Goal: Feedback & Contribution: Contribute content

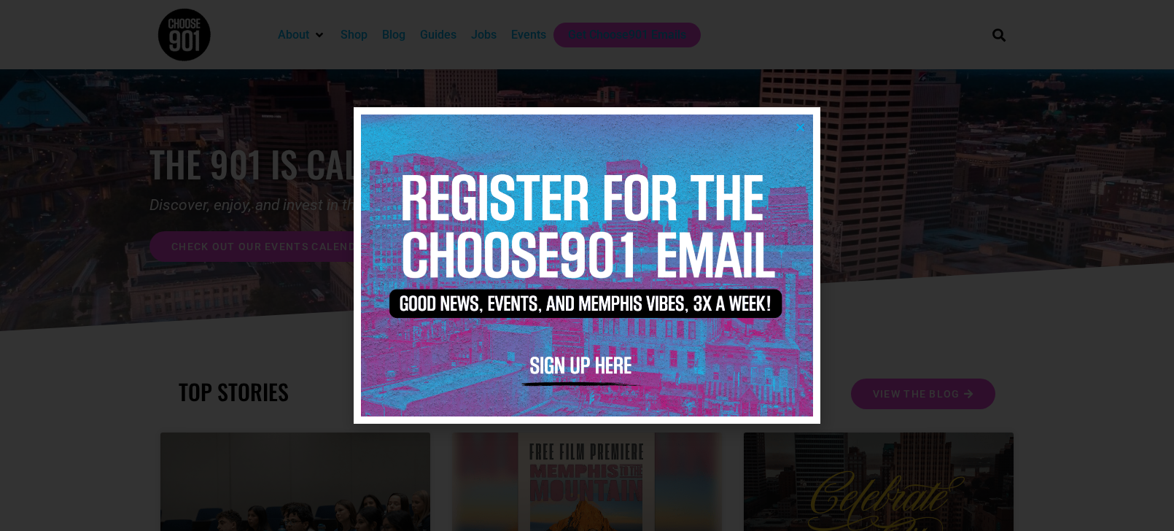
click at [878, 163] on div at bounding box center [587, 265] width 1174 height 531
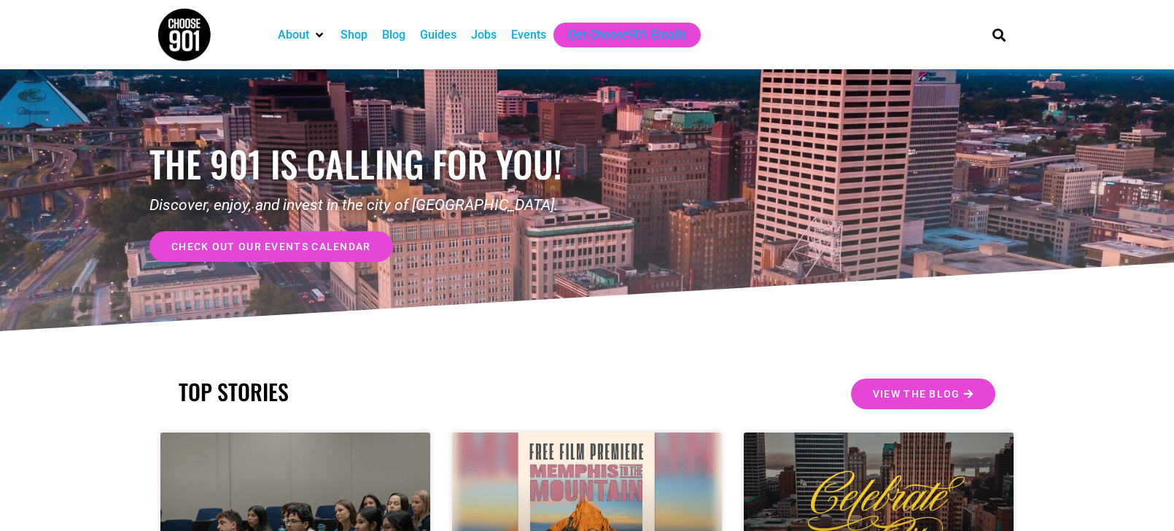
click at [541, 40] on div "Events" at bounding box center [528, 35] width 35 height 18
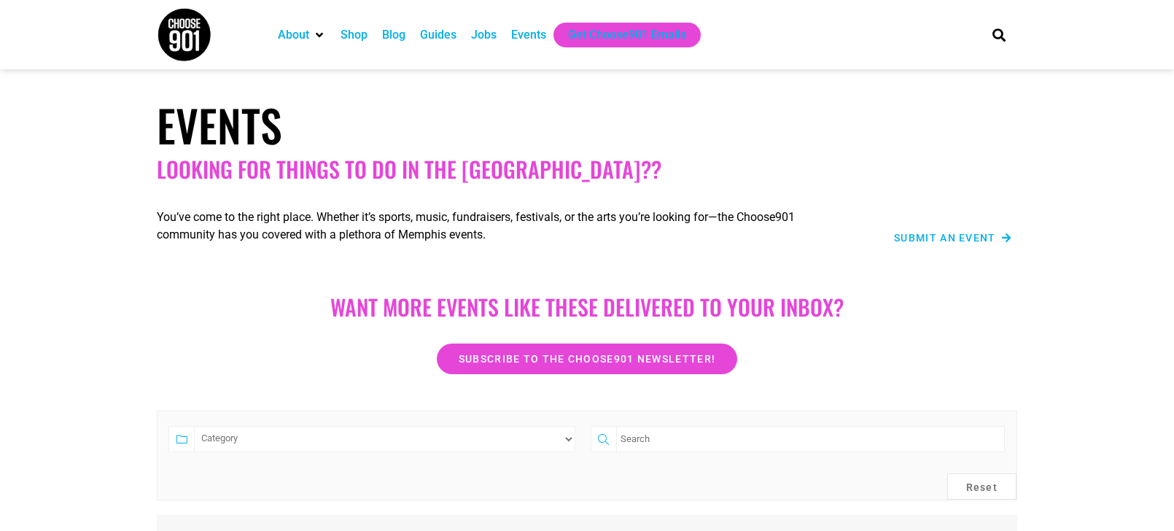
click at [904, 239] on span "Submit an Event" at bounding box center [945, 238] width 102 height 10
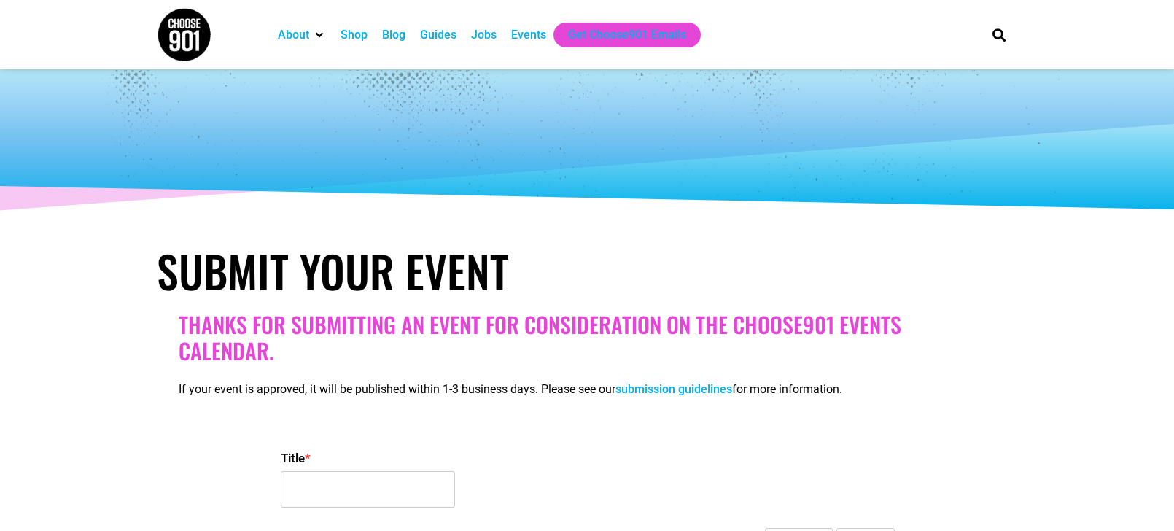
select select
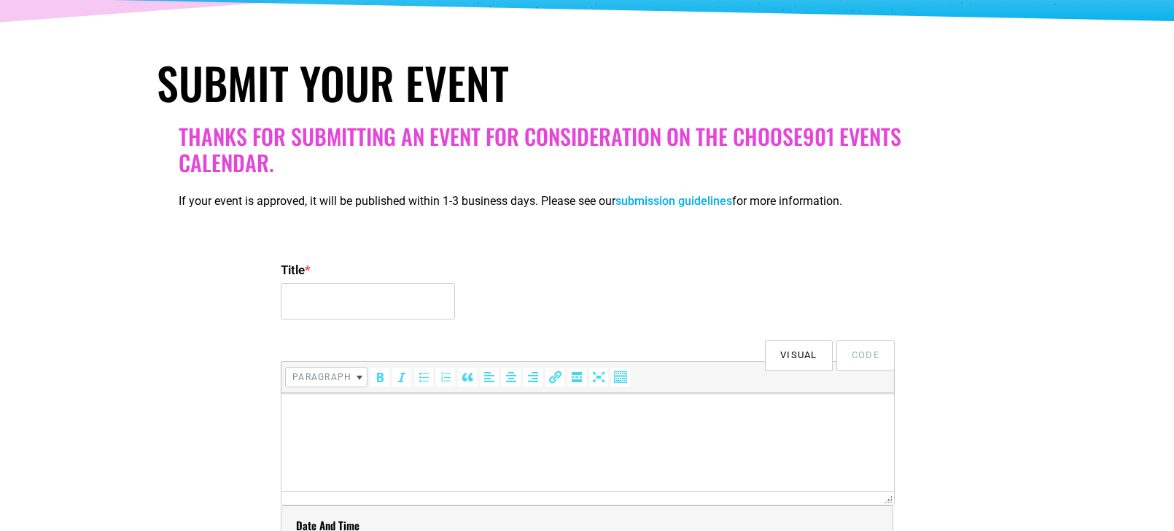
scroll to position [189, 0]
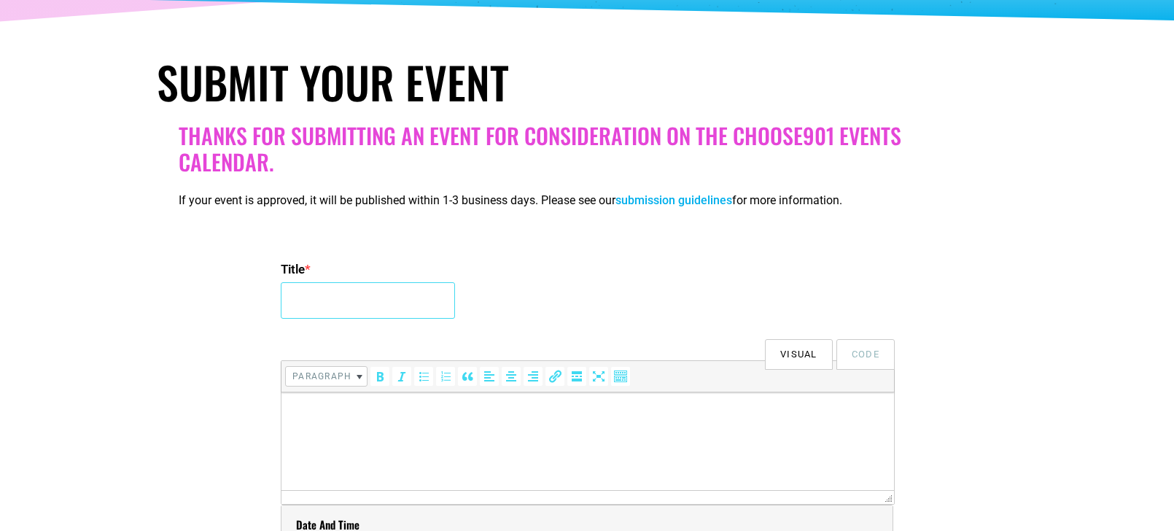
click at [342, 304] on input "Title *" at bounding box center [368, 300] width 174 height 36
type input "Belltower Story Time (Shelby Farms Park)"
click at [309, 418] on p at bounding box center [588, 413] width 598 height 18
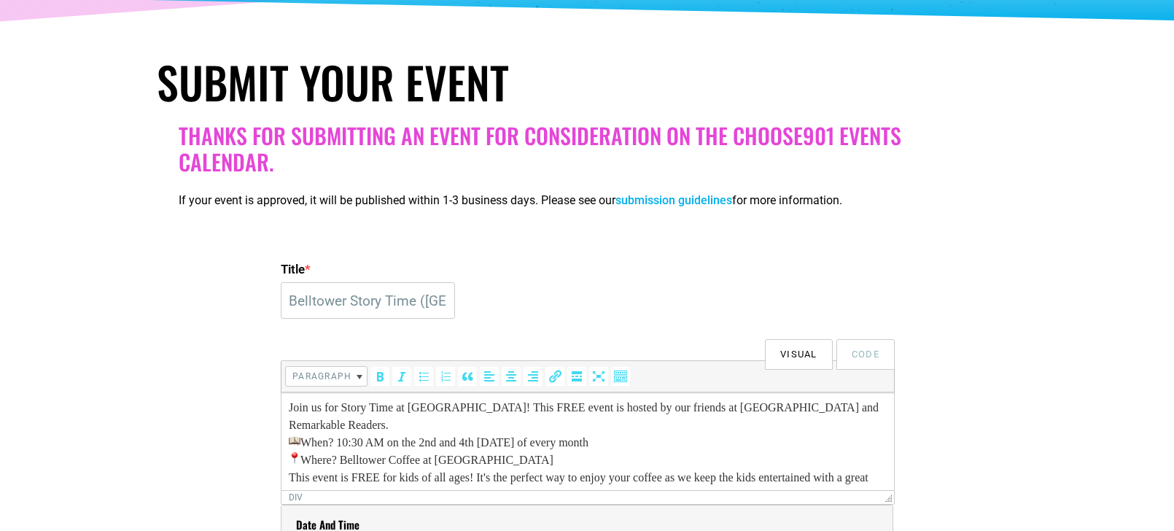
click at [365, 427] on div "Join us for Story Time at Belltower! This FREE event is hosted by our friends a…" at bounding box center [588, 416] width 598 height 35
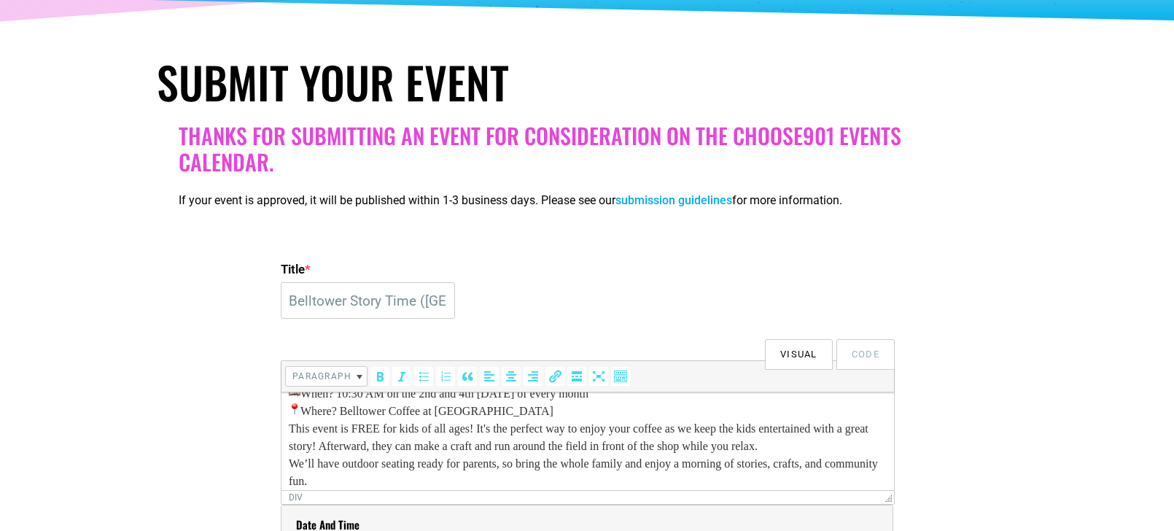
scroll to position [72, 0]
click at [569, 400] on div "When? 10:30 AM on the 2nd and 4th Saturday of every month Where? Belltower Coff…" at bounding box center [588, 396] width 598 height 35
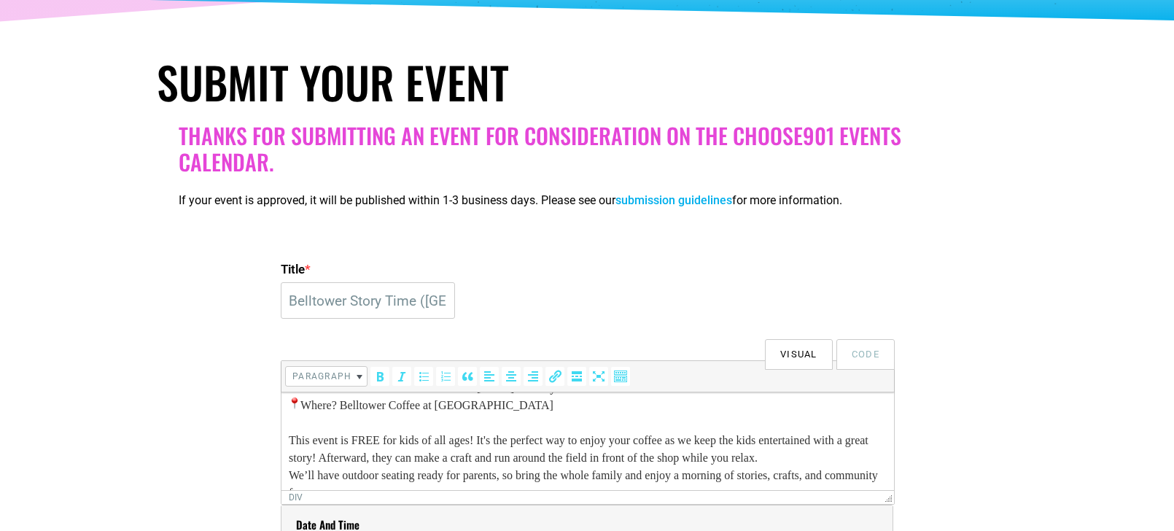
scroll to position [108, 0]
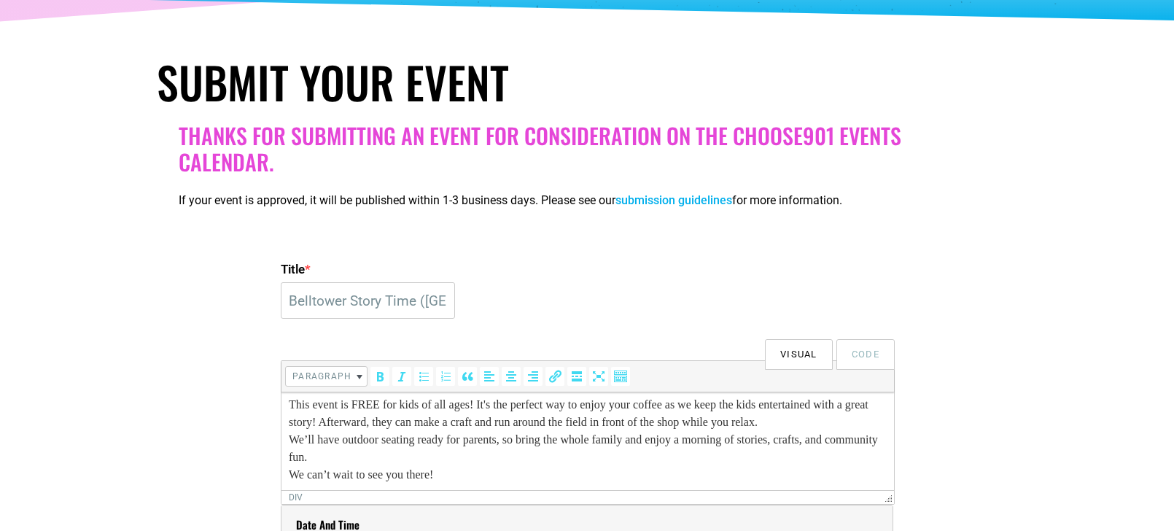
click at [858, 419] on div "This event is FREE for kids of all ages! It's the perfect way to enjoy your cof…" at bounding box center [588, 413] width 598 height 35
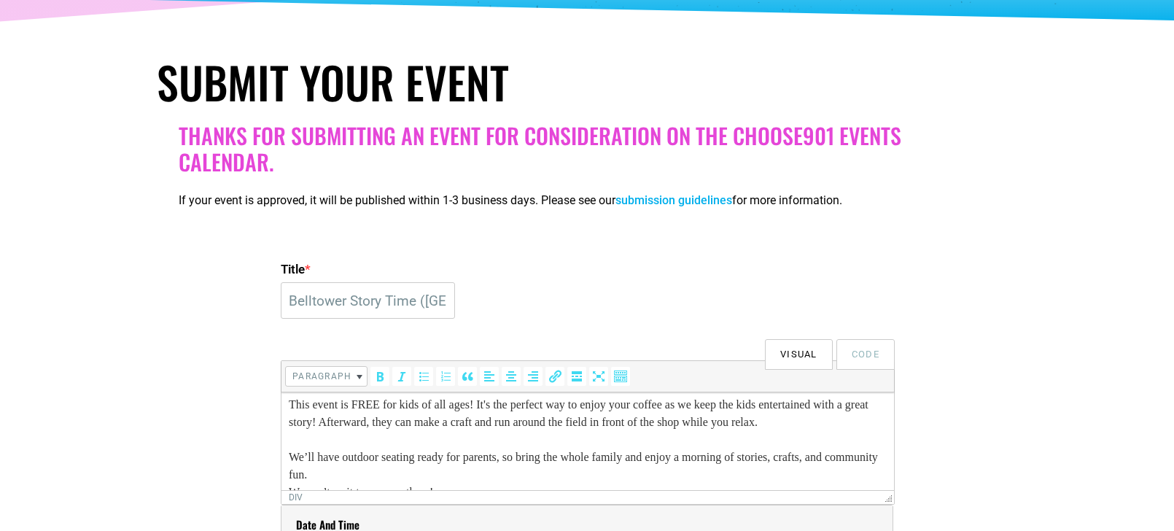
scroll to position [125, 0]
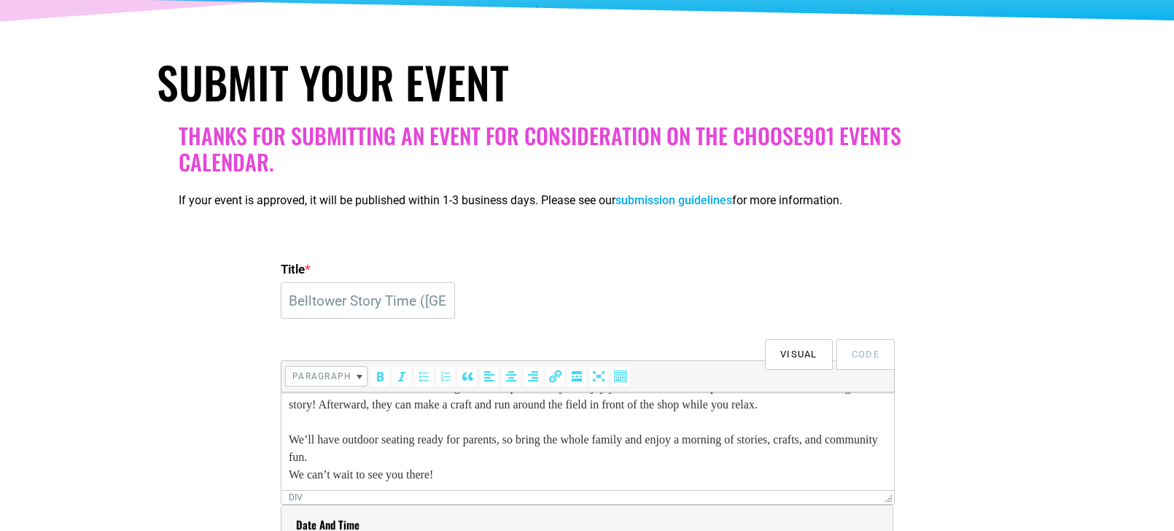
click at [405, 457] on div "We’ll have outdoor seating ready for parents, so bring the whole family and enj…" at bounding box center [588, 448] width 598 height 35
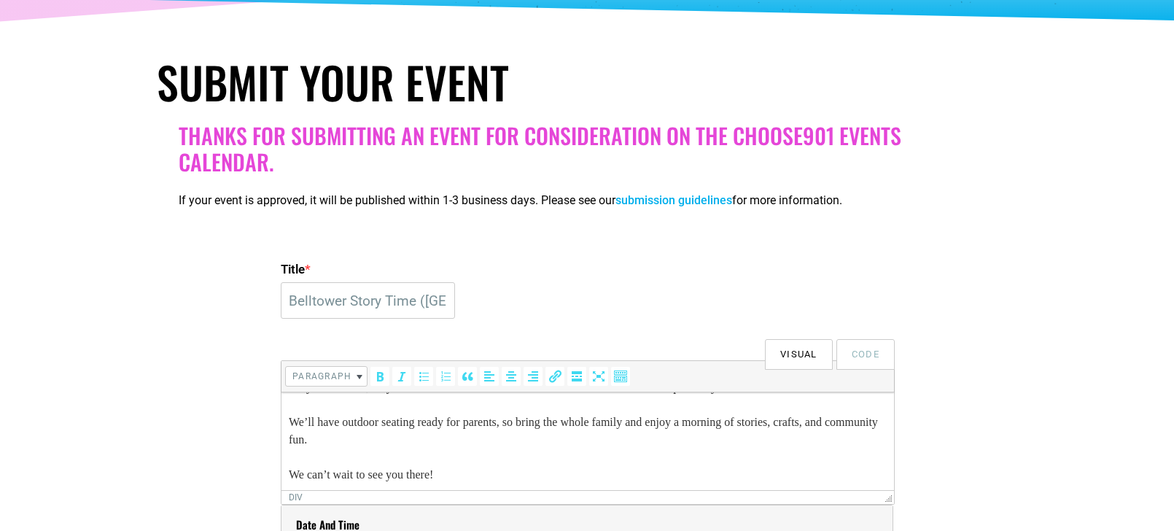
click at [465, 479] on div "We can’t wait to see you there!" at bounding box center [588, 475] width 598 height 18
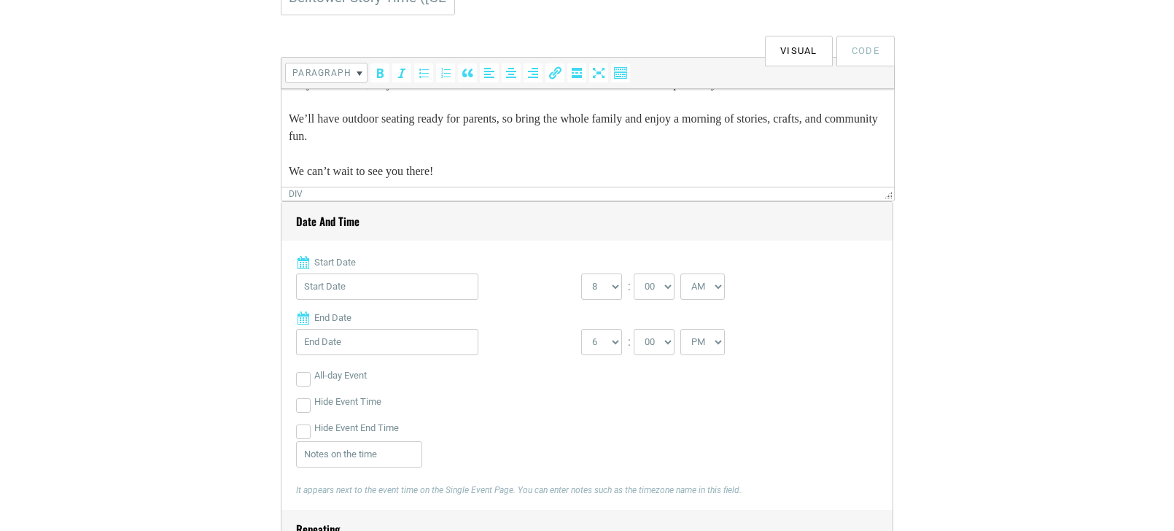
scroll to position [495, 0]
click at [344, 287] on input "Start Date" at bounding box center [387, 284] width 182 height 26
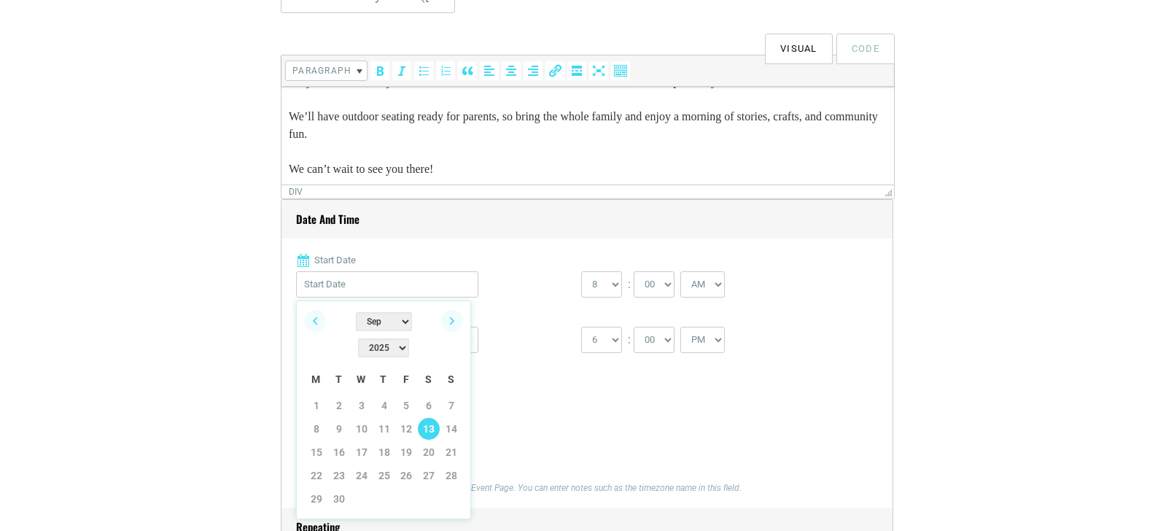
click at [433, 418] on link "13" at bounding box center [429, 429] width 22 height 22
type input "09/13/2025"
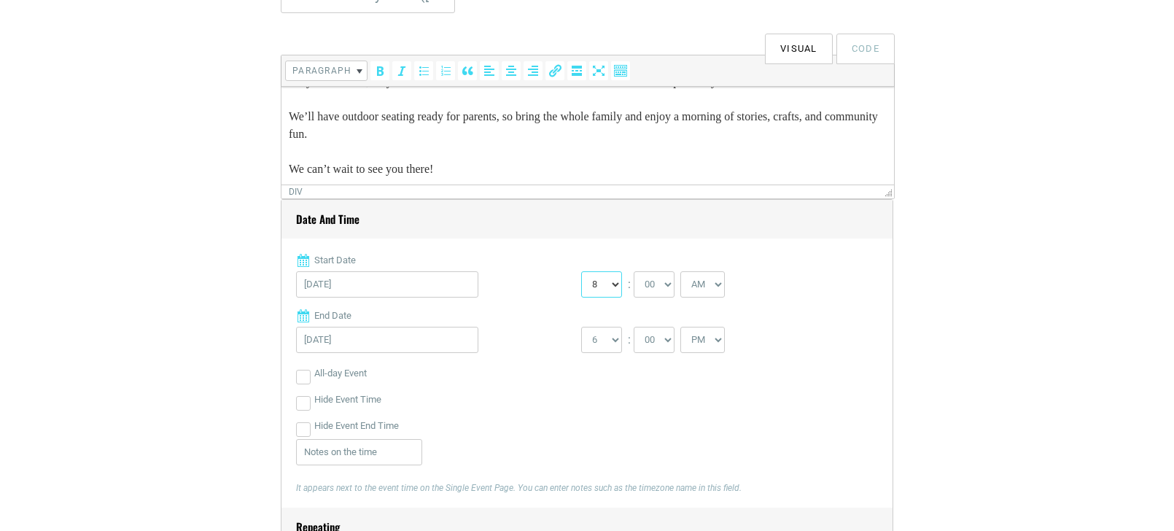
click at [609, 289] on select "0 1 2 3 4 5 6 7 8 9 10 11 12" at bounding box center [601, 284] width 41 height 26
select select "10"
click at [581, 271] on select "0 1 2 3 4 5 6 7 8 9 10 11 12" at bounding box center [601, 284] width 41 height 26
click at [673, 287] on select "00 05 10 15 20 25 30 35 40 45 50 55" at bounding box center [654, 284] width 41 height 26
select select "30"
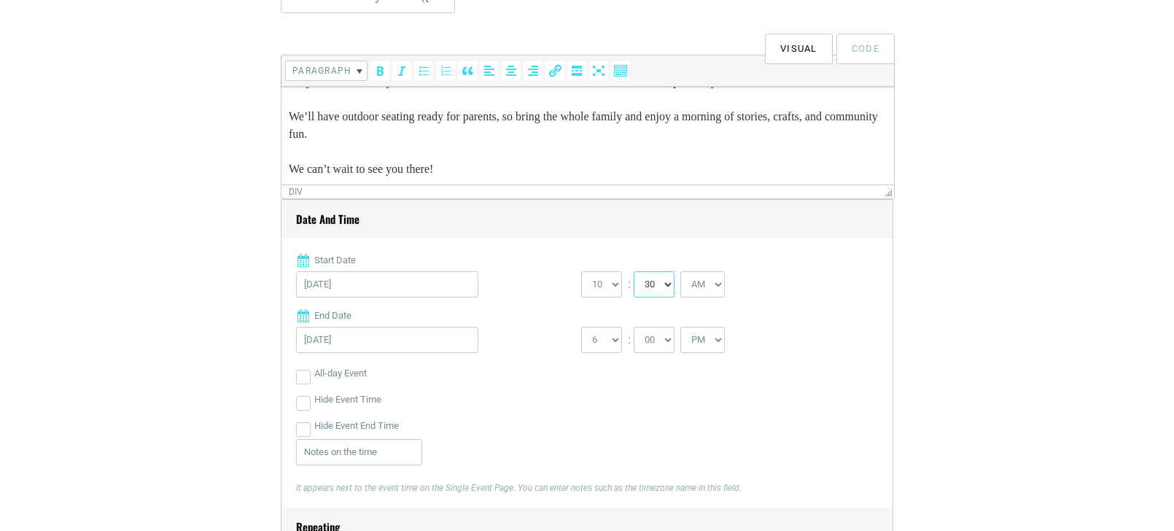
click at [635, 271] on select "00 05 10 15 20 25 30 35 40 45 50 55" at bounding box center [654, 284] width 41 height 26
click at [619, 344] on select "1 2 3 4 5 6 7 8 9 10 11 12" at bounding box center [601, 340] width 41 height 26
select select "12"
click at [581, 327] on select "1 2 3 4 5 6 7 8 9 10 11 12" at bounding box center [601, 340] width 41 height 26
click at [721, 384] on div "All-day Event" at bounding box center [587, 373] width 582 height 26
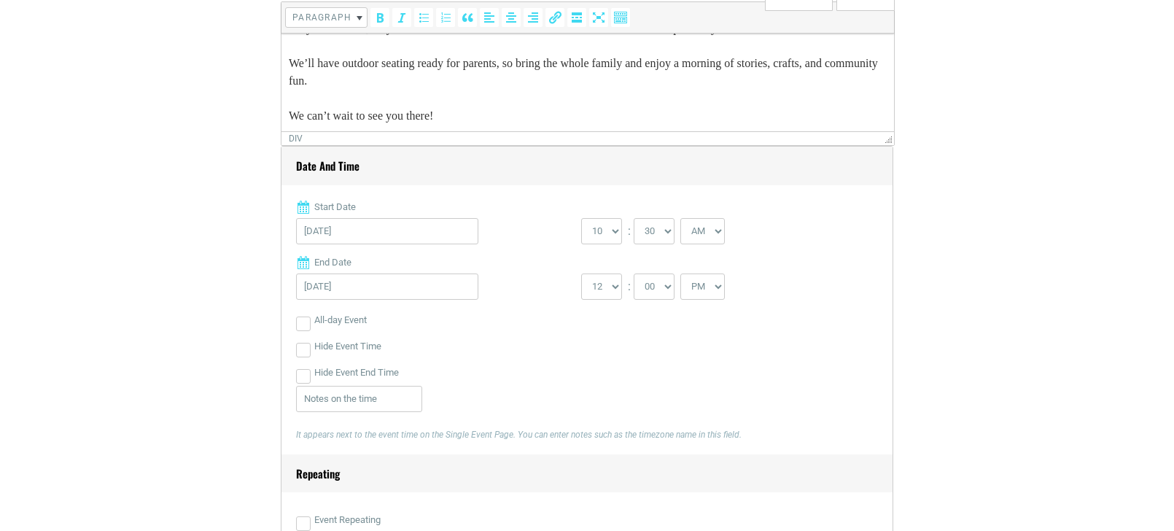
scroll to position [546, 0]
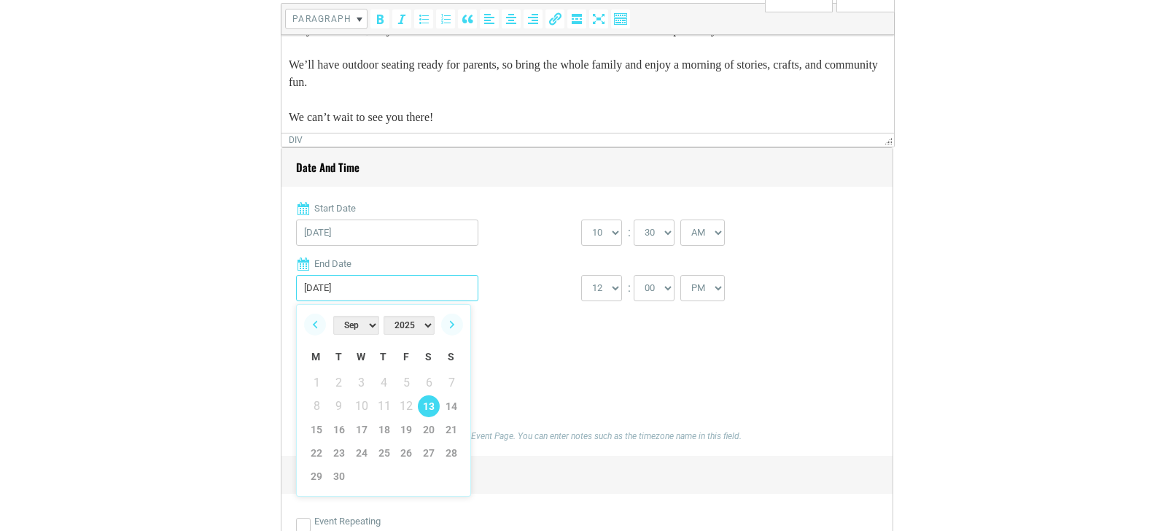
click at [438, 298] on input "09/13/2025" at bounding box center [387, 288] width 182 height 26
click at [506, 302] on div "09/13/2025" at bounding box center [438, 292] width 285 height 34
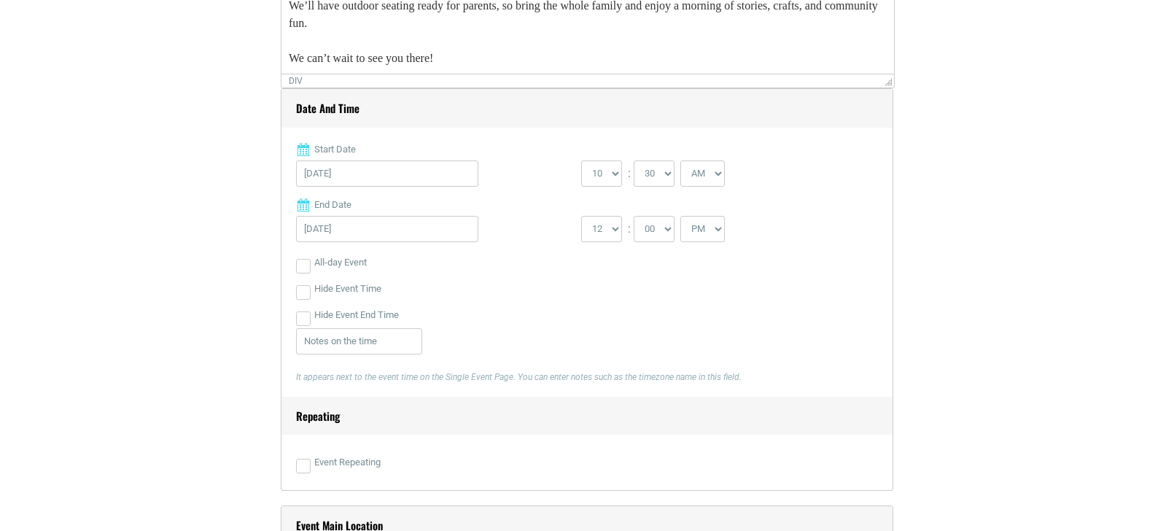
scroll to position [607, 0]
click at [307, 460] on input "Event Repeating" at bounding box center [303, 464] width 15 height 15
checkbox input "true"
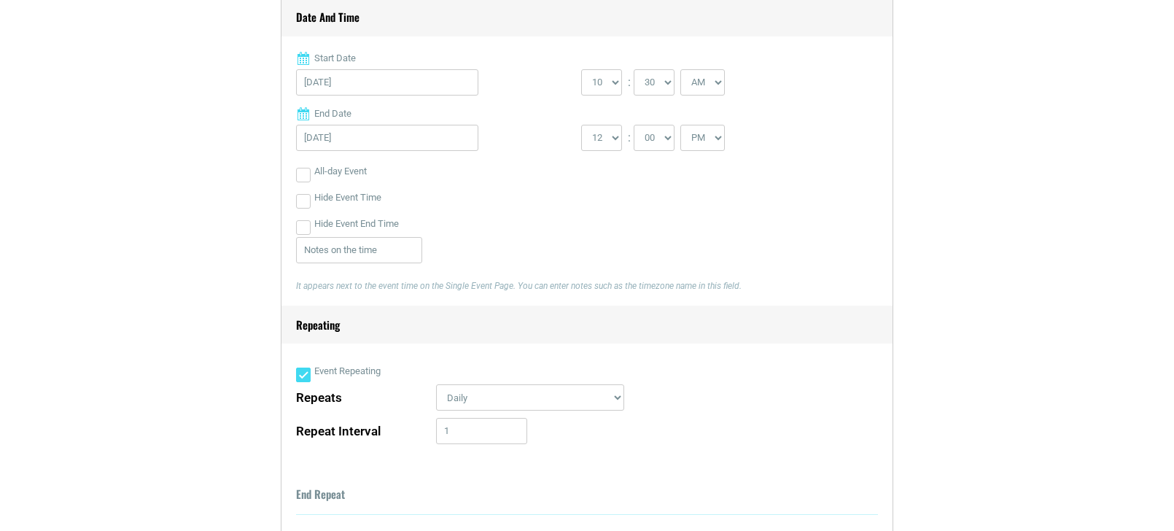
scroll to position [712, 0]
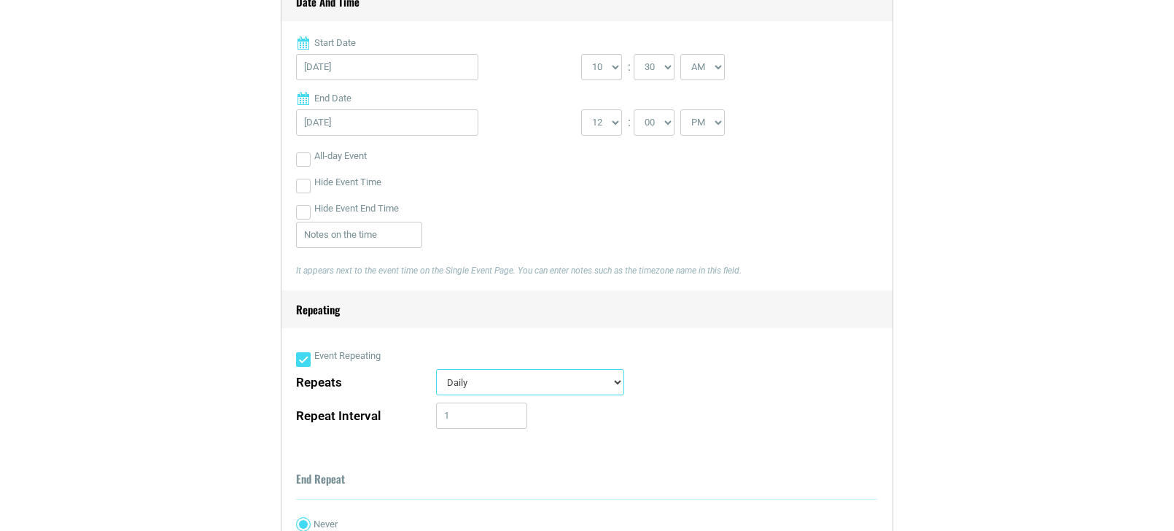
click at [565, 374] on select "Daily Every Weekday Every Weekend Certain Weekdays Weekly Monthly Yearly Custom…" at bounding box center [530, 382] width 188 height 26
select select "custom_days"
click at [436, 369] on select "Daily Every Weekday Every Weekend Certain Weekdays Weekly Monthly Yearly Custom…" at bounding box center [530, 382] width 188 height 26
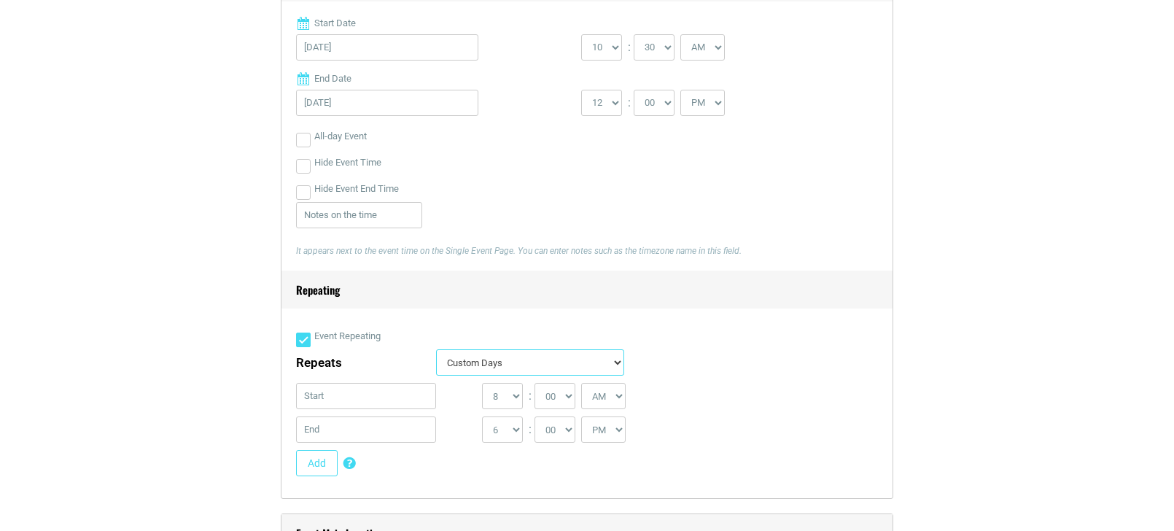
scroll to position [742, 0]
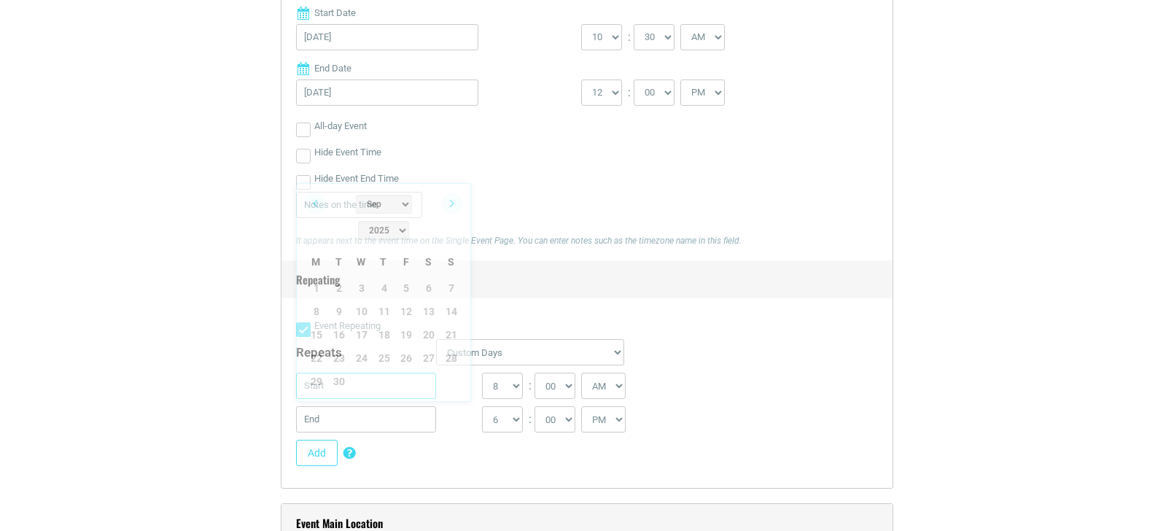
click at [372, 392] on input "text" at bounding box center [366, 386] width 140 height 26
click at [430, 301] on link "13" at bounding box center [429, 312] width 22 height 22
type input "09/13/2025"
click at [514, 389] on select "0 1 2 3 4 5 6 7 8 9 10 11 12" at bounding box center [502, 386] width 41 height 26
select select "10"
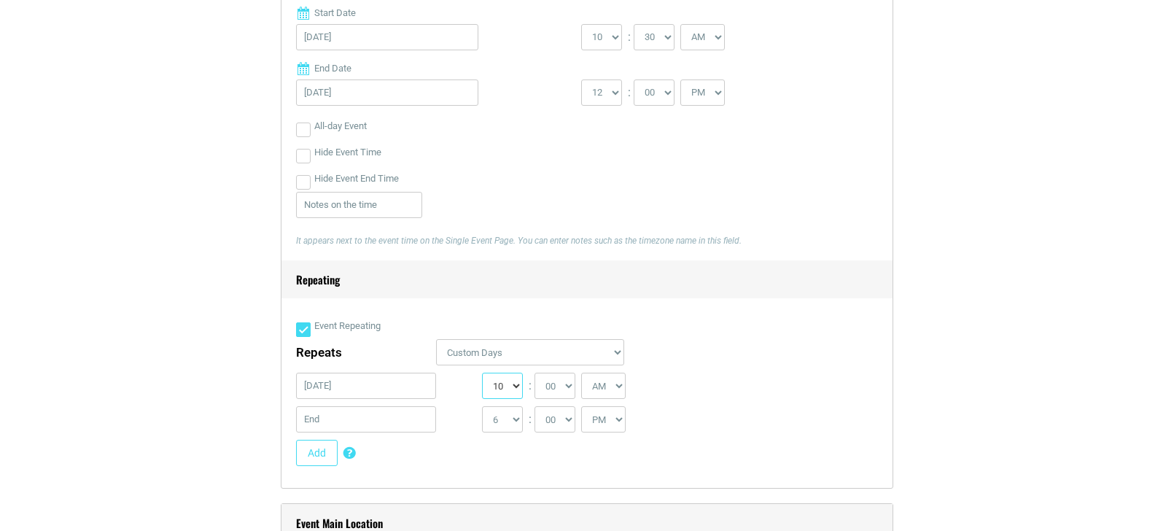
click at [482, 373] on select "0 1 2 3 4 5 6 7 8 9 10 11 12" at bounding box center [502, 386] width 41 height 26
click at [575, 388] on select "00 05 10 15 20 25 30 35 40 45 50 55" at bounding box center [555, 386] width 41 height 26
select select "30"
click at [535, 373] on select "00 05 10 15 20 25 30 35 40 45 50 55" at bounding box center [555, 386] width 41 height 26
click at [515, 419] on select "1 2 3 4 5 6 7 8 9 10 11 12" at bounding box center [502, 419] width 41 height 26
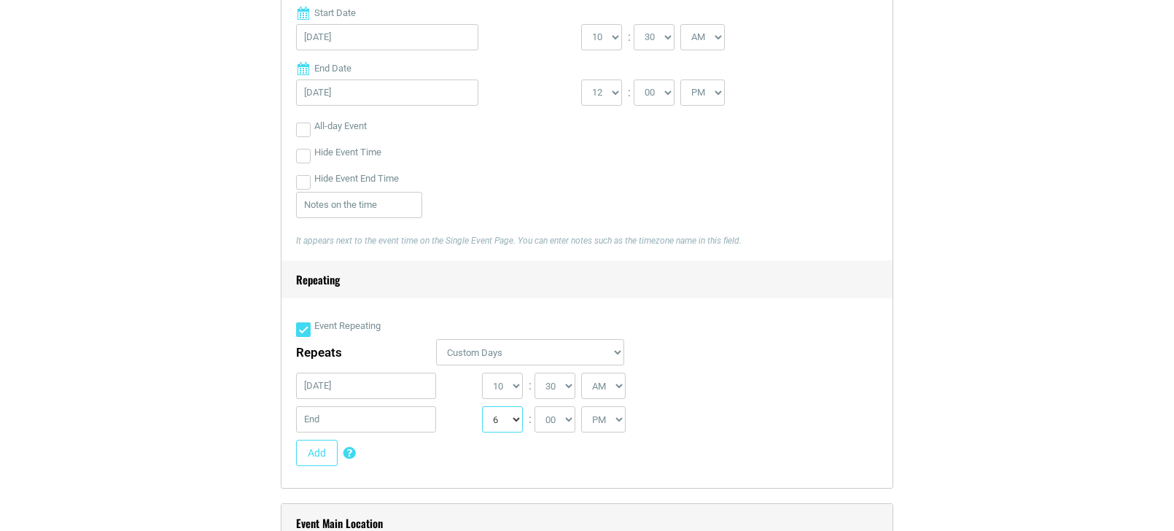
select select "12"
click at [482, 406] on select "1 2 3 4 5 6 7 8 9 10 11 12" at bounding box center [502, 419] width 41 height 26
click at [403, 429] on input "text" at bounding box center [366, 419] width 140 height 26
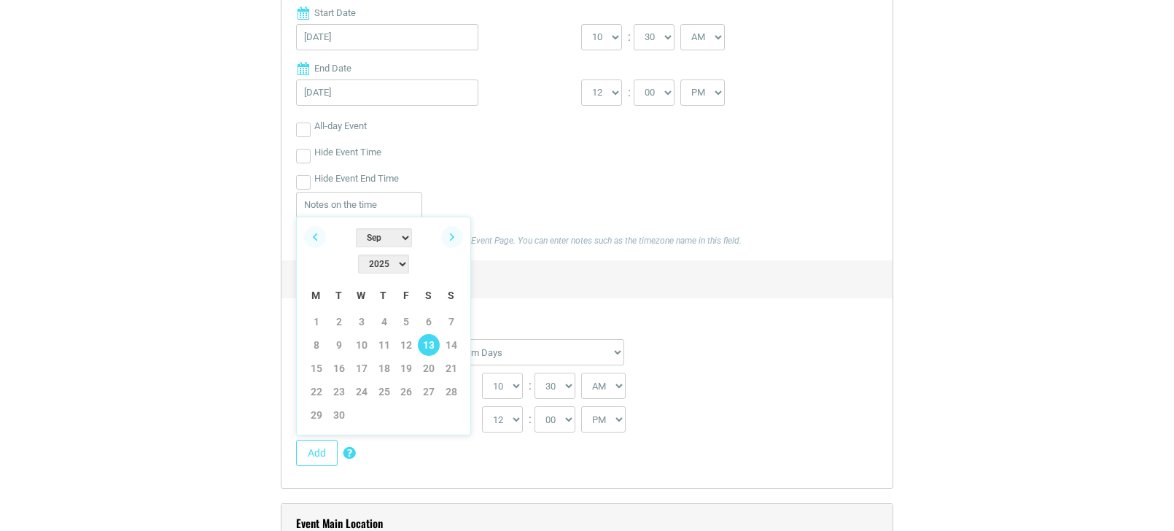
click at [427, 334] on link "13" at bounding box center [429, 345] width 22 height 22
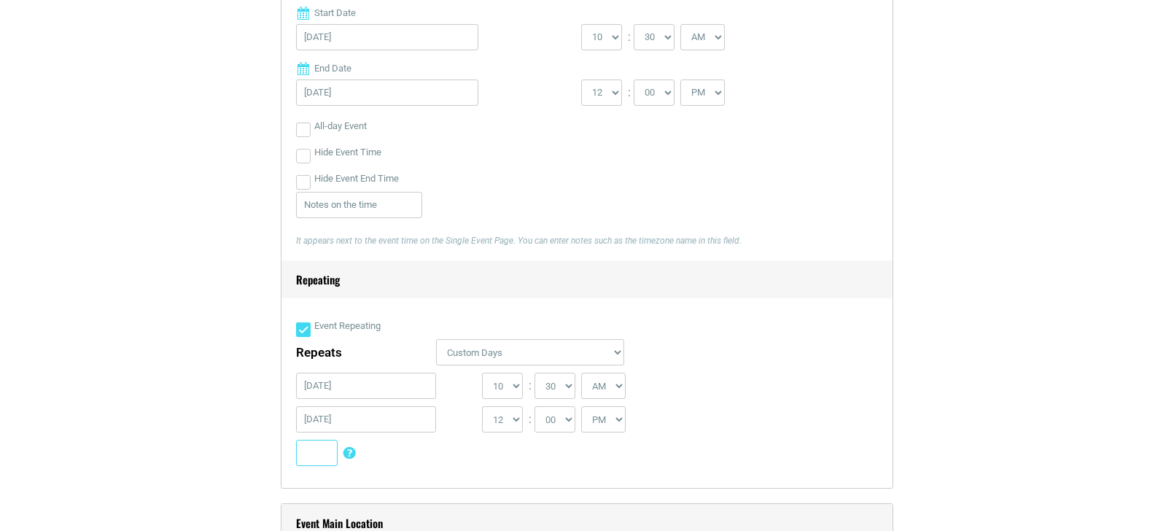
click at [325, 457] on button "Add" at bounding box center [317, 453] width 42 height 26
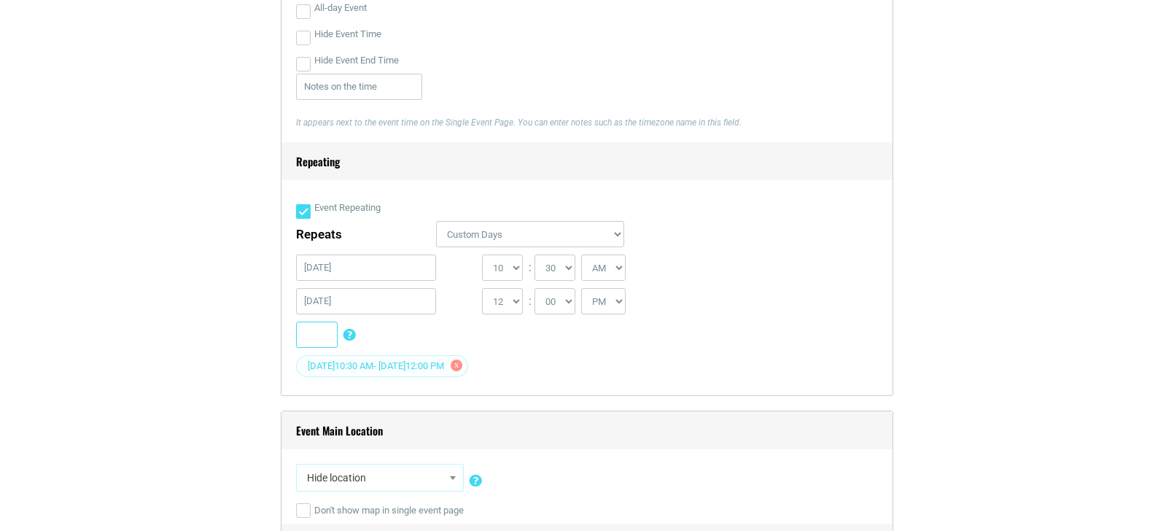
scroll to position [861, 0]
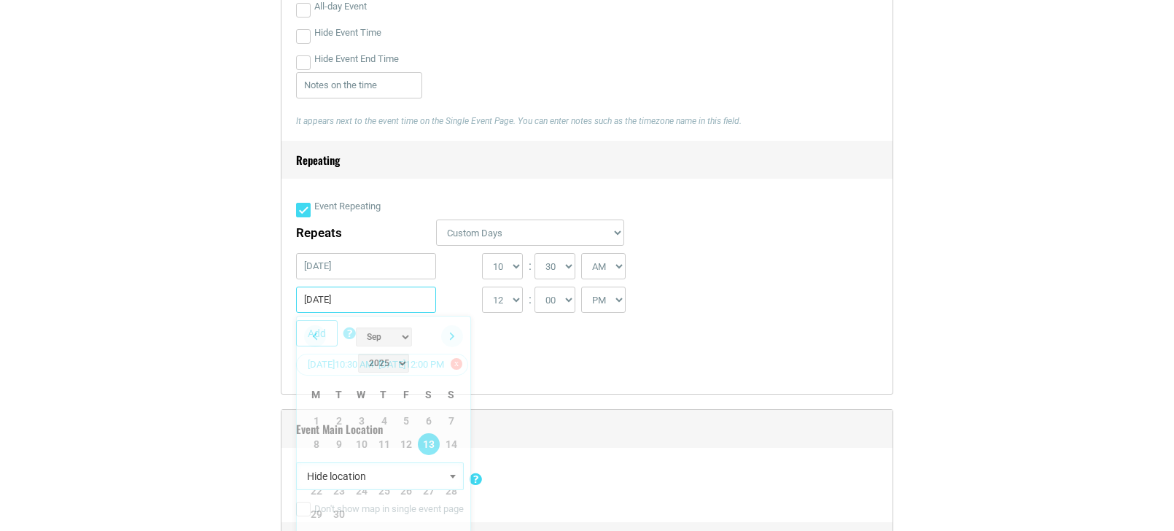
click at [398, 303] on input "09/13/2025" at bounding box center [366, 300] width 140 height 26
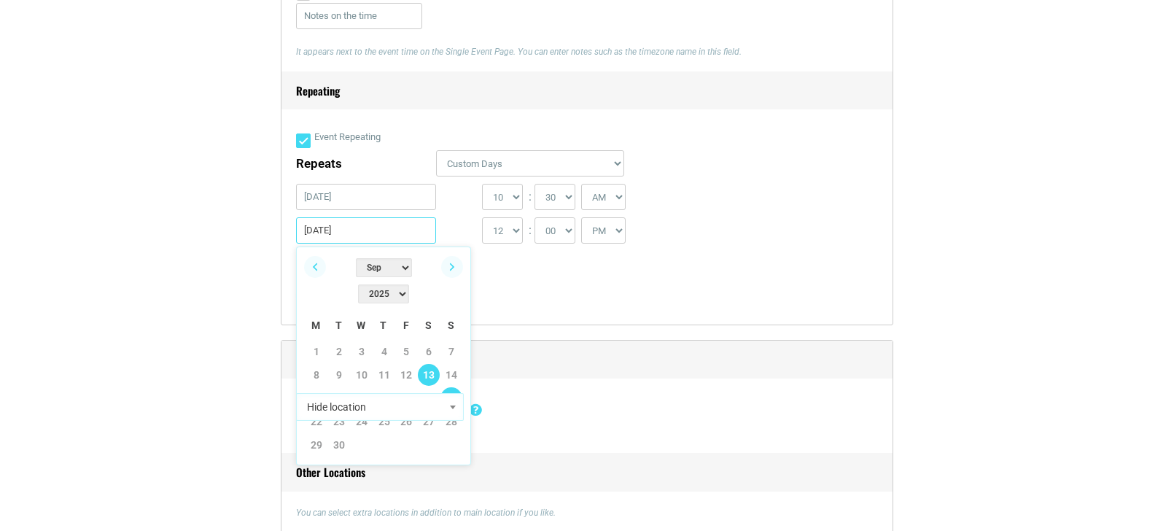
scroll to position [932, 0]
click at [430, 409] on link "27" at bounding box center [429, 420] width 22 height 22
type input "09/27/2025"
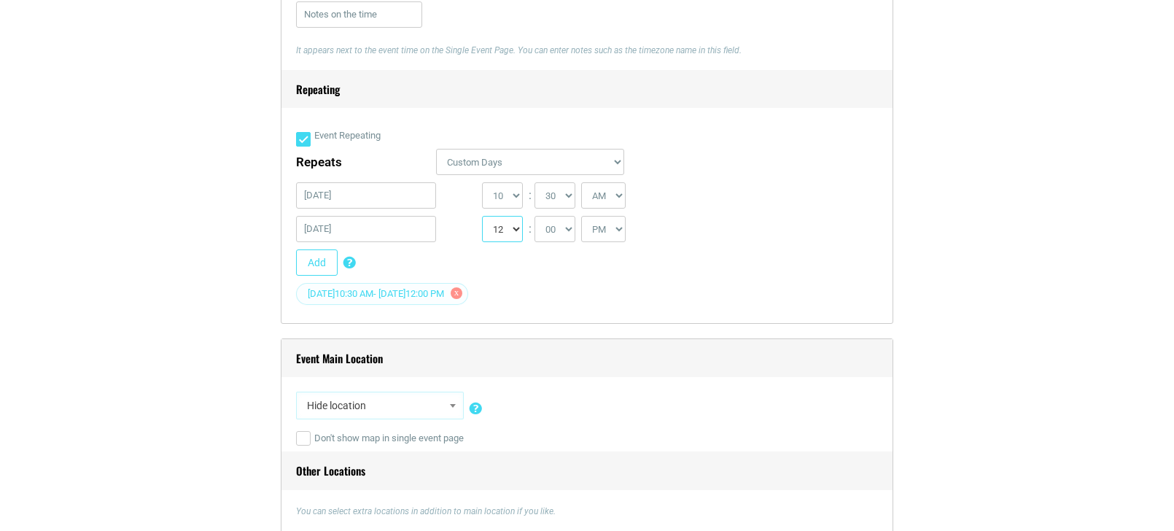
click at [508, 234] on select "1 2 3 4 5 6 7 8 9 10 11 12" at bounding box center [502, 229] width 41 height 26
select select "10"
click at [482, 216] on select "1 2 3 4 5 6 7 8 9 10 11 12" at bounding box center [502, 229] width 41 height 26
click at [570, 228] on select "00 05 10 15 20 25 30 35 40 45 50 55" at bounding box center [555, 229] width 41 height 26
select select "30"
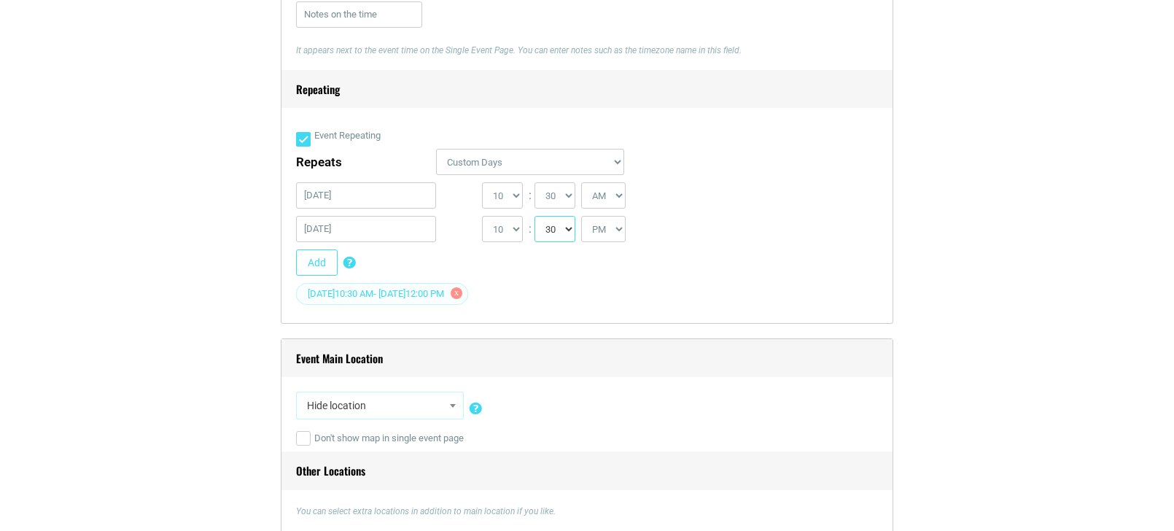
click at [535, 216] on select "00 05 10 15 20 25 30 35 40 45 50 55" at bounding box center [555, 229] width 41 height 26
click at [617, 232] on select "AM PM" at bounding box center [603, 229] width 44 height 26
select select "AM"
click at [584, 216] on select "AM PM" at bounding box center [603, 229] width 44 height 26
click at [318, 272] on button "Add" at bounding box center [317, 262] width 42 height 26
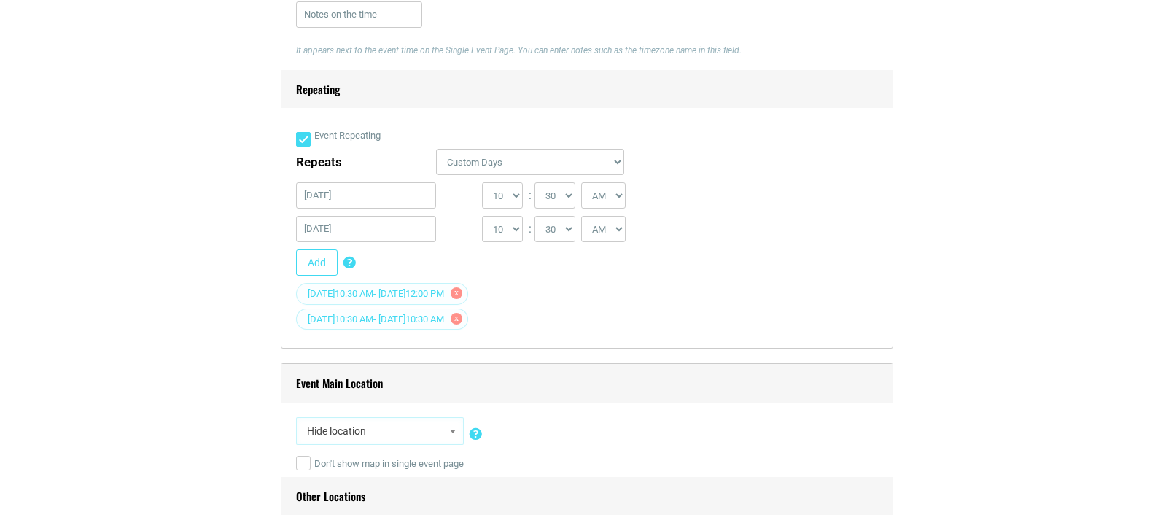
click at [462, 298] on span "x" at bounding box center [457, 293] width 12 height 12
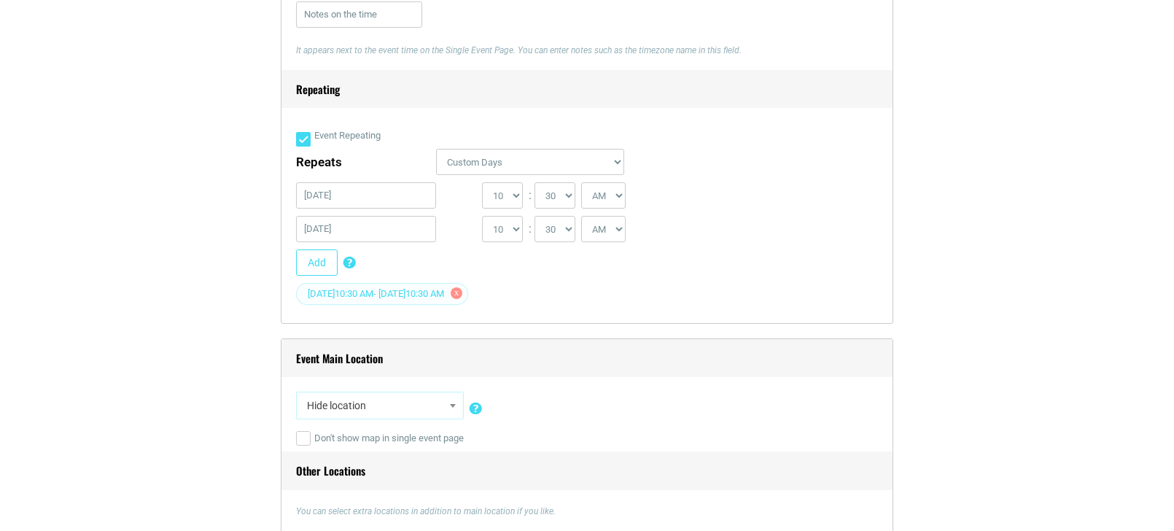
click at [462, 294] on span "x" at bounding box center [457, 293] width 12 height 12
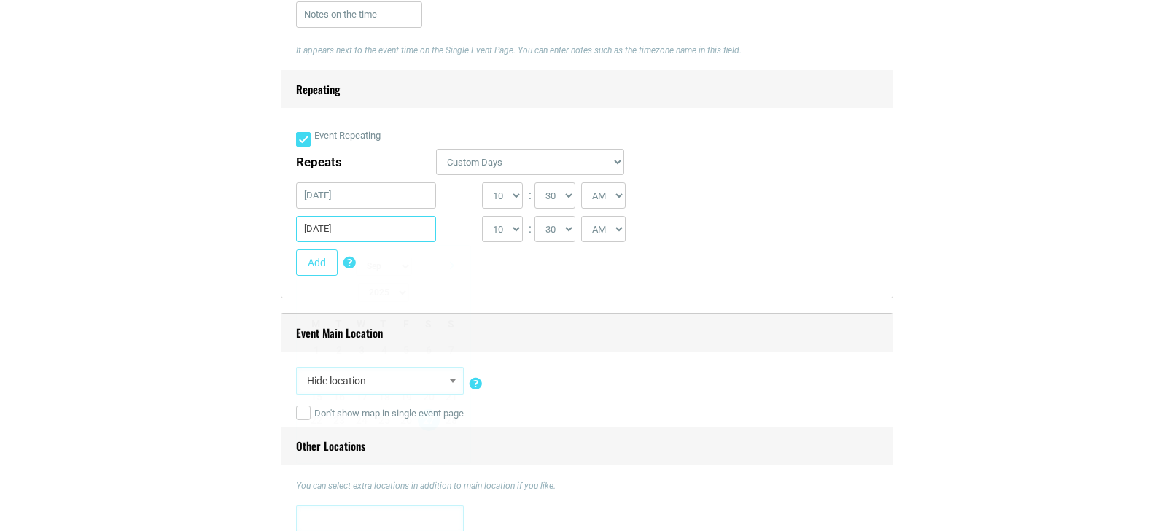
click at [365, 229] on input "09/27/2025" at bounding box center [366, 229] width 140 height 26
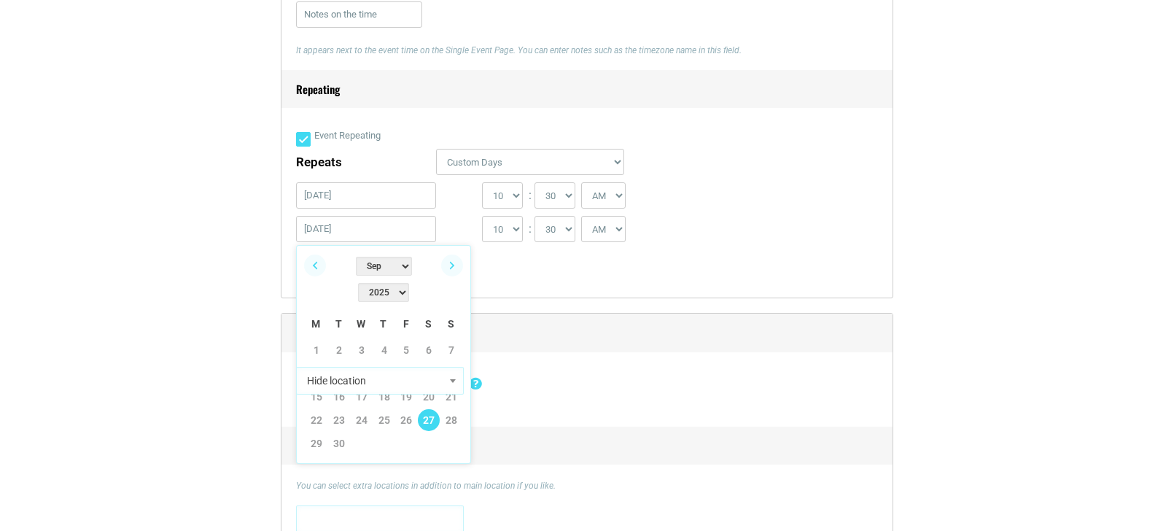
click at [373, 265] on select "Jan Feb Mar Apr May Jun Jul Aug Sep Oct Nov Dec" at bounding box center [384, 266] width 56 height 19
click at [431, 363] on link "8" at bounding box center [429, 374] width 22 height 22
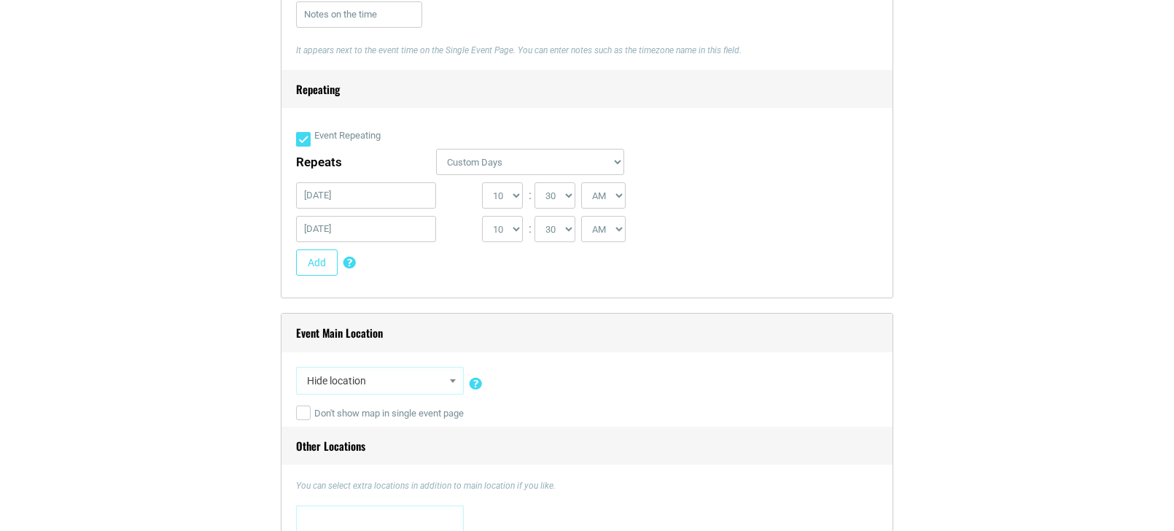
click at [417, 257] on div "Add Custom Days Repeating Add certain days to event occurrences. If you have a …" at bounding box center [581, 266] width 570 height 34
click at [319, 265] on button "Add" at bounding box center [317, 262] width 42 height 26
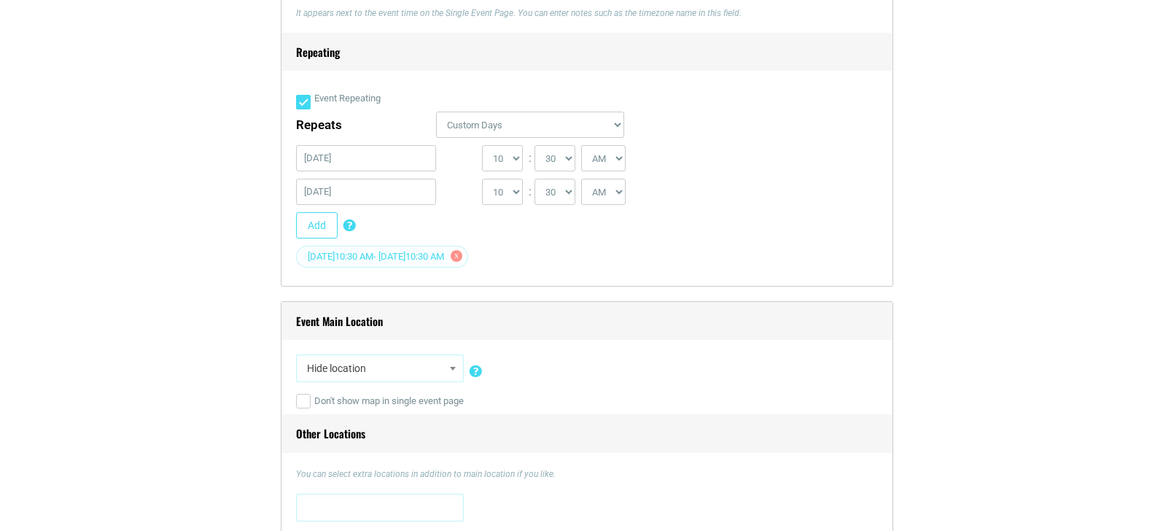
scroll to position [977, 0]
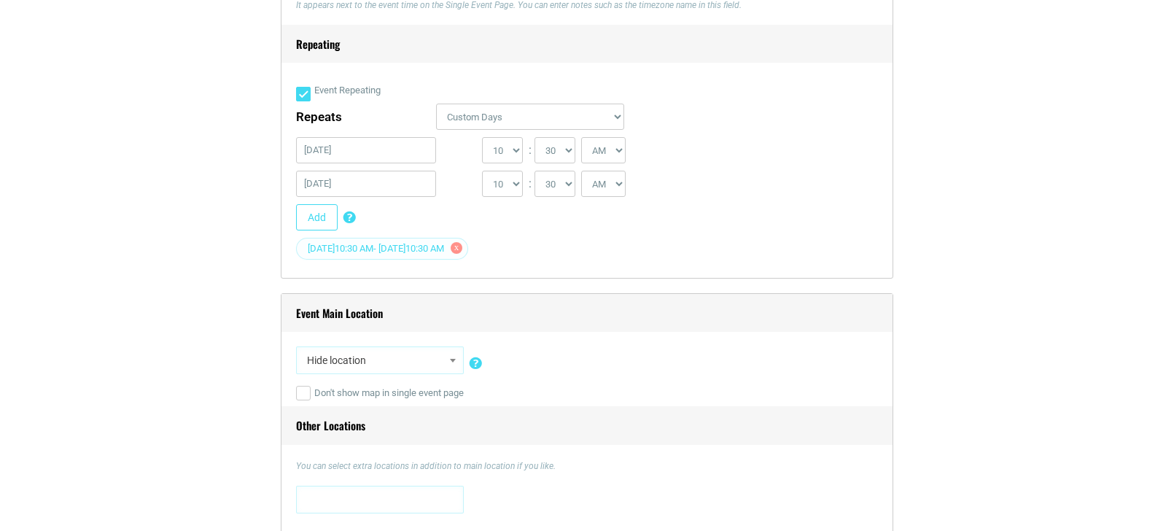
click at [462, 245] on span "x" at bounding box center [457, 248] width 12 height 12
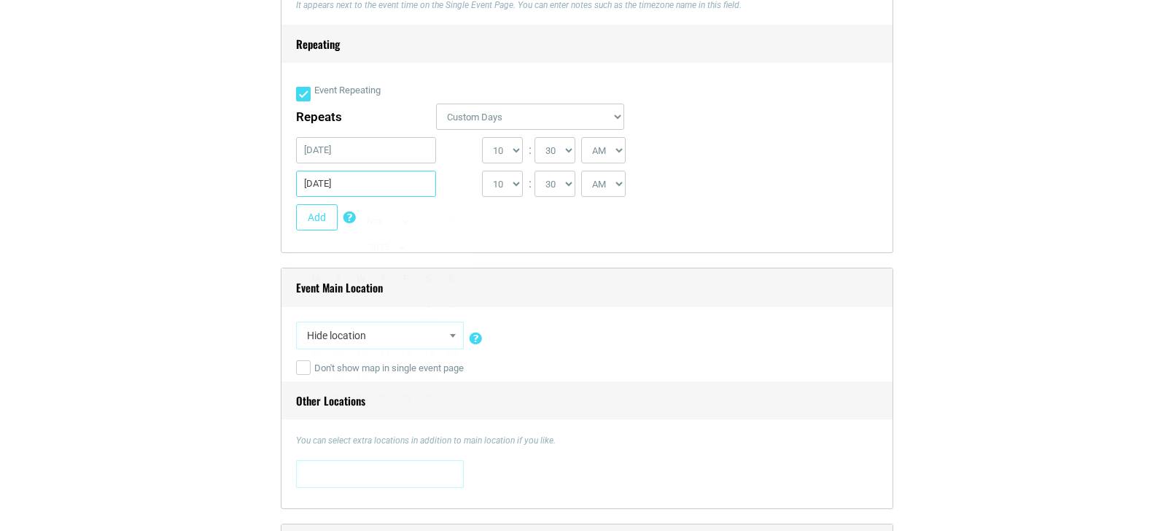
click at [318, 187] on input "11/08/2025" at bounding box center [366, 184] width 140 height 26
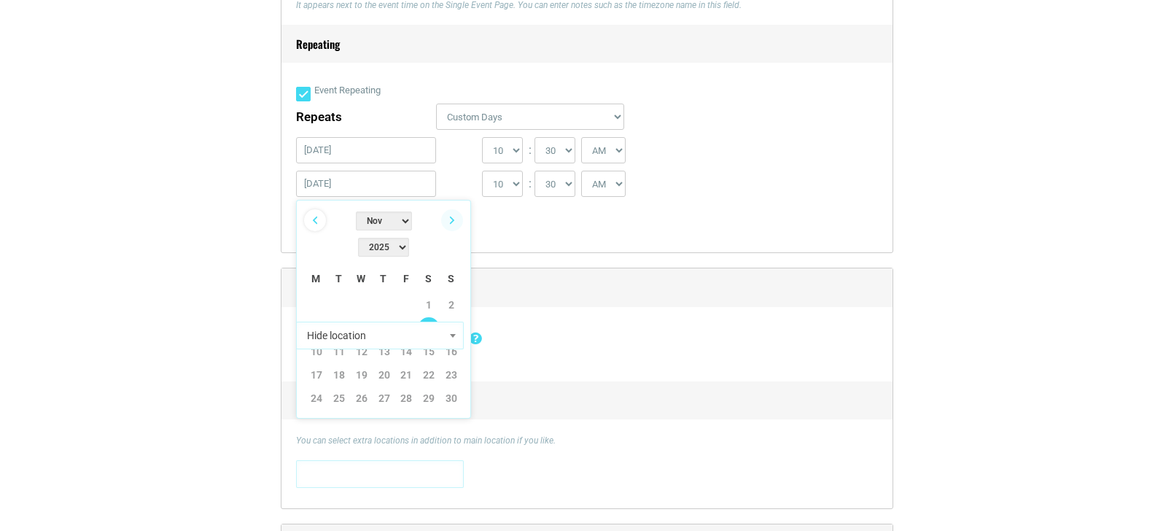
click at [317, 224] on link "Previous" at bounding box center [315, 220] width 22 height 22
click at [316, 224] on link "Previous" at bounding box center [315, 220] width 22 height 22
click at [426, 317] on link "13" at bounding box center [429, 328] width 22 height 22
type input "09/13/2025"
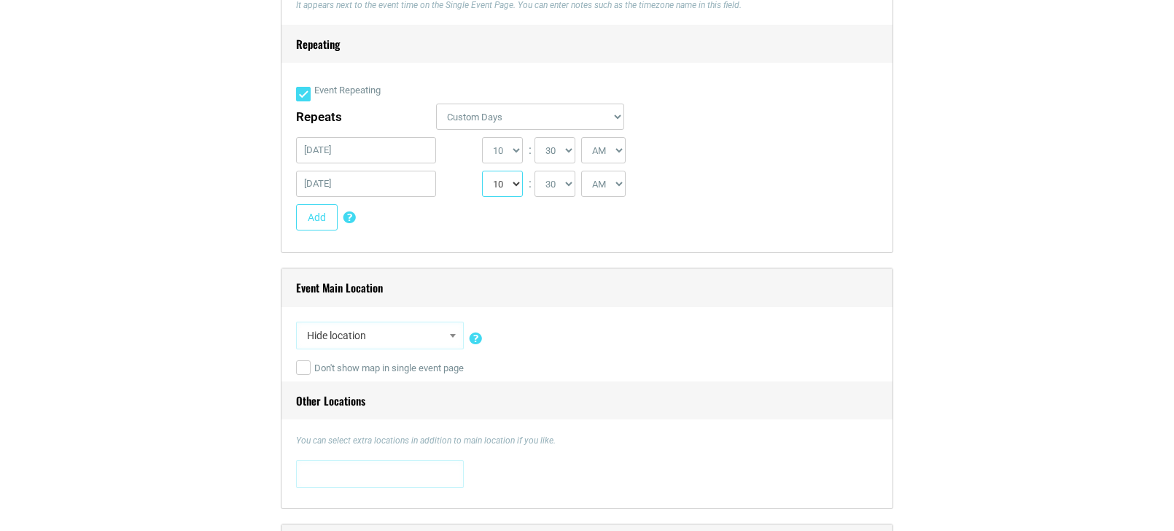
click at [516, 179] on select "1 2 3 4 5 6 7 8 9 10 11 12" at bounding box center [502, 184] width 41 height 26
select select "12"
click at [482, 171] on select "1 2 3 4 5 6 7 8 9 10 11 12" at bounding box center [502, 184] width 41 height 26
click at [562, 180] on select "00 05 10 15 20 25 30 35 40 45 50 55" at bounding box center [555, 184] width 41 height 26
select select "0"
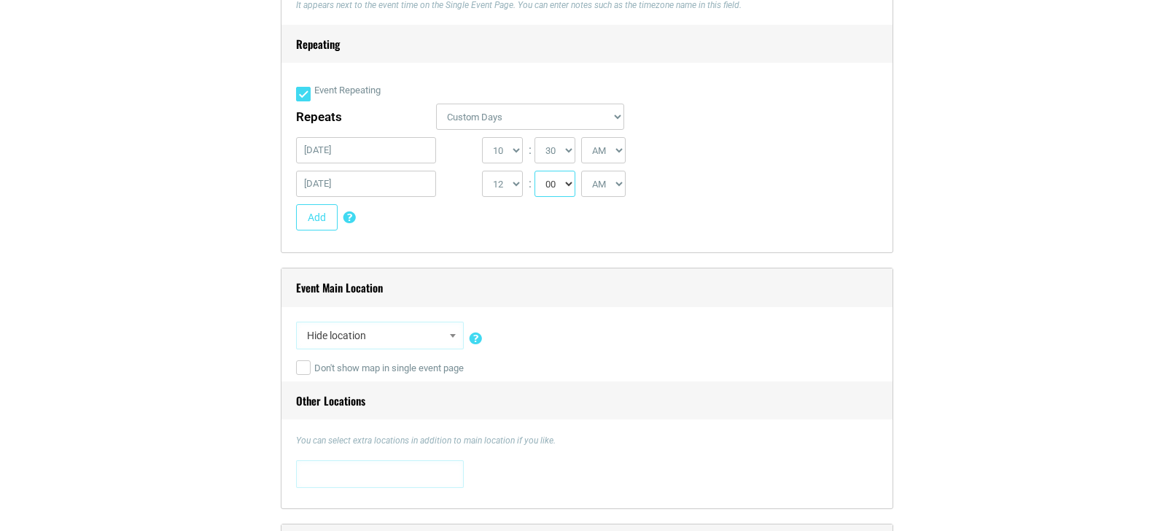
click at [535, 171] on select "00 05 10 15 20 25 30 35 40 45 50 55" at bounding box center [555, 184] width 41 height 26
click at [609, 183] on select "AM PM" at bounding box center [603, 184] width 44 height 26
select select "PM"
click at [584, 171] on select "AM PM" at bounding box center [603, 184] width 44 height 26
click at [312, 224] on button "Add" at bounding box center [317, 217] width 42 height 26
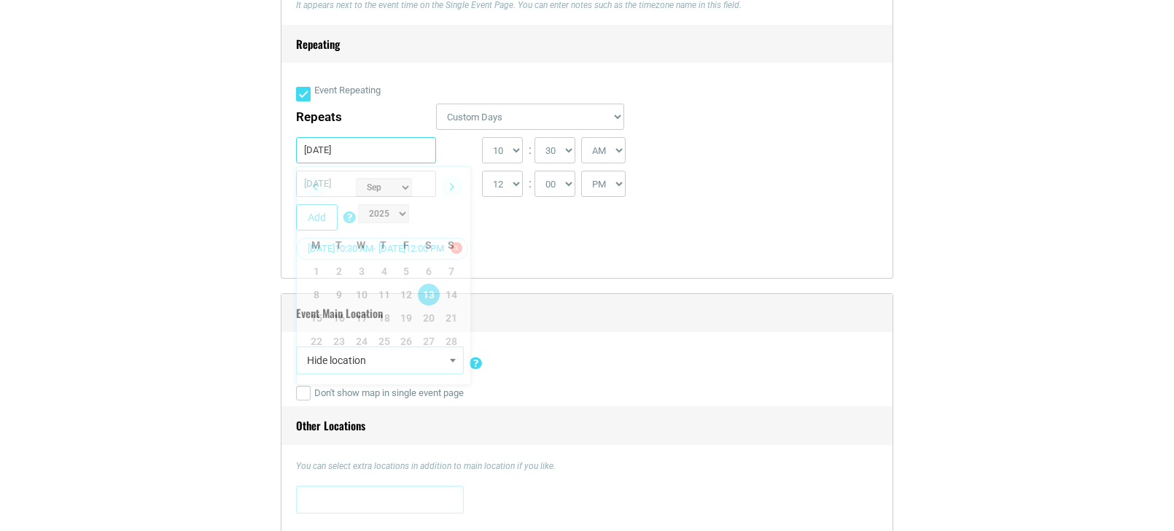
click at [332, 151] on input "09/13/2025" at bounding box center [366, 150] width 140 height 26
click at [430, 330] on link "27" at bounding box center [429, 341] width 22 height 22
type input "09/27/2025"
click at [336, 185] on input "09/13/2025" at bounding box center [366, 184] width 140 height 26
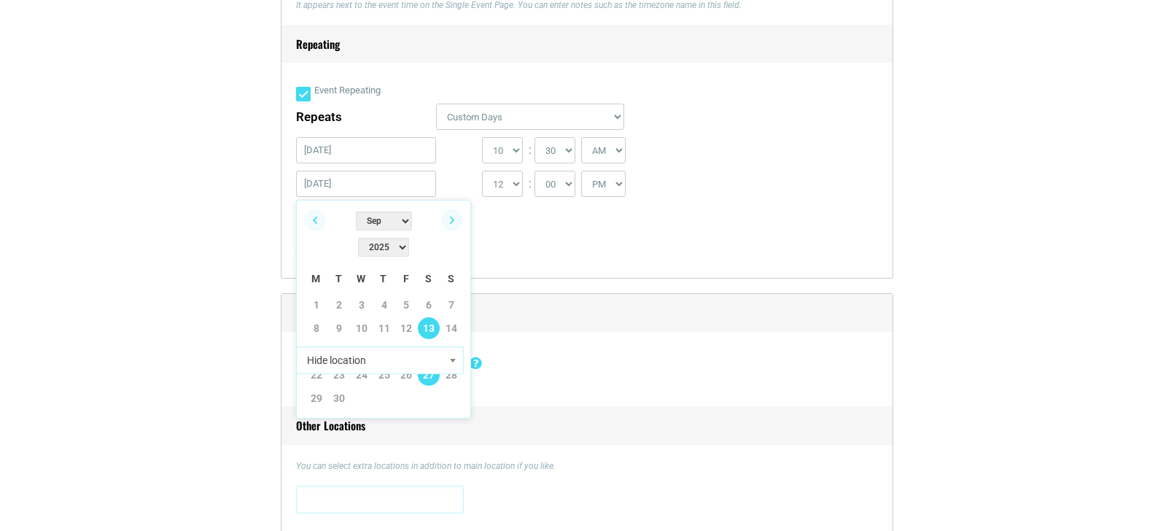
click at [432, 364] on link "27" at bounding box center [429, 375] width 22 height 22
type input "09/27/2025"
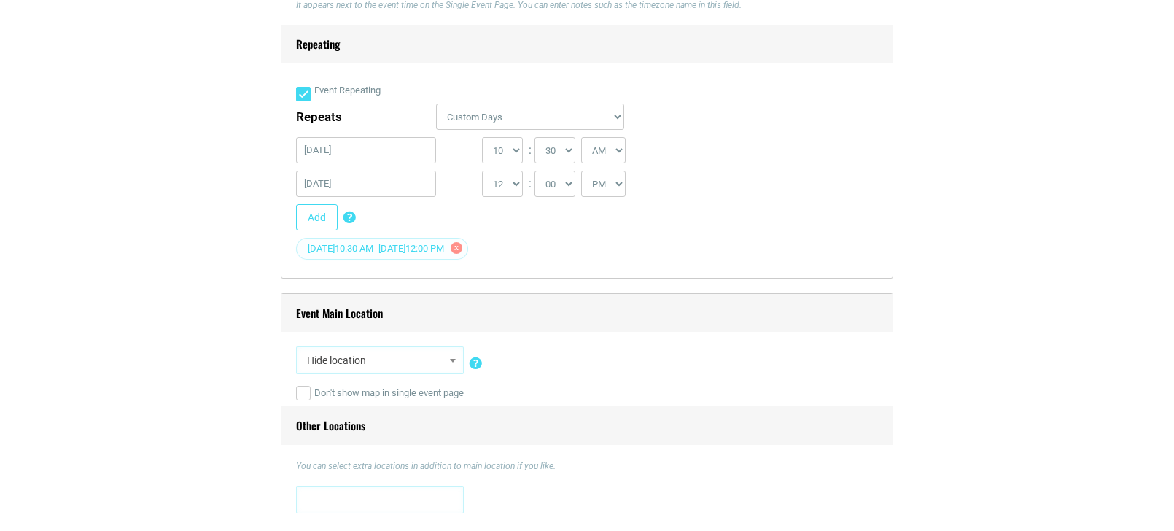
click at [468, 248] on span "09/13/2025 10:30 AM - 09/13/2025 12:00 PM" at bounding box center [382, 249] width 172 height 22
click at [462, 251] on span "x" at bounding box center [457, 248] width 12 height 12
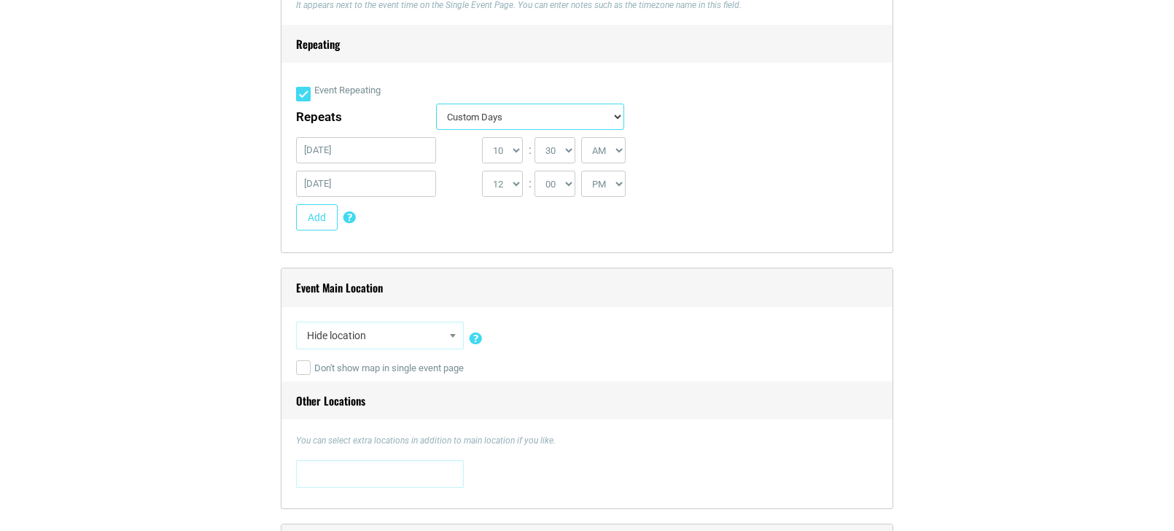
click at [516, 110] on select "Daily Every Weekday Every Weekend Certain Weekdays Weekly Monthly Yearly Custom…" at bounding box center [530, 117] width 188 height 26
select select "advanced"
click at [436, 104] on select "Daily Every Weekday Every Weekend Certain Weekdays Weekly Monthly Yearly Custom…" at bounding box center [530, 117] width 188 height 26
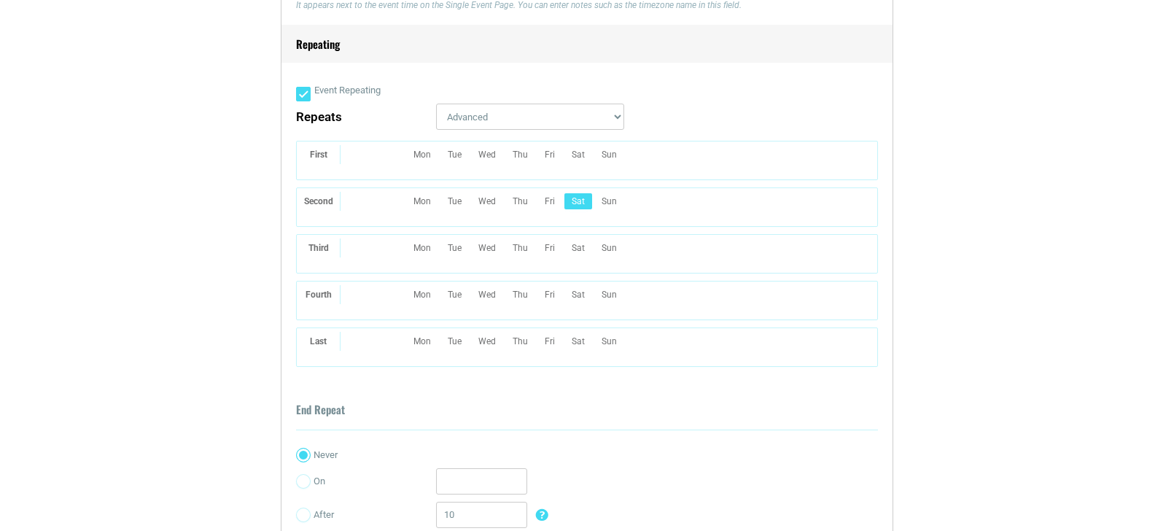
click at [587, 206] on li "Sat Sat.2-" at bounding box center [579, 201] width 28 height 16
click at [576, 299] on li "Sat Sat.4-" at bounding box center [579, 295] width 28 height 16
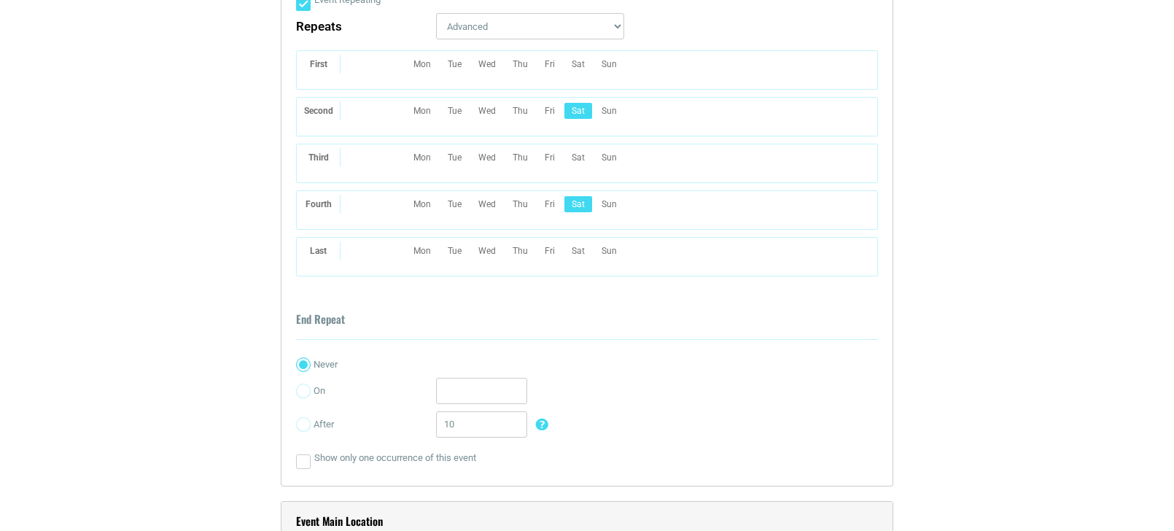
scroll to position [1084, 0]
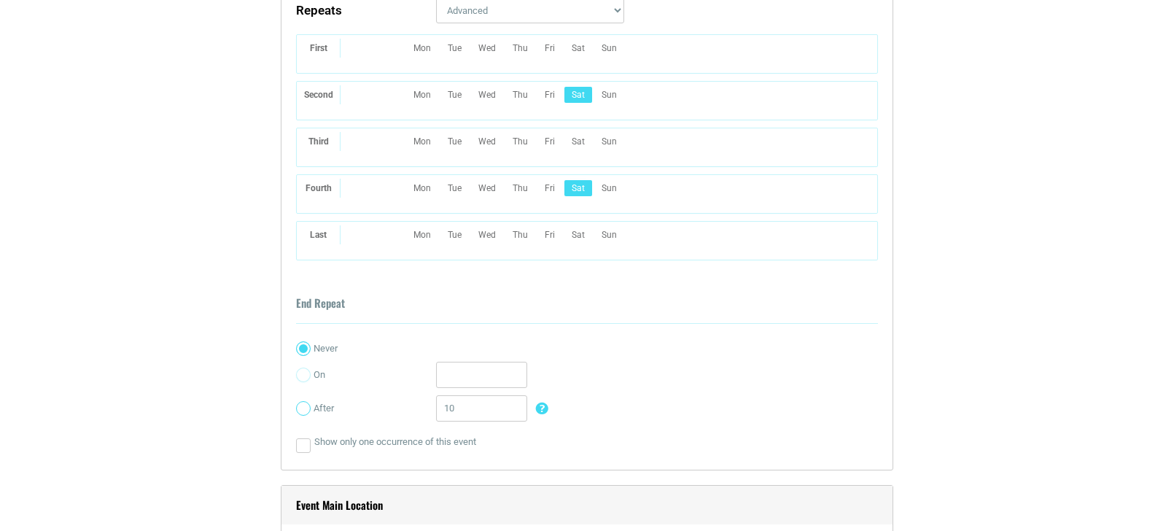
click at [301, 407] on input "After" at bounding box center [303, 408] width 15 height 15
radio input "true"
click at [481, 406] on input "10" at bounding box center [481, 408] width 91 height 26
click at [305, 378] on input "On" at bounding box center [303, 375] width 15 height 15
radio input "true"
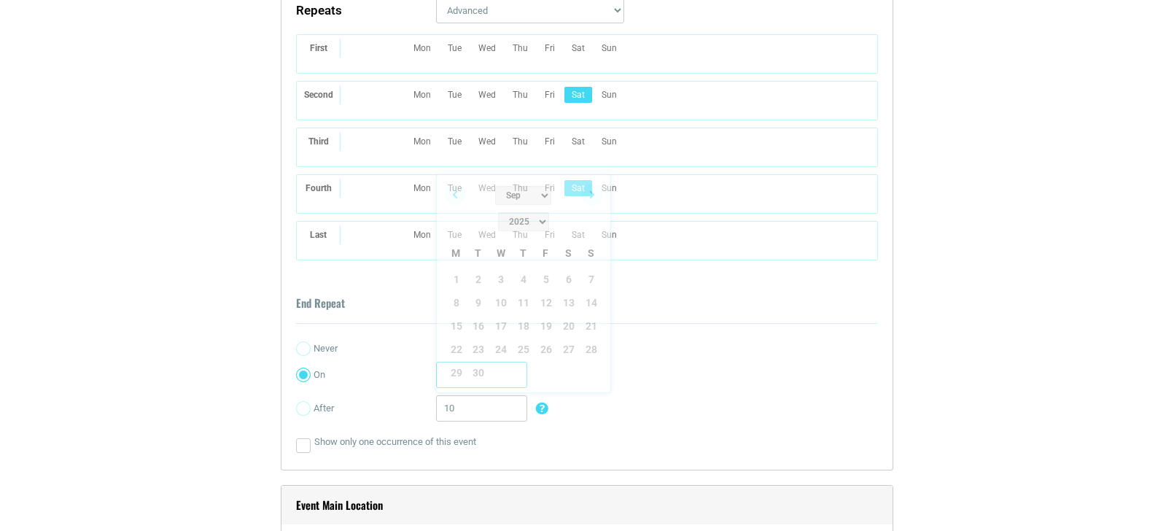
click at [487, 378] on input "text" at bounding box center [481, 375] width 91 height 26
click at [594, 196] on link "Next" at bounding box center [592, 195] width 22 height 22
click at [592, 191] on link "Next" at bounding box center [592, 195] width 22 height 22
click at [570, 292] on link "8" at bounding box center [569, 303] width 22 height 22
type input "11/08/2025"
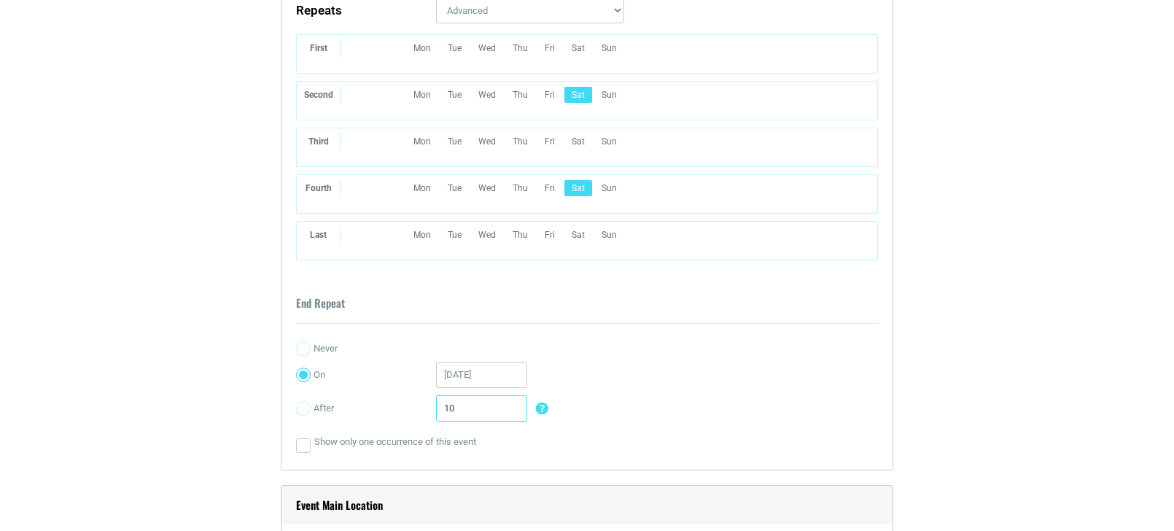
click at [449, 409] on input "10" at bounding box center [481, 408] width 91 height 26
click at [305, 408] on input "After" at bounding box center [303, 408] width 15 height 15
radio input "true"
click at [497, 418] on input "10" at bounding box center [481, 408] width 91 height 26
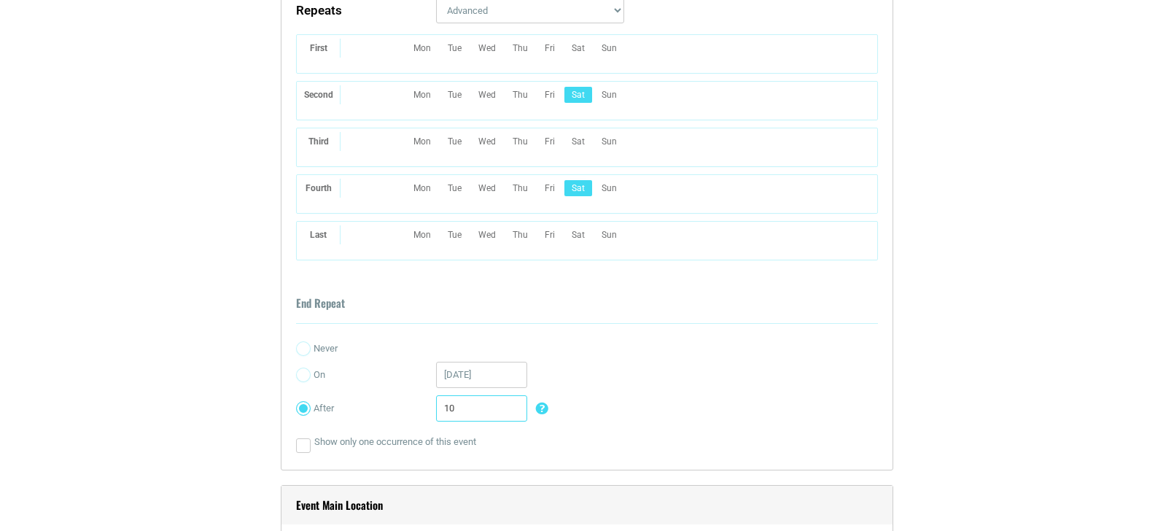
click at [497, 418] on input "10" at bounding box center [481, 408] width 91 height 26
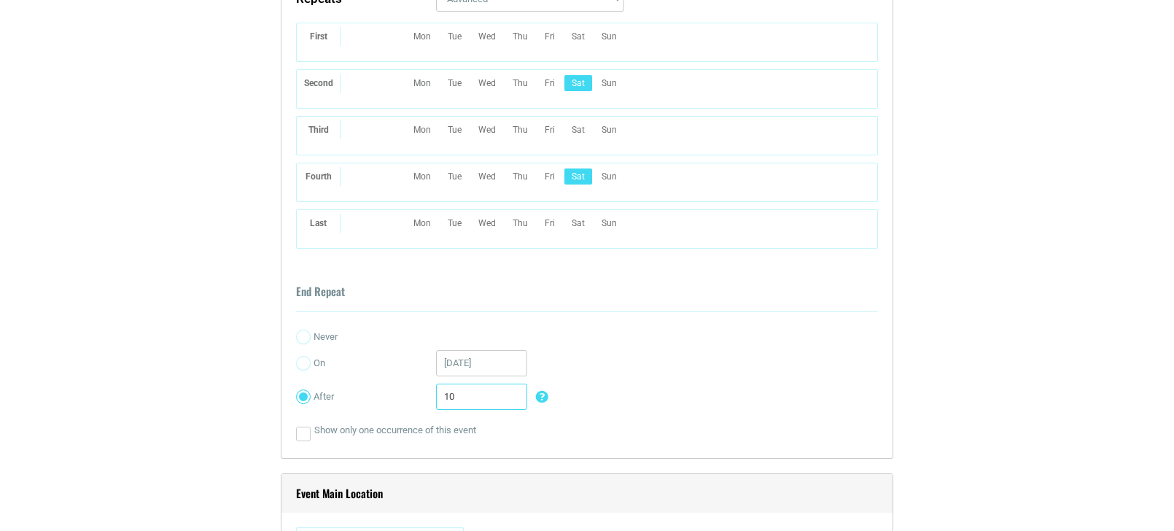
click at [467, 401] on input "10" at bounding box center [481, 397] width 91 height 26
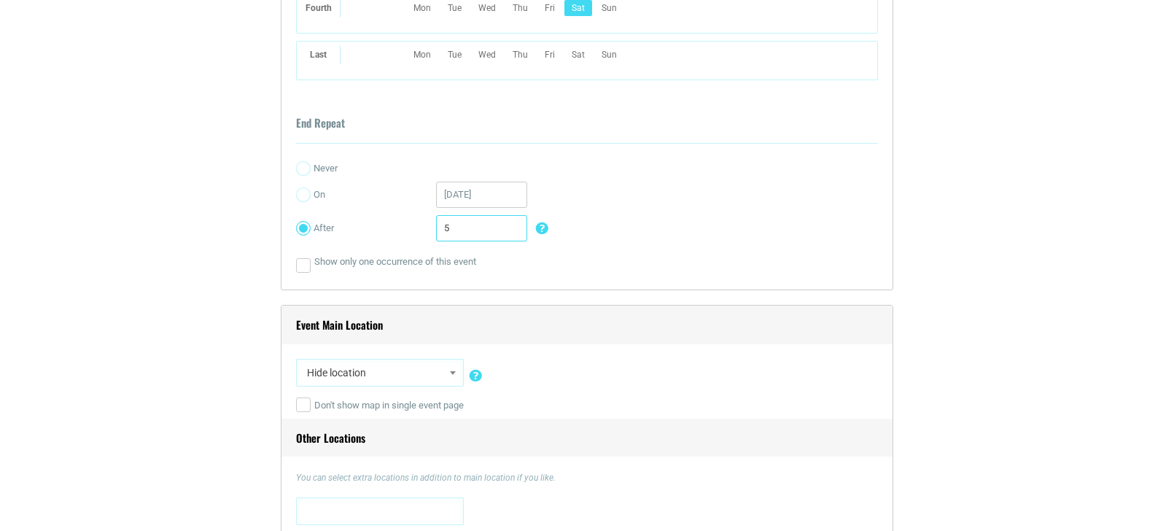
scroll to position [1278, 0]
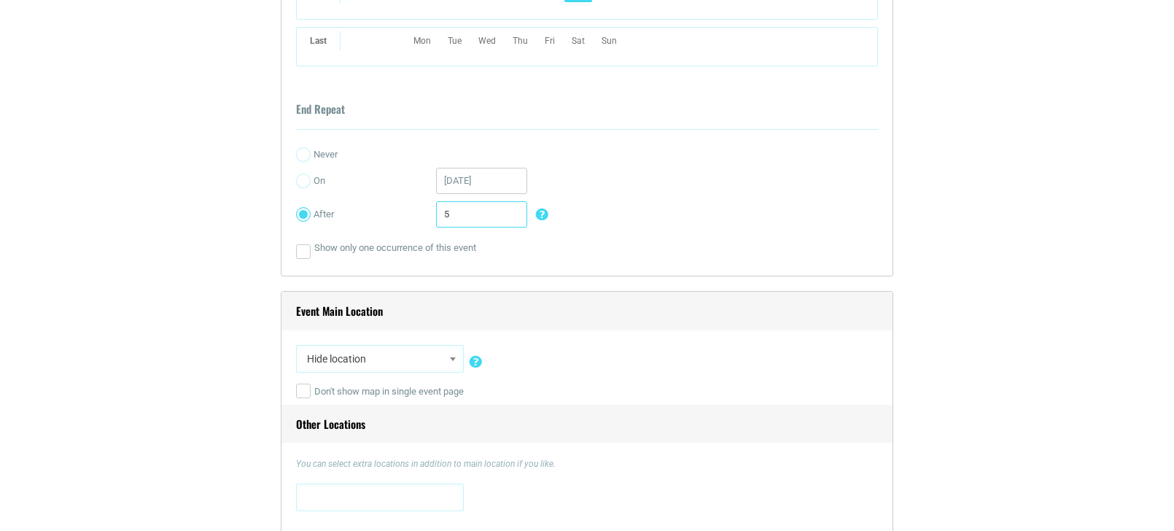
type input "5"
select select "5333"
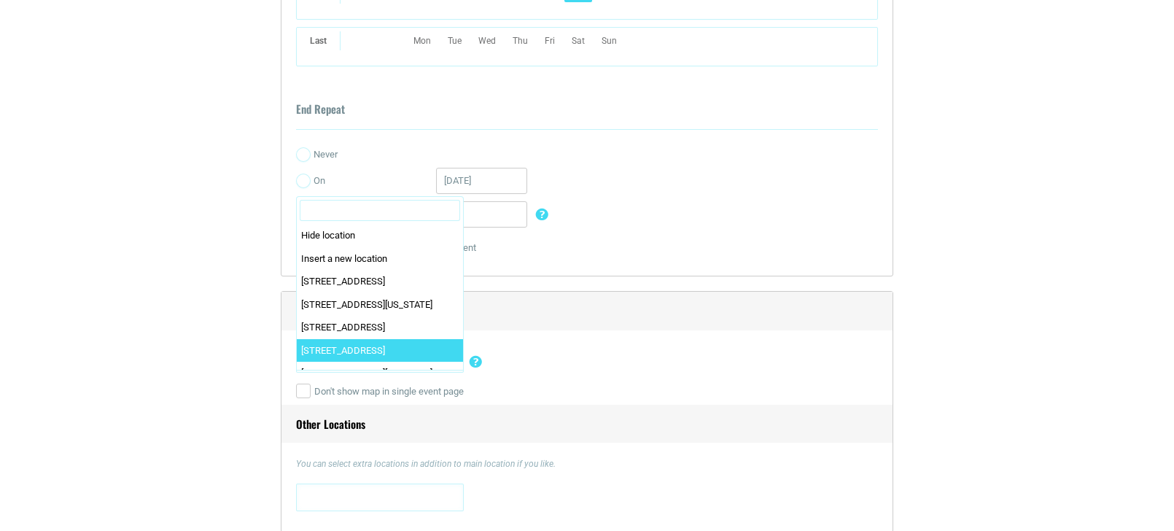
scroll to position [106, 0]
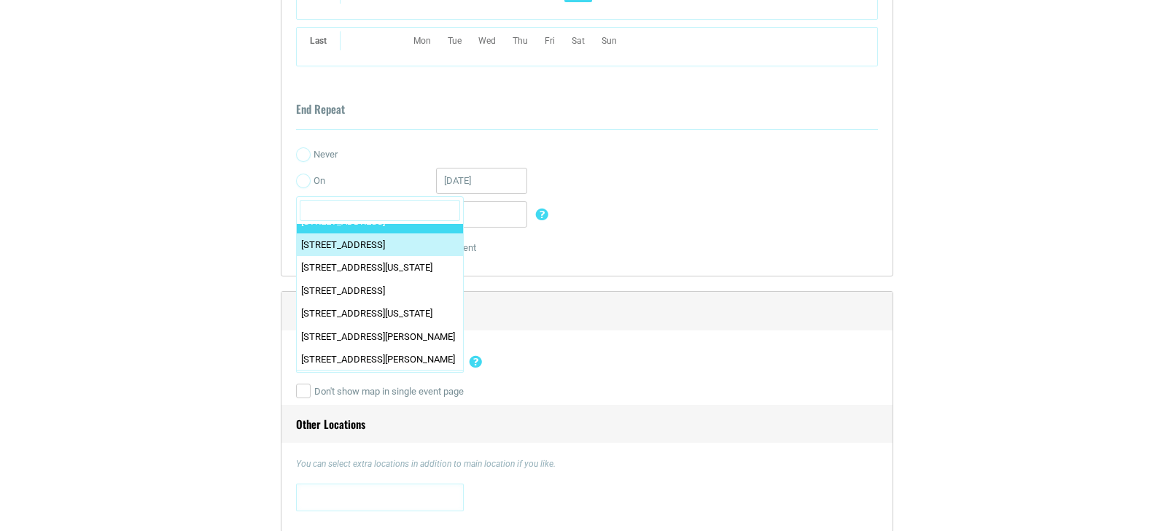
click at [372, 209] on input "Search" at bounding box center [380, 211] width 160 height 22
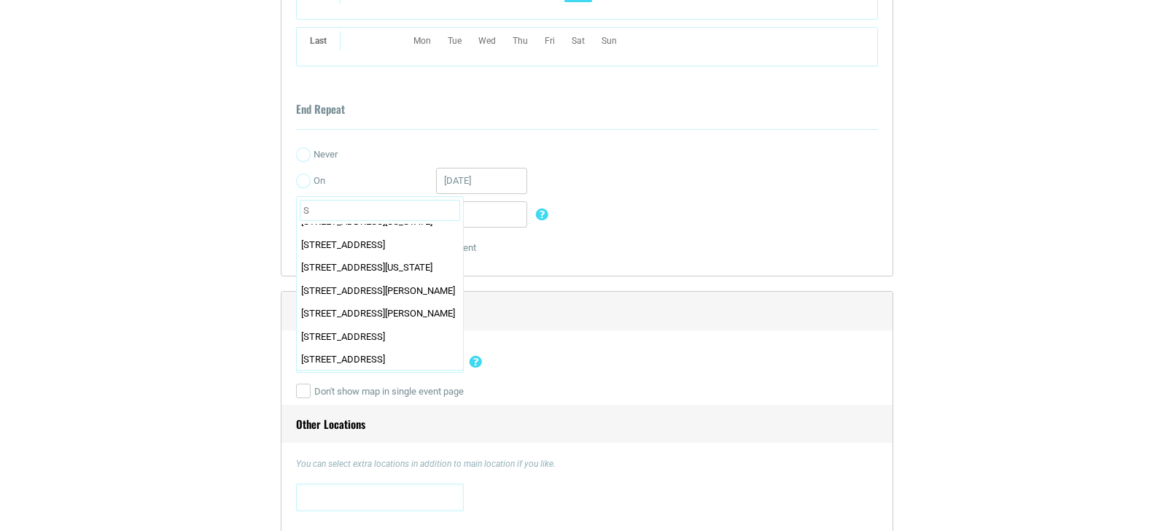
scroll to position [0, 0]
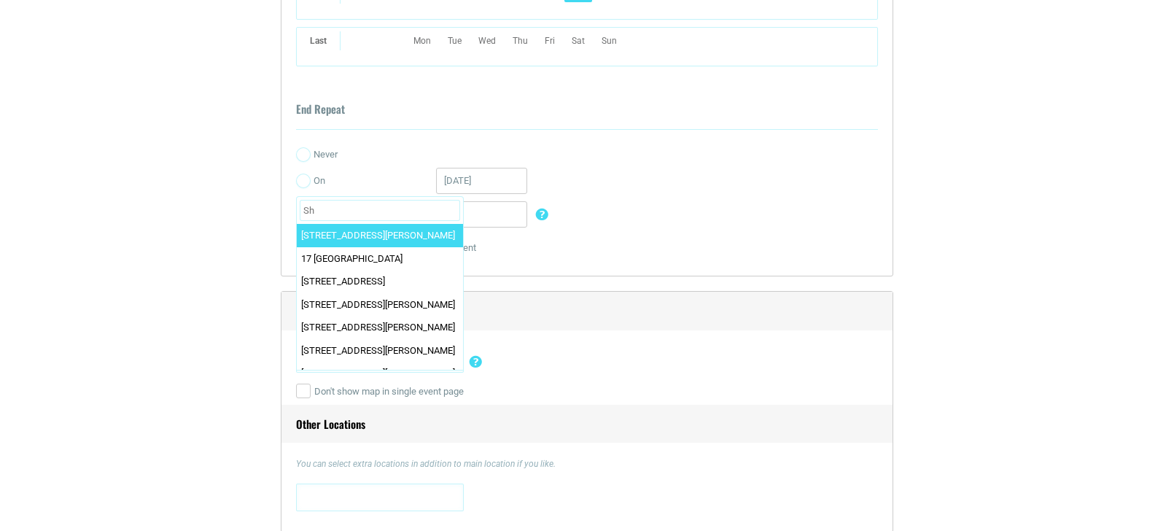
type input "S"
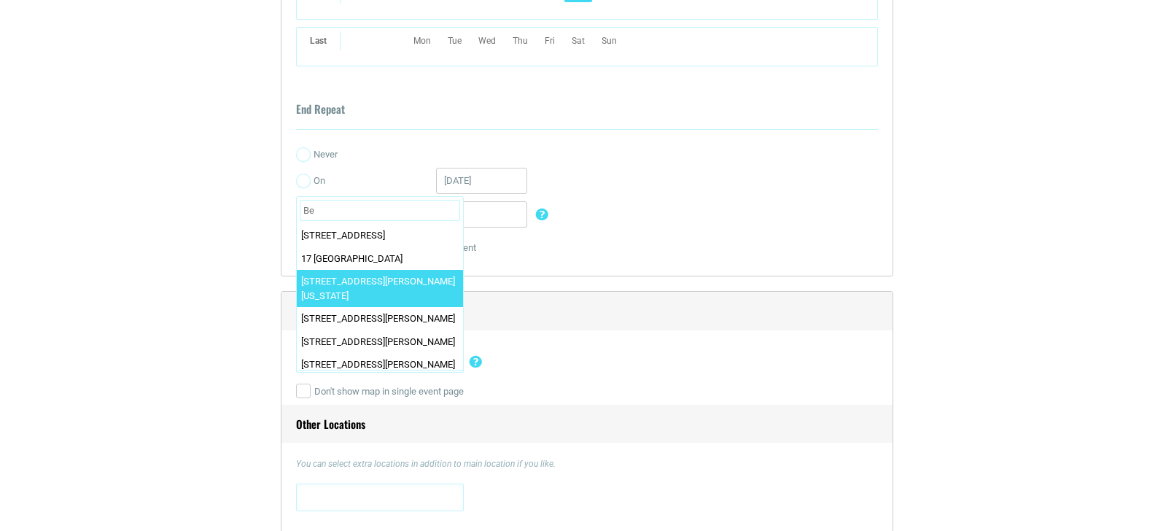
type input "B"
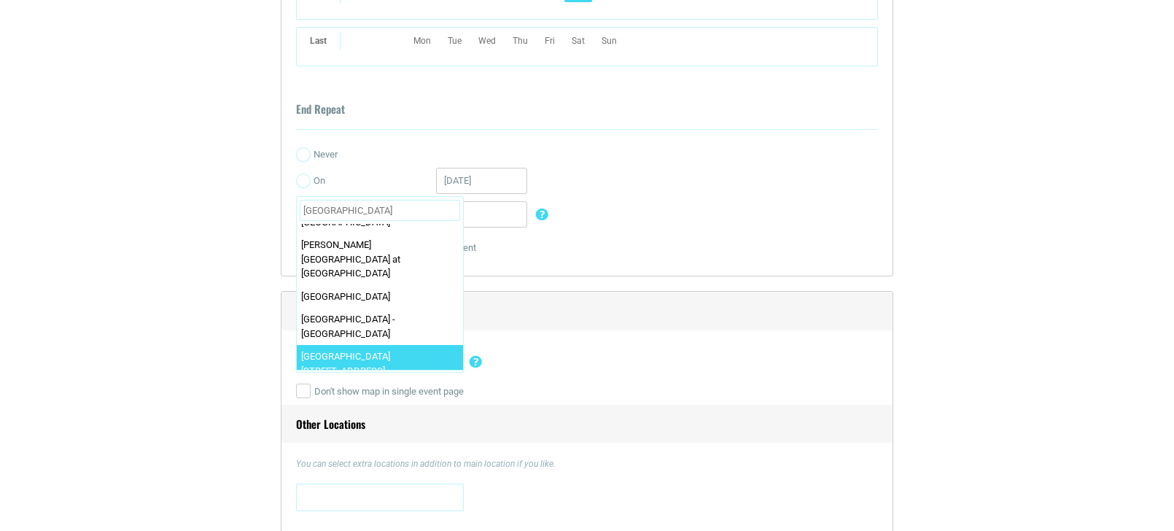
scroll to position [69, 0]
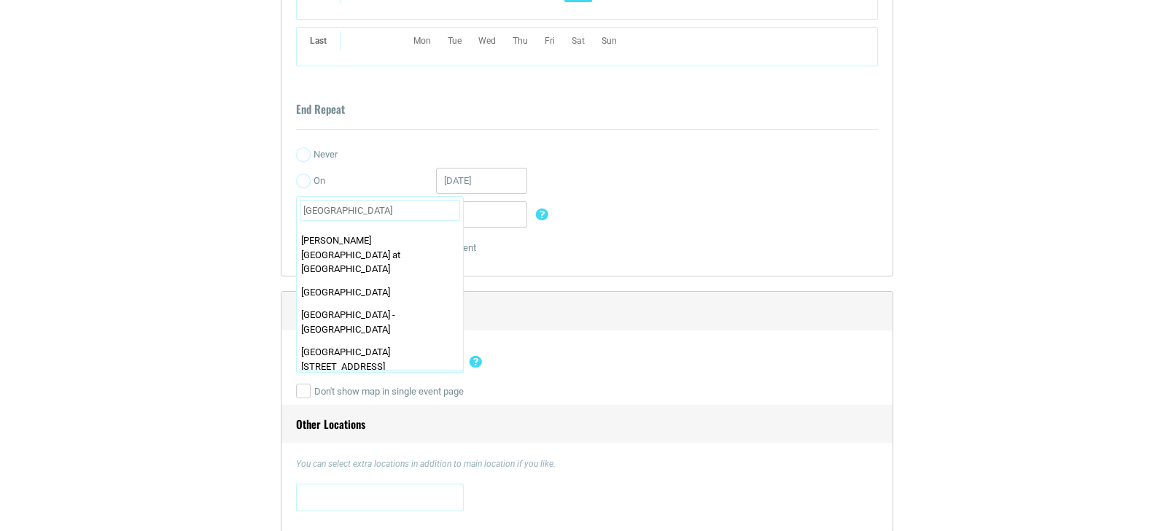
type input "[GEOGRAPHIC_DATA]"
select select "1804"
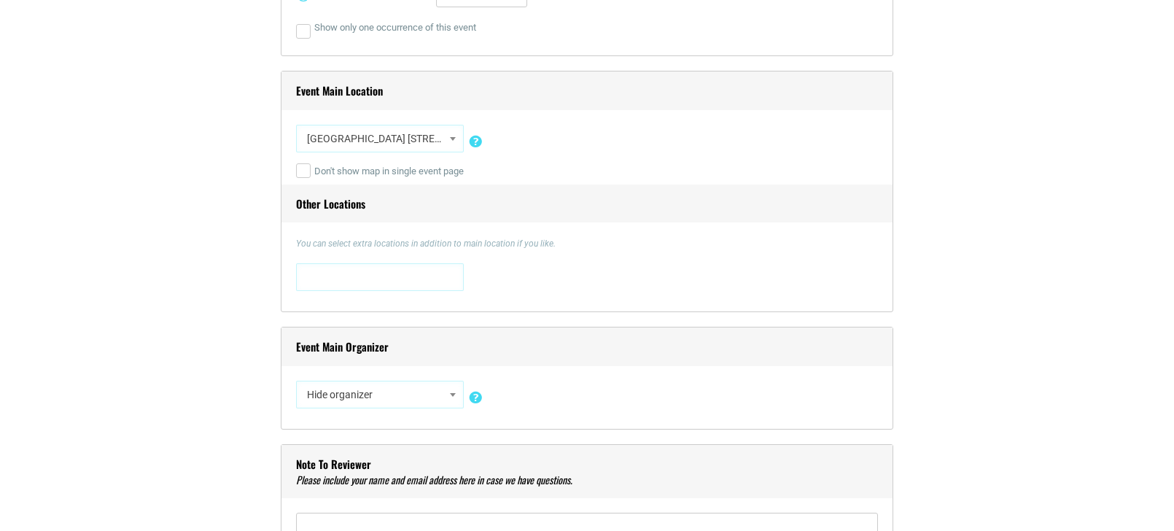
scroll to position [1500, 0]
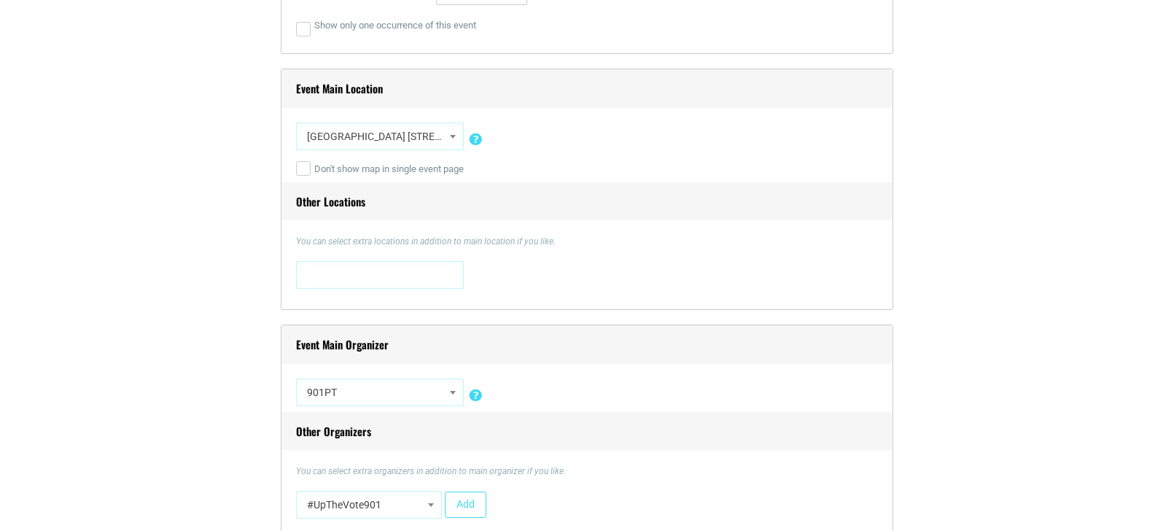
select select "4522"
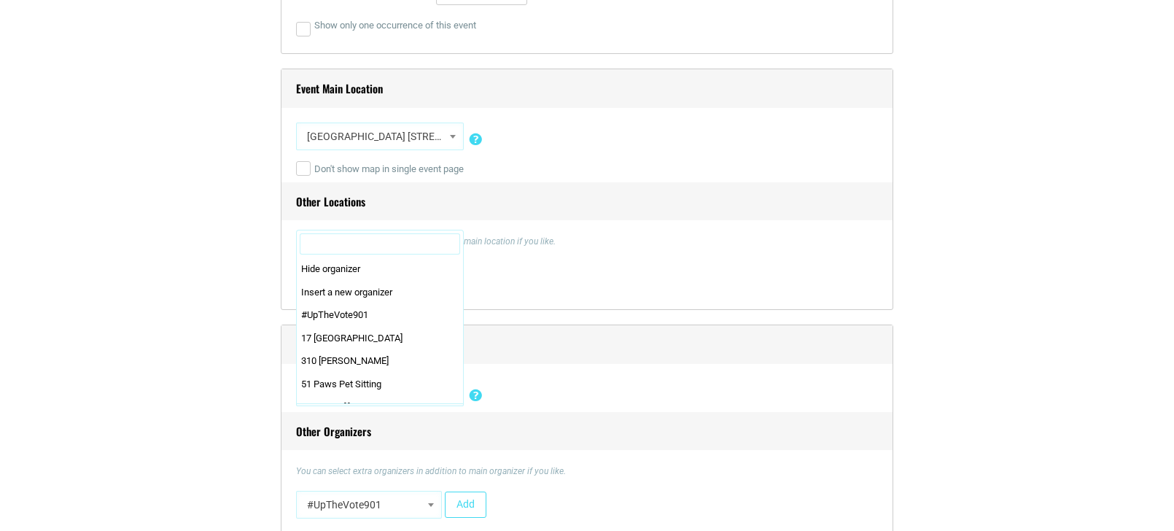
scroll to position [451, 0]
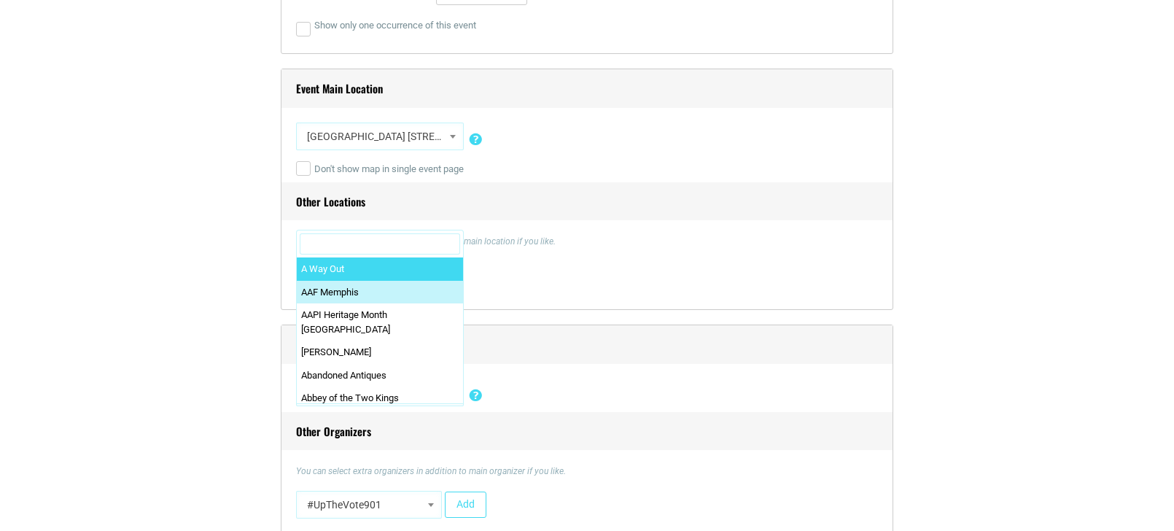
click at [414, 236] on input "Search" at bounding box center [380, 244] width 160 height 22
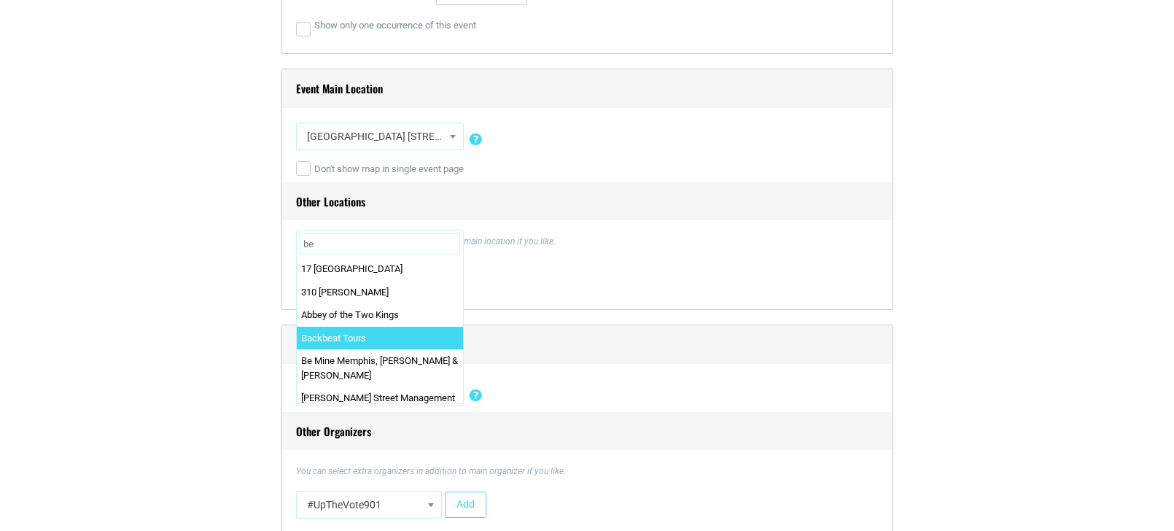
type input "b"
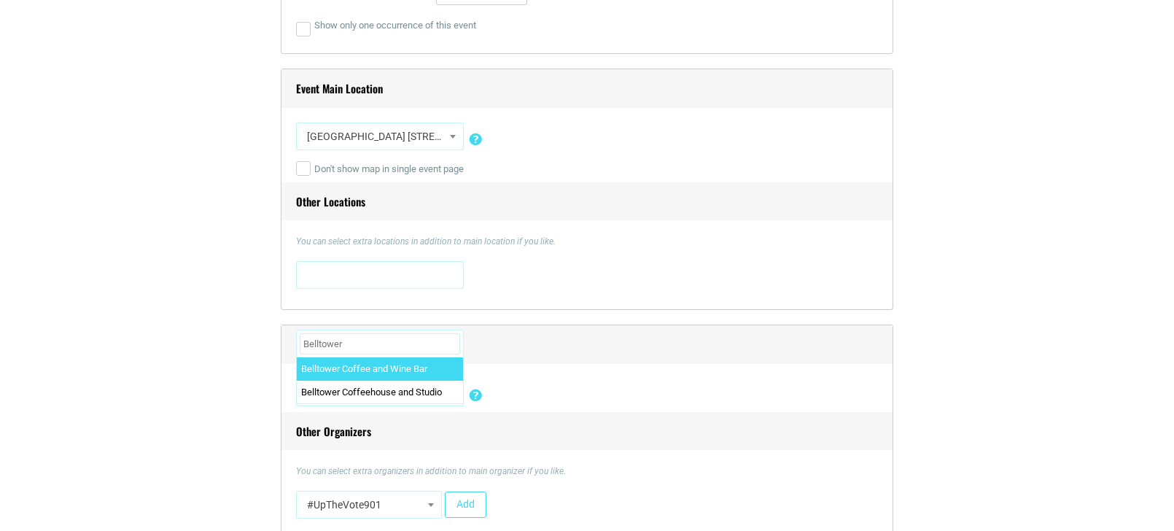
type input "Belltower"
select select "2857"
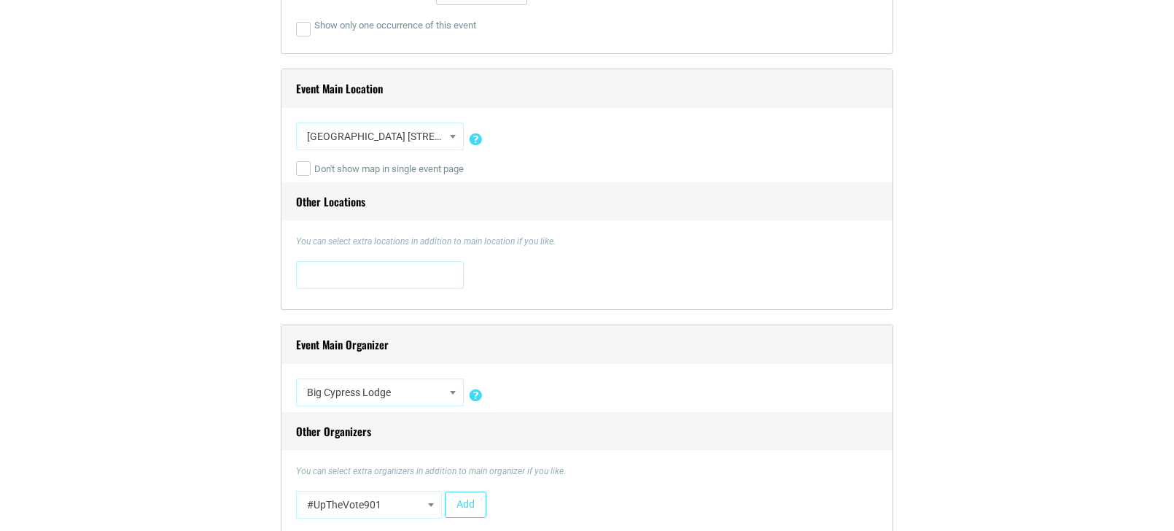
select select "2269"
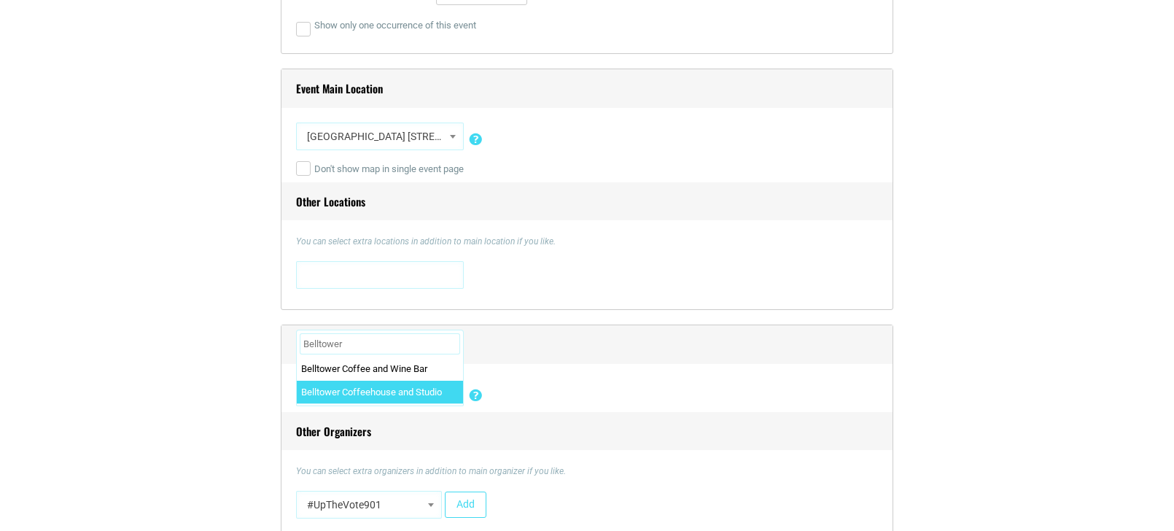
type input "Belltower"
select select "4637"
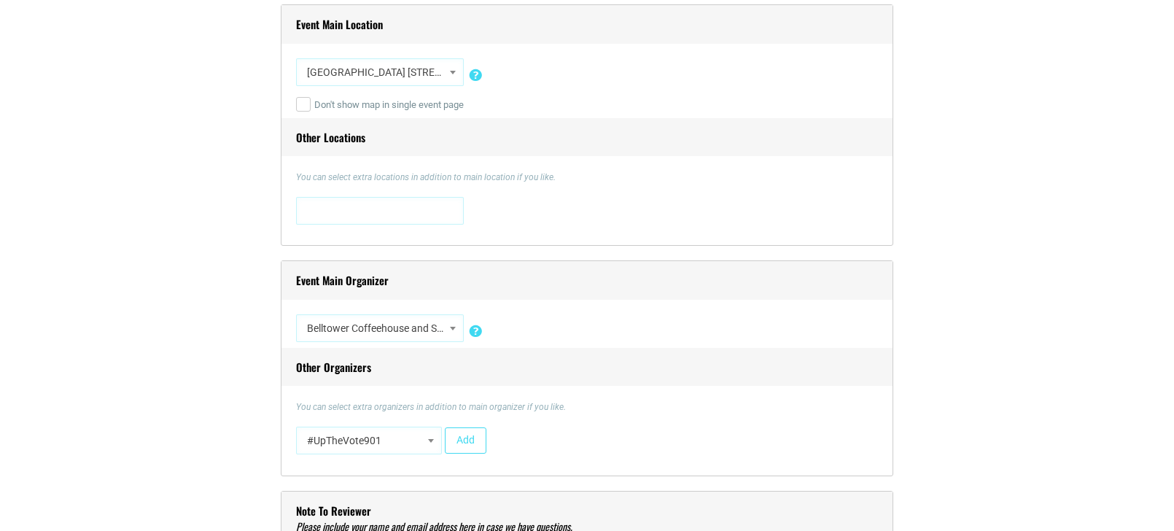
scroll to position [1568, 0]
select select "4616"
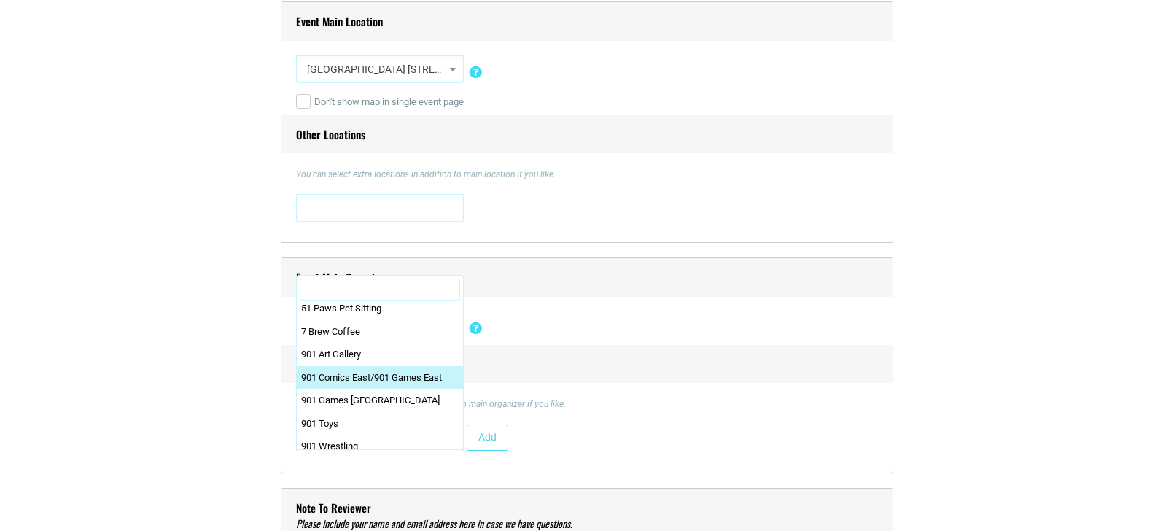
scroll to position [74, 0]
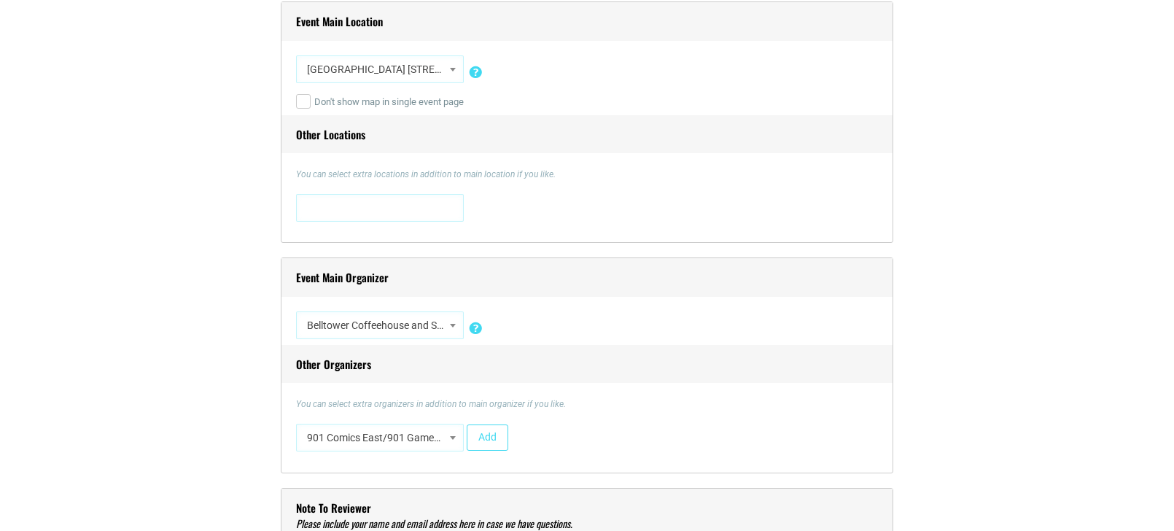
click at [557, 290] on h4 "Event Main Organizer" at bounding box center [587, 277] width 611 height 39
click at [604, 419] on div "You can select extra organizers in addition to main organizer if you like. #UpT…" at bounding box center [587, 428] width 582 height 61
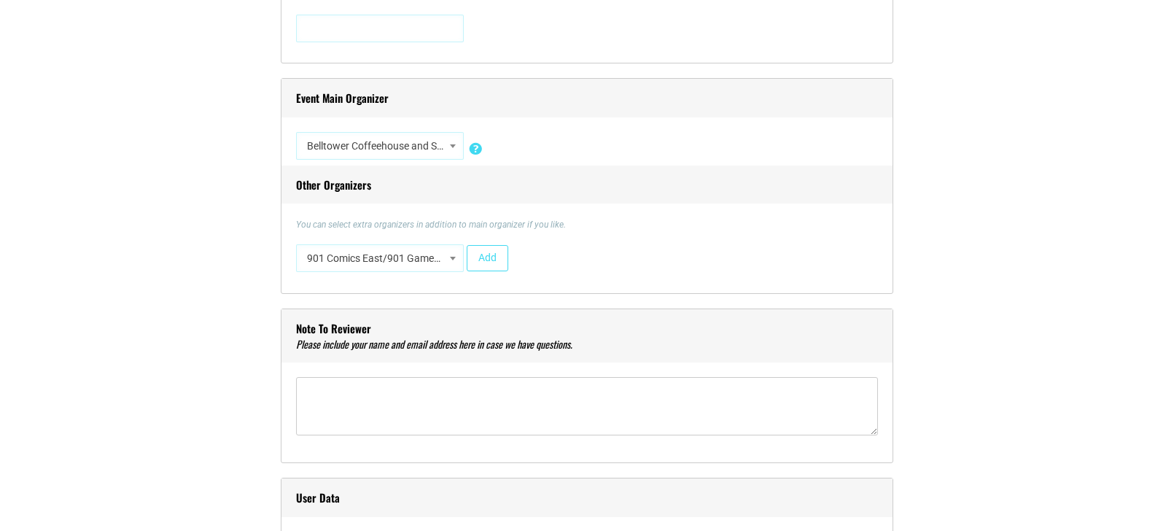
scroll to position [1751, 0]
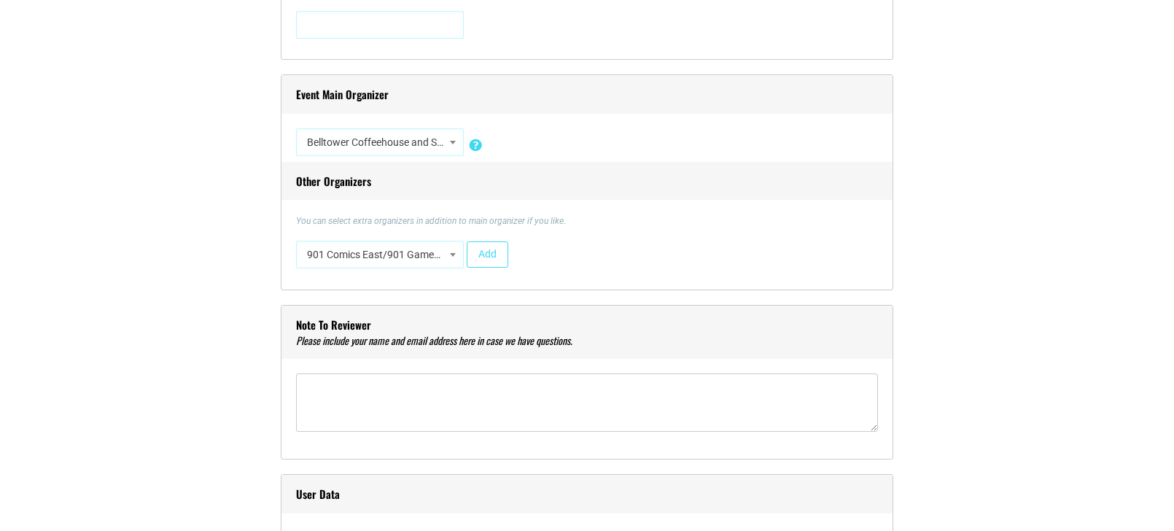
click at [458, 252] on body "About Contact Us Donate Shop Blog Guides Jobs Events Get Choose901 Emails Searc…" at bounding box center [587, 371] width 1174 height 4245
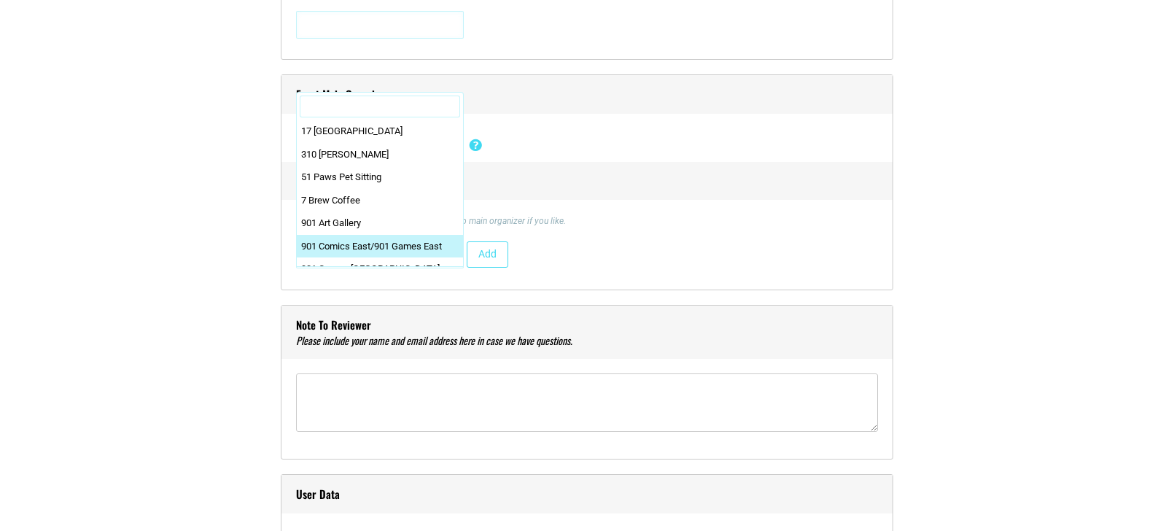
scroll to position [0, 0]
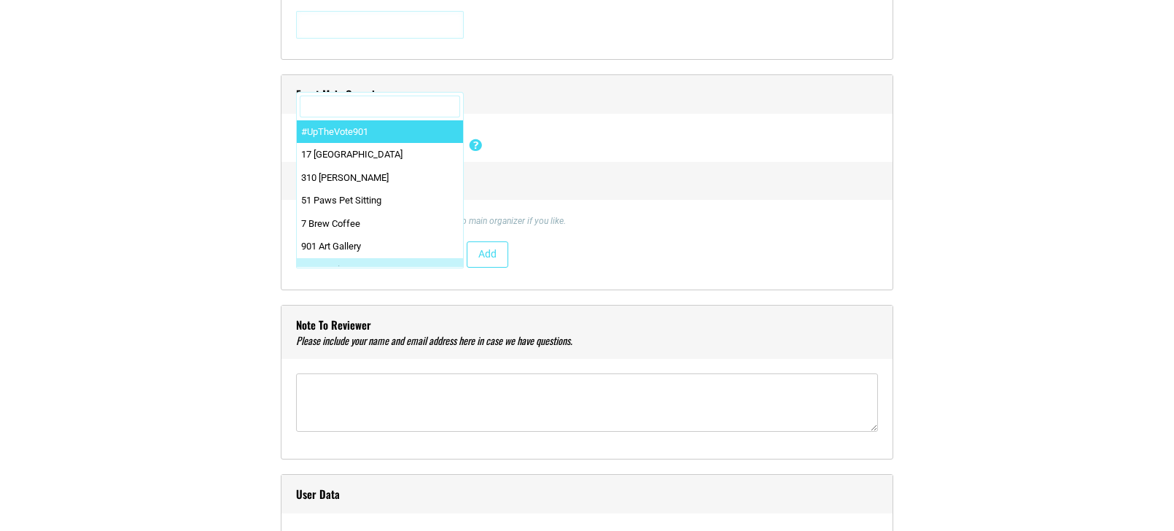
click at [408, 107] on input "Search" at bounding box center [380, 107] width 160 height 22
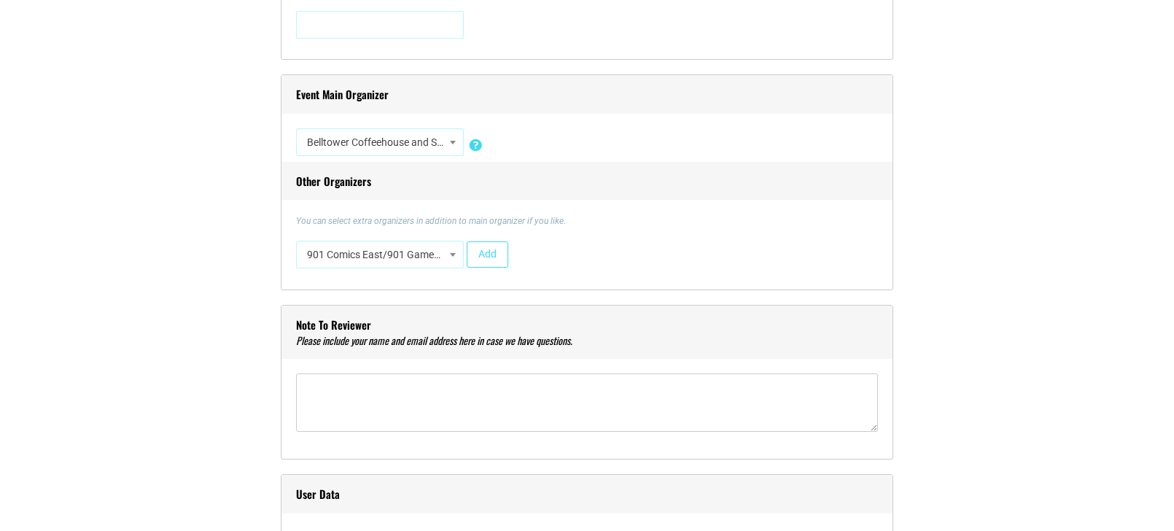
click at [573, 79] on h4 "Event Main Organizer" at bounding box center [587, 94] width 611 height 39
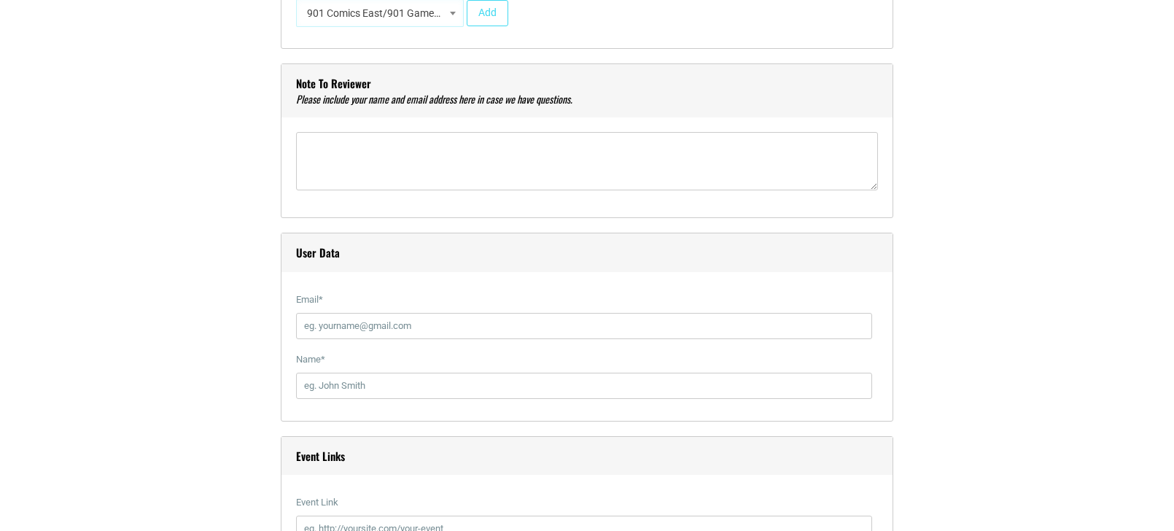
scroll to position [1993, 0]
click at [398, 316] on input "Email *" at bounding box center [584, 325] width 576 height 26
type input "[PERSON_NAME][EMAIL_ADDRESS][DOMAIN_NAME]"
type input "[PERSON_NAME]"
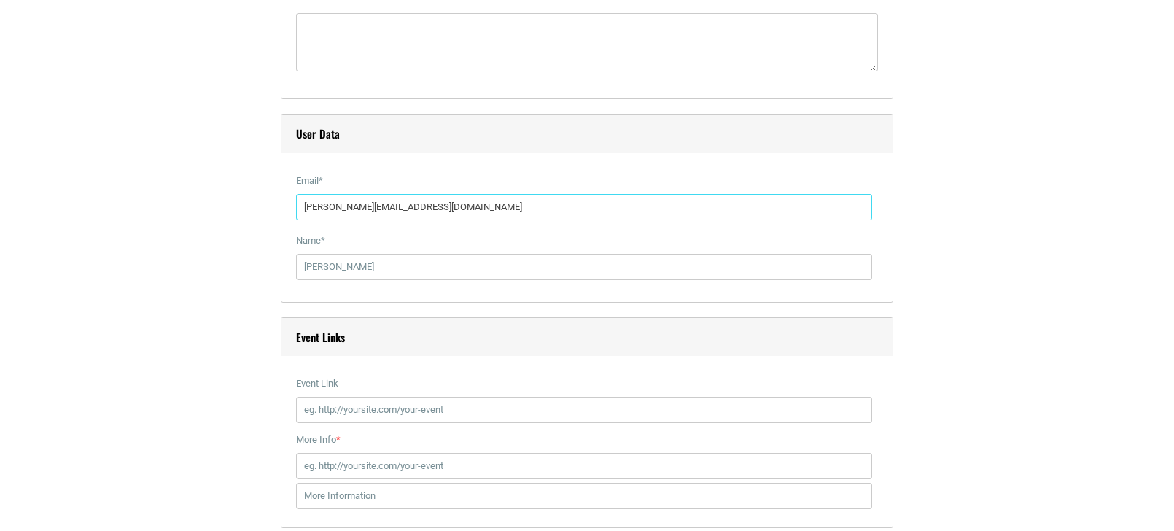
scroll to position [2113, 0]
click at [379, 409] on input "Event Link" at bounding box center [584, 408] width 576 height 26
paste input "https://www.facebook.com/share/1btVk3H4Tp/"
type input "https://www.facebook.com/share/1btVk3H4Tp/"
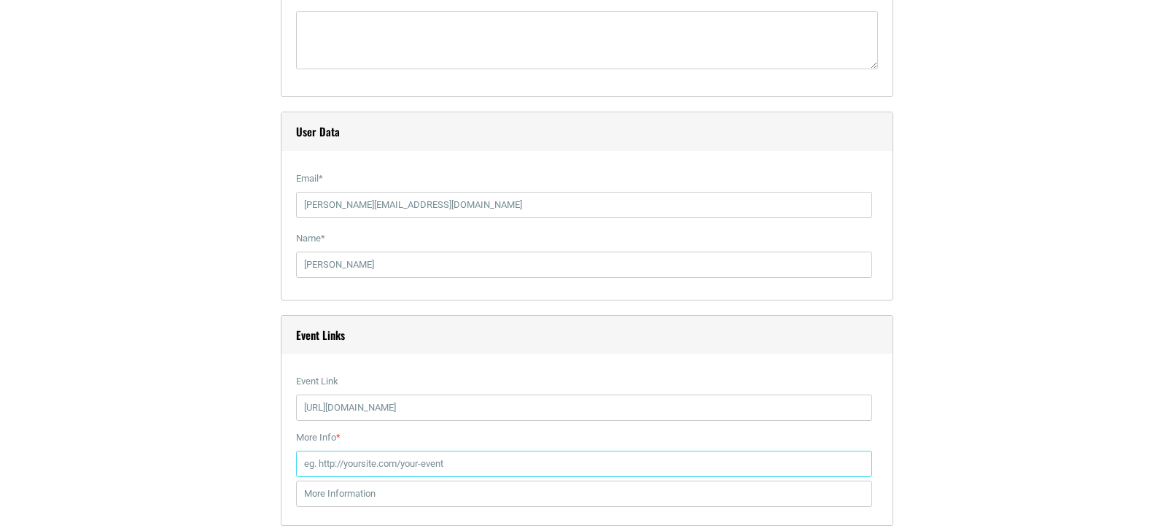
click at [335, 465] on input "More Info *" at bounding box center [584, 464] width 576 height 26
paste input "https://www.facebook.com/share/1btVk3H4Tp/"
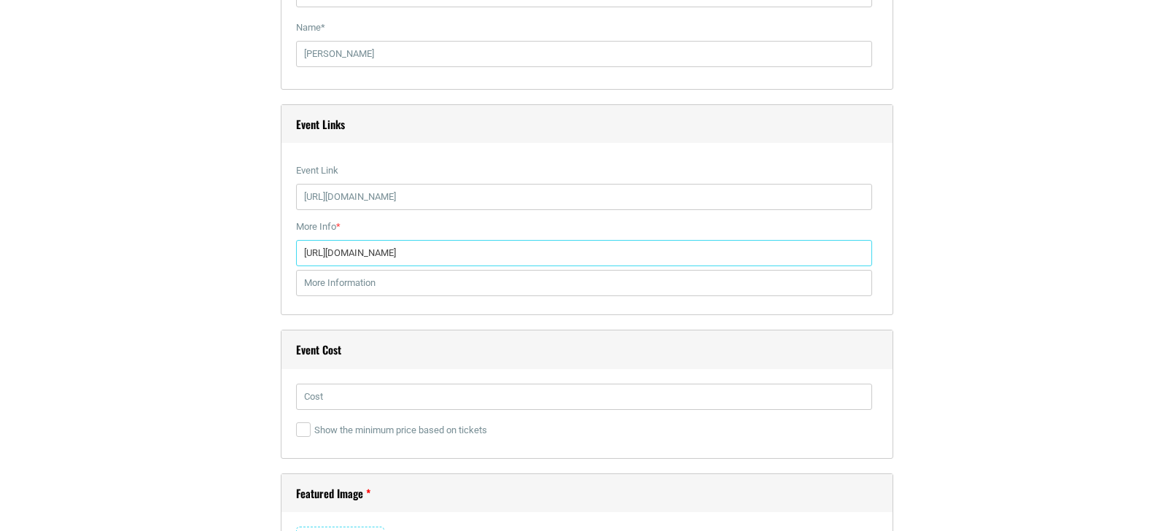
scroll to position [2325, 0]
type input "https://www.facebook.com/share/1btVk3H4Tp/"
click at [345, 397] on input "text" at bounding box center [584, 396] width 576 height 26
type input "Free"
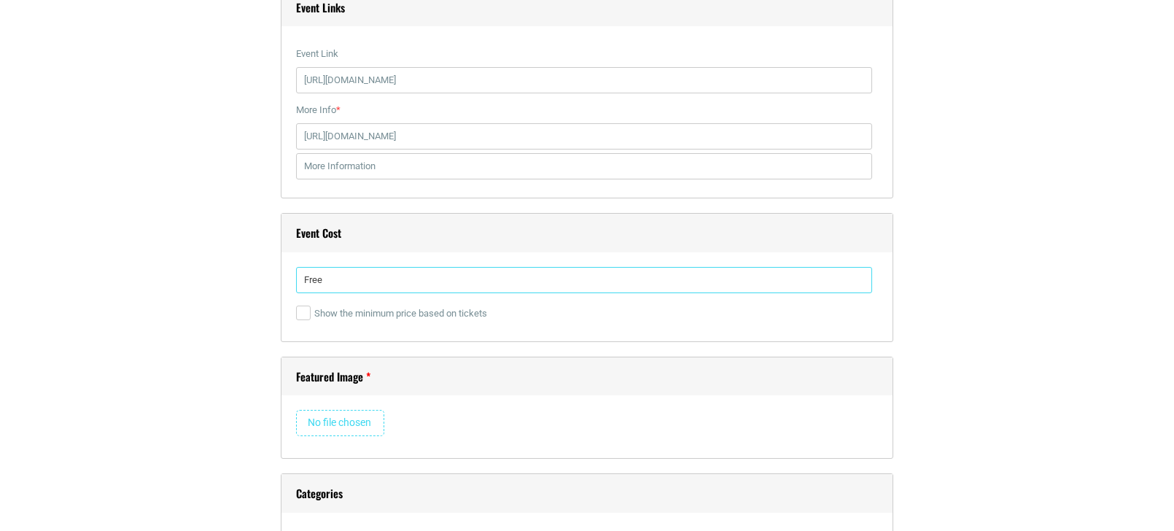
scroll to position [2463, 0]
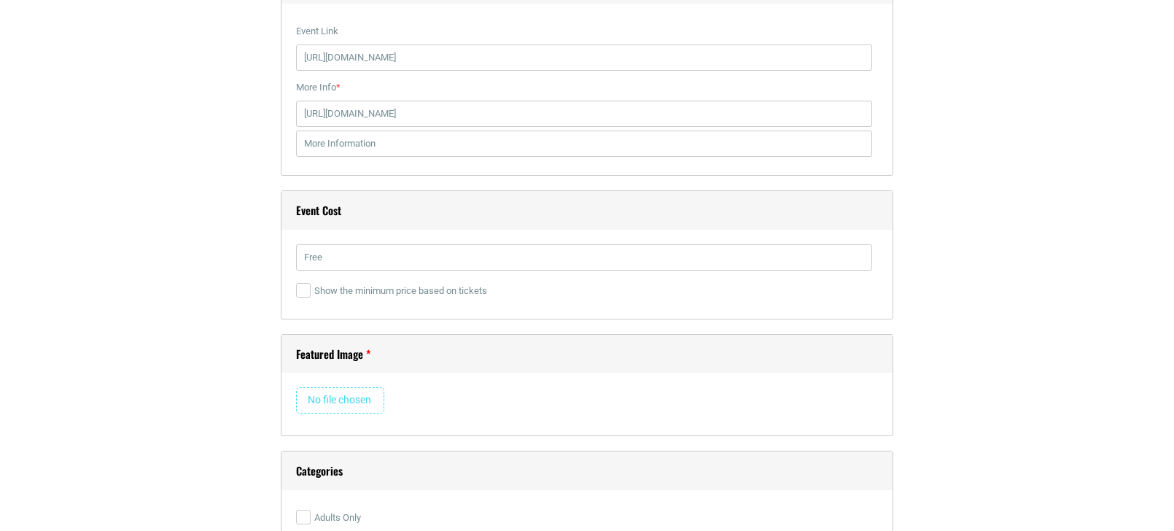
click at [343, 407] on input "file" at bounding box center [340, 400] width 88 height 26
type input "C:\fakepath\BELL-0002 Q3 August Promo 18x25 Anchor Poster-v1.pdf"
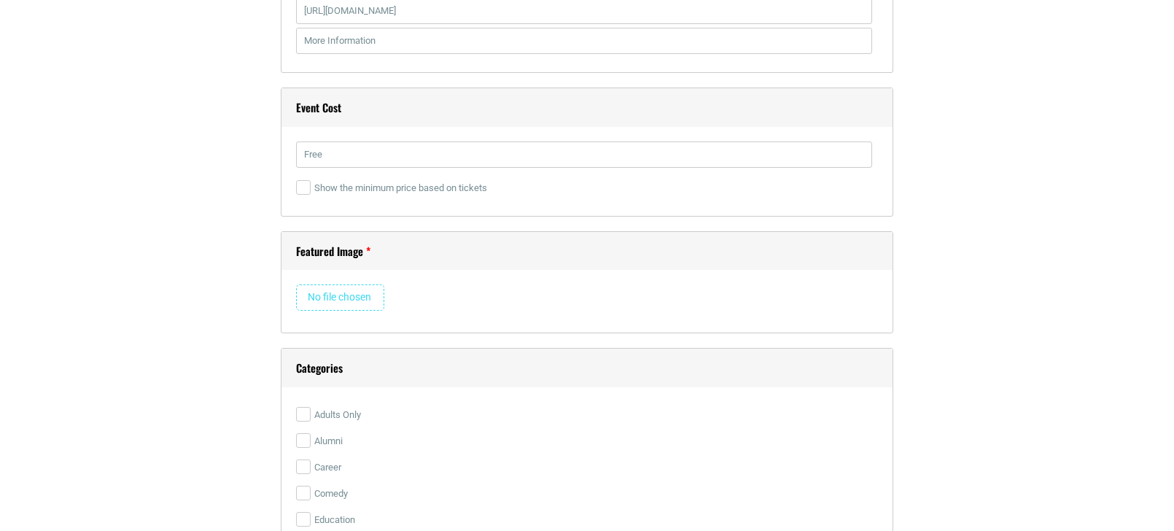
scroll to position [2641, 0]
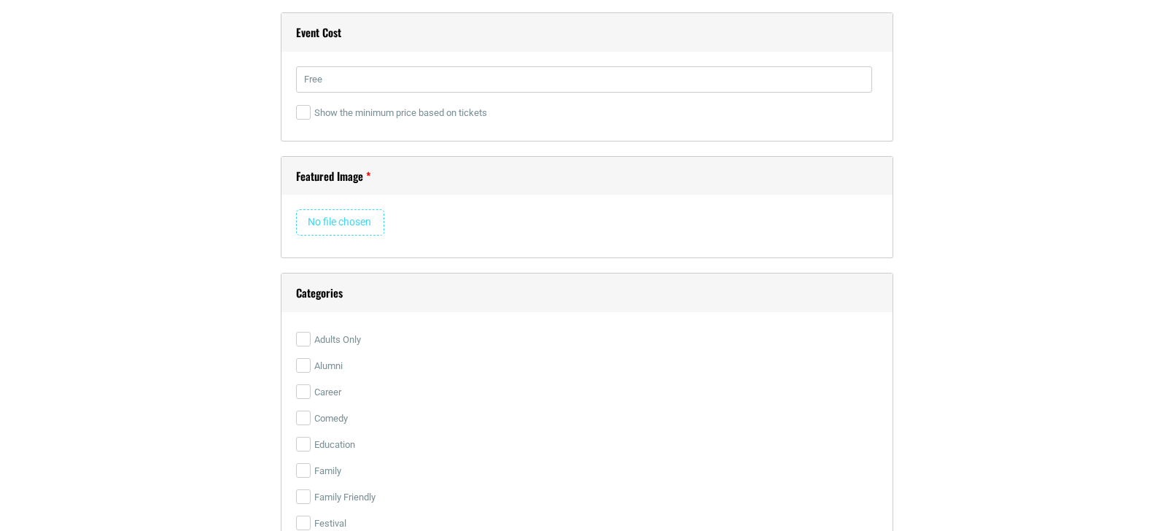
click at [358, 227] on input "file" at bounding box center [340, 222] width 88 height 26
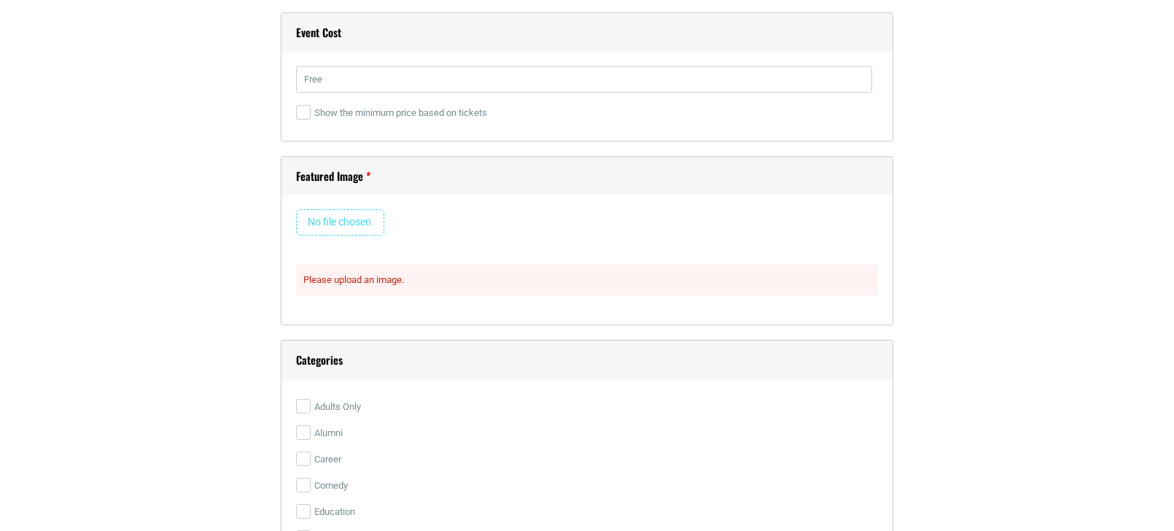
click at [452, 239] on div "Remove Image Please upload an image." at bounding box center [587, 252] width 582 height 86
click at [395, 284] on div "Please upload an image." at bounding box center [587, 280] width 582 height 31
click at [373, 221] on input "file" at bounding box center [340, 222] width 88 height 26
click at [357, 222] on input "file" at bounding box center [340, 222] width 88 height 26
type input "C:\fakepath\BELL-0002 Q3 August SF.jpg"
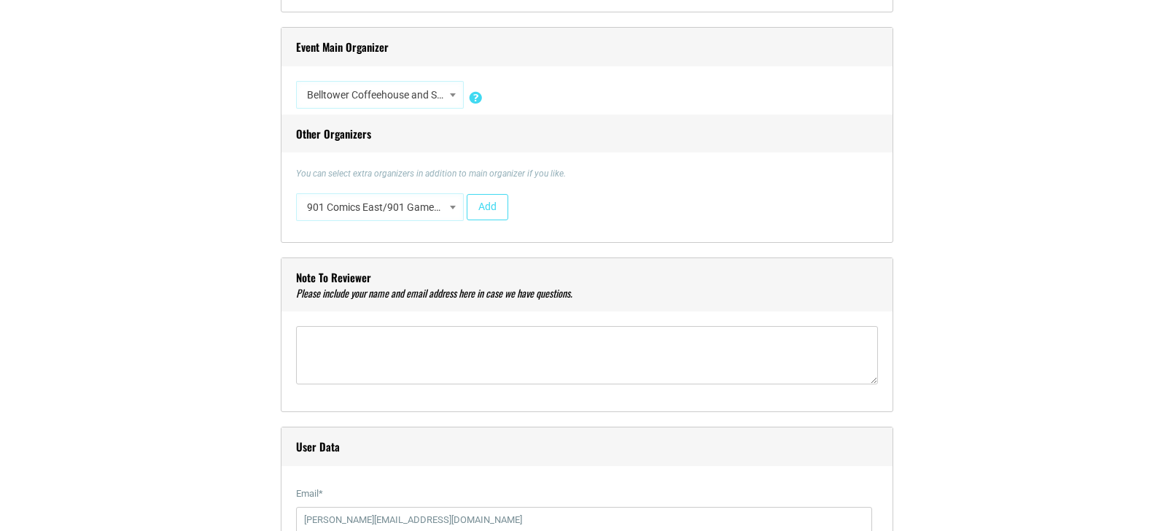
scroll to position [1797, 0]
select select "3727"
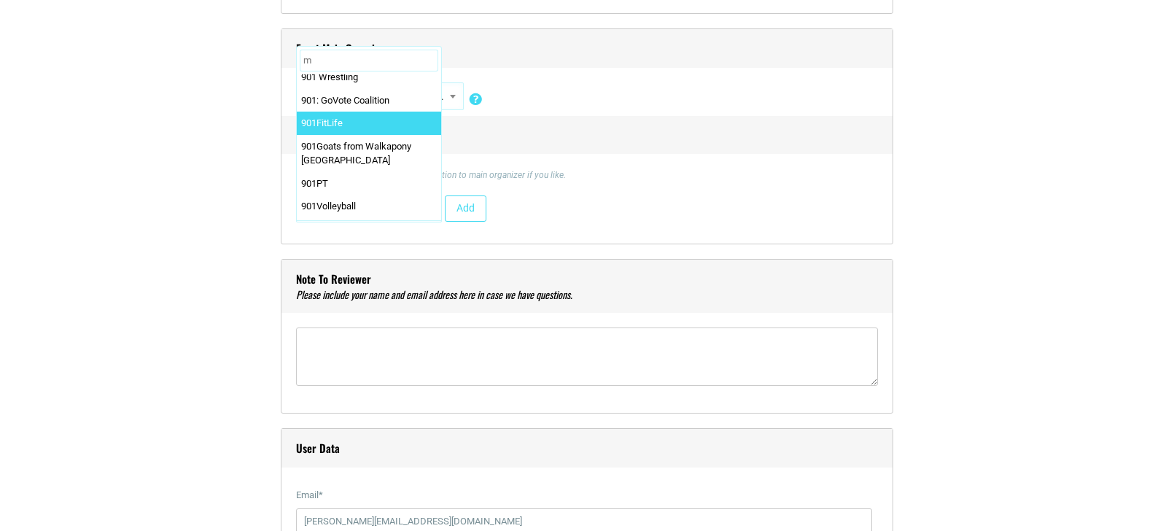
scroll to position [0, 0]
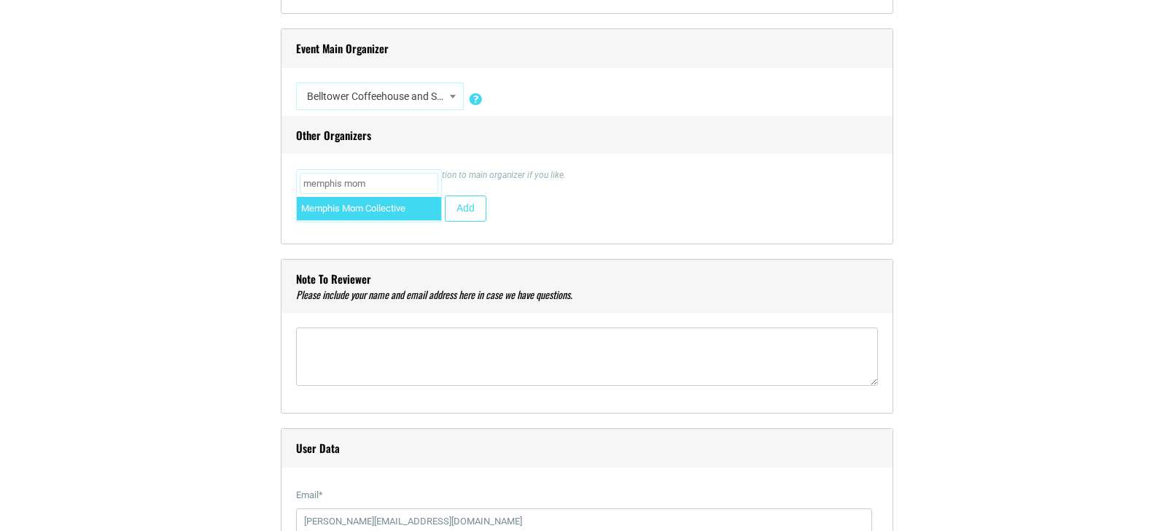
type input "memphis moms"
click at [557, 190] on div "You can select extra organizers in addition to main organizer if you like. #UpT…" at bounding box center [587, 198] width 582 height 61
click at [478, 349] on textarea"] at bounding box center [587, 357] width 582 height 58
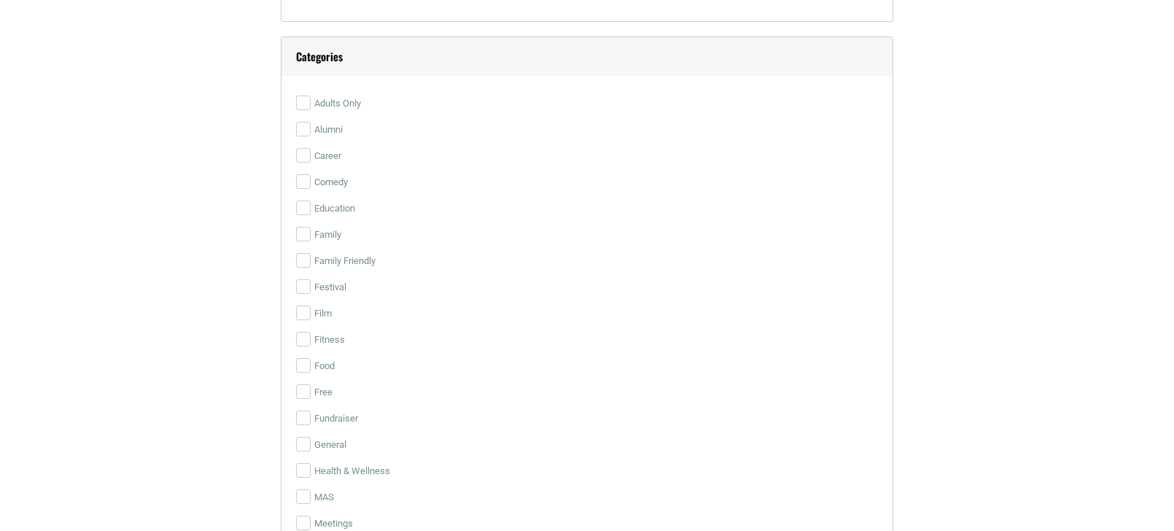
scroll to position [3654, 0]
click at [306, 243] on input "Family" at bounding box center [303, 239] width 15 height 15
checkbox input "true"
click at [312, 395] on label "Free" at bounding box center [587, 397] width 582 height 26
click at [311, 395] on input "Free" at bounding box center [303, 397] width 15 height 15
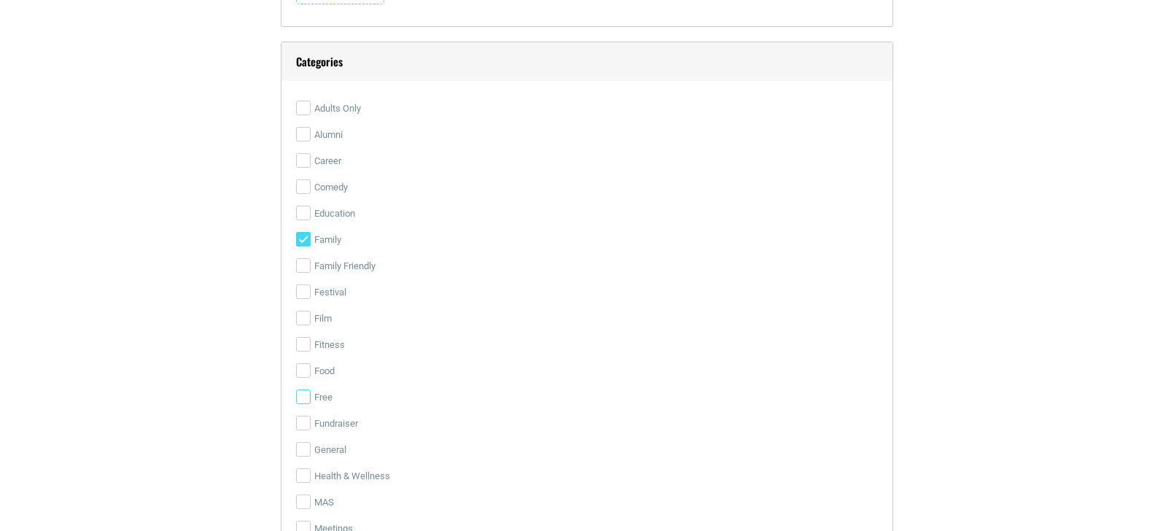
checkbox input "true"
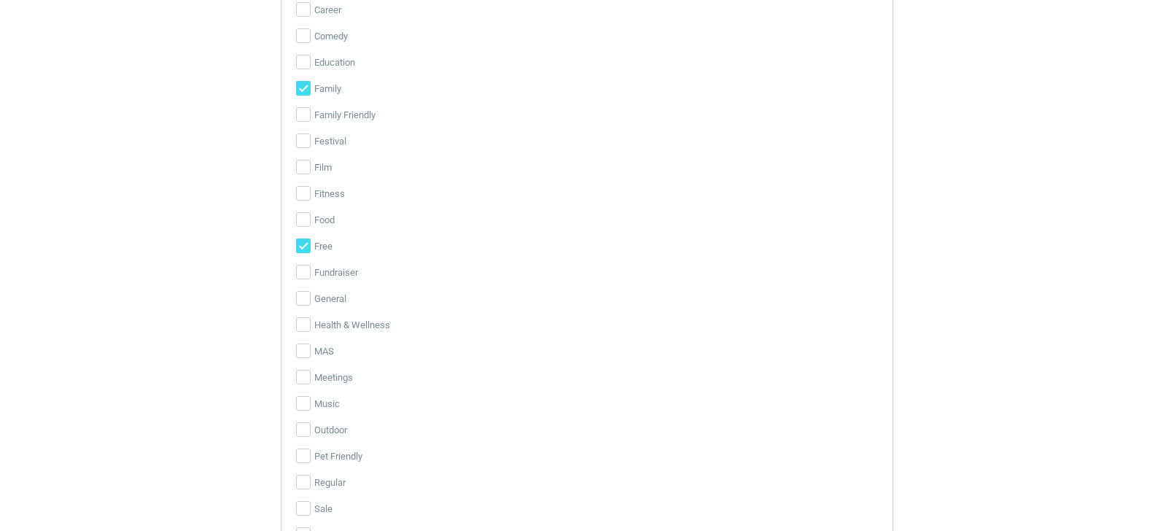
scroll to position [3805, 0]
click at [304, 427] on input "Outdoor" at bounding box center [303, 429] width 15 height 15
checkbox input "true"
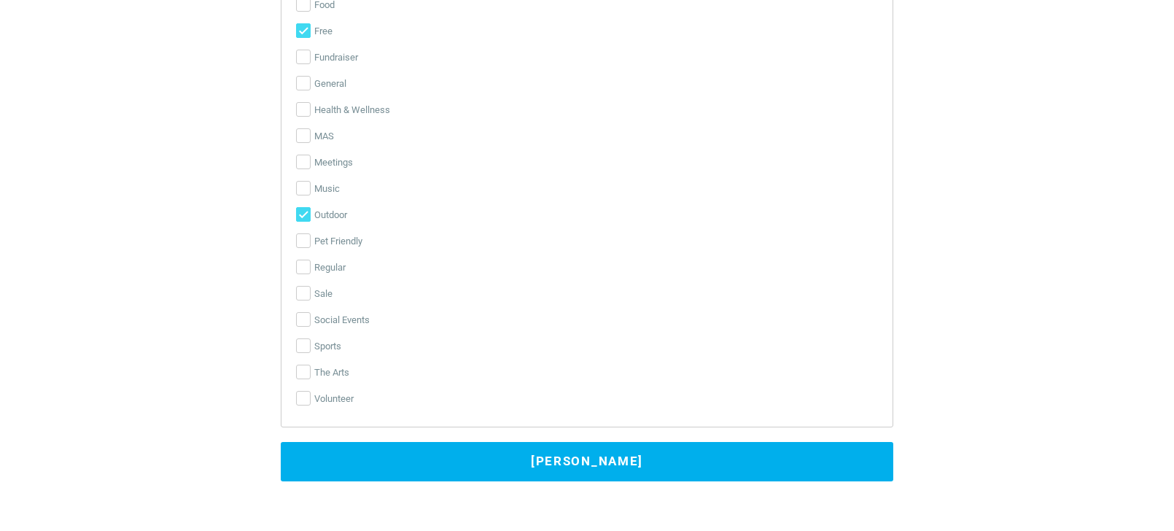
scroll to position [4023, 0]
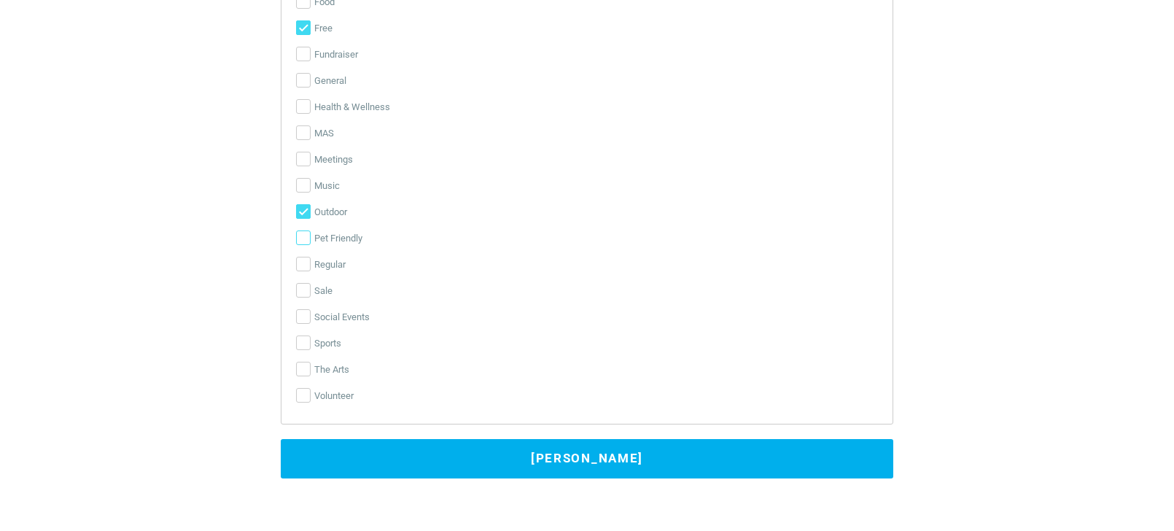
click at [303, 238] on input "Pet Friendly" at bounding box center [303, 237] width 15 height 15
checkbox input "true"
click at [378, 462] on button "[PERSON_NAME]" at bounding box center [587, 458] width 613 height 39
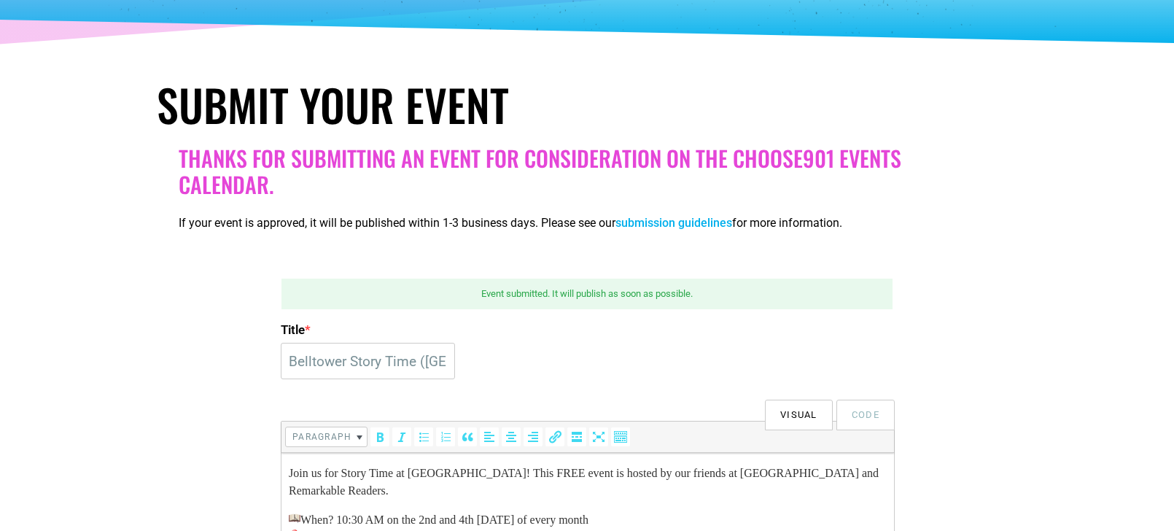
scroll to position [169, 0]
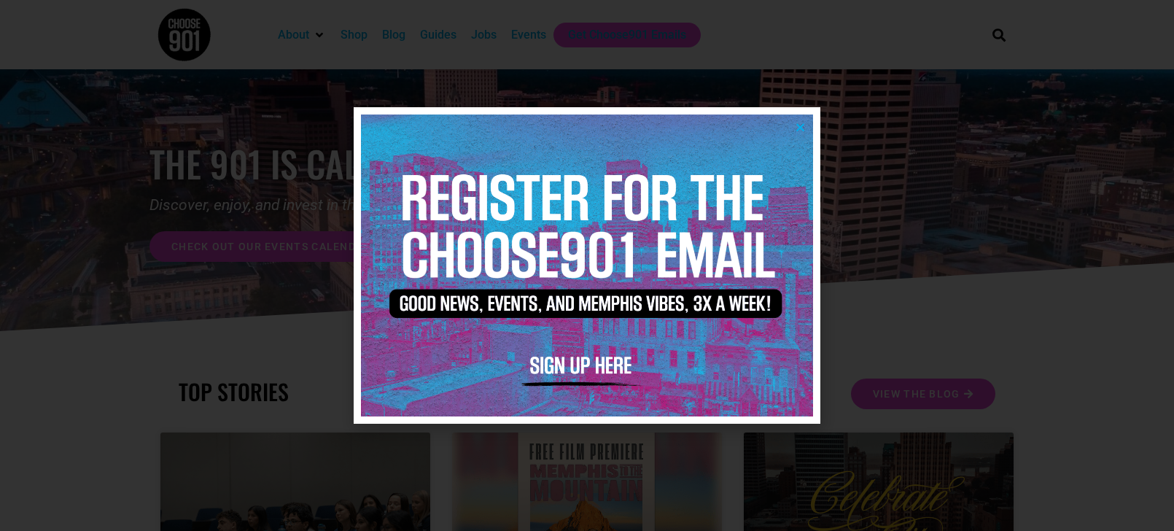
click at [799, 123] on icon "Close" at bounding box center [800, 127] width 11 height 11
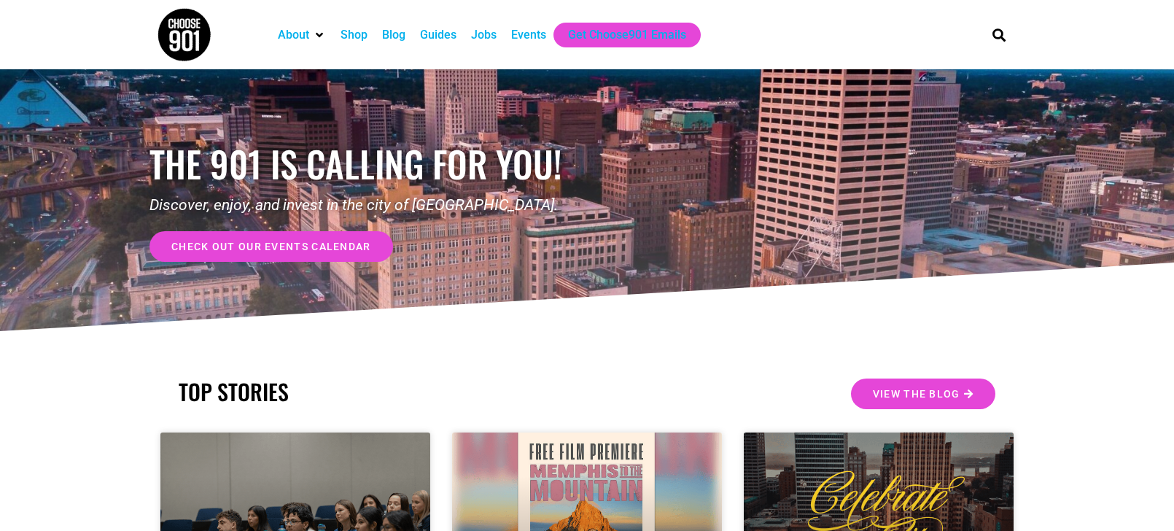
click at [522, 37] on div "Events" at bounding box center [528, 35] width 35 height 18
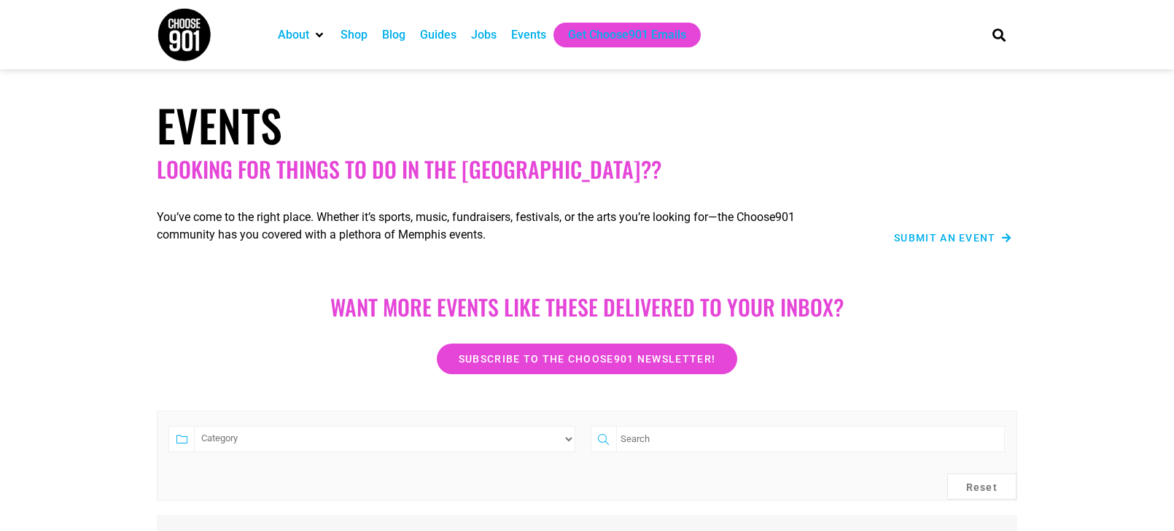
click at [532, 34] on div "Events" at bounding box center [528, 35] width 35 height 18
click at [929, 233] on span "Submit an Event" at bounding box center [945, 238] width 102 height 10
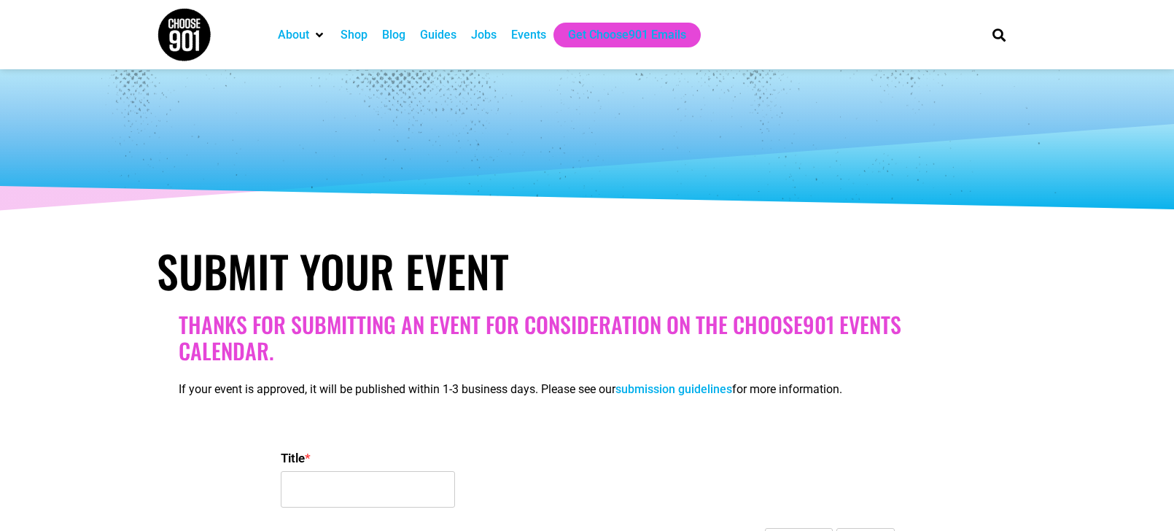
select select
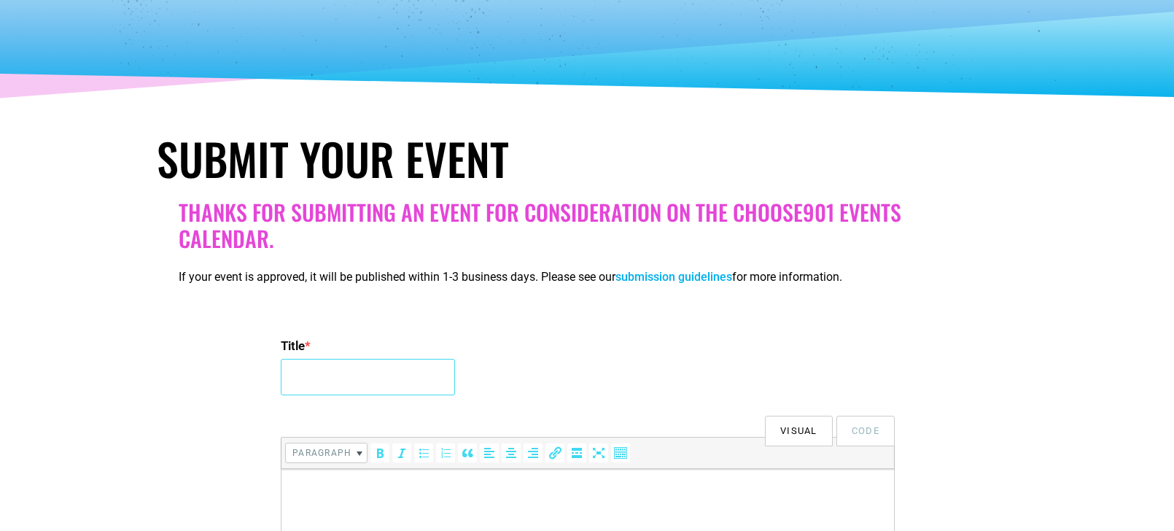
click at [370, 367] on input "Title *" at bounding box center [368, 377] width 174 height 36
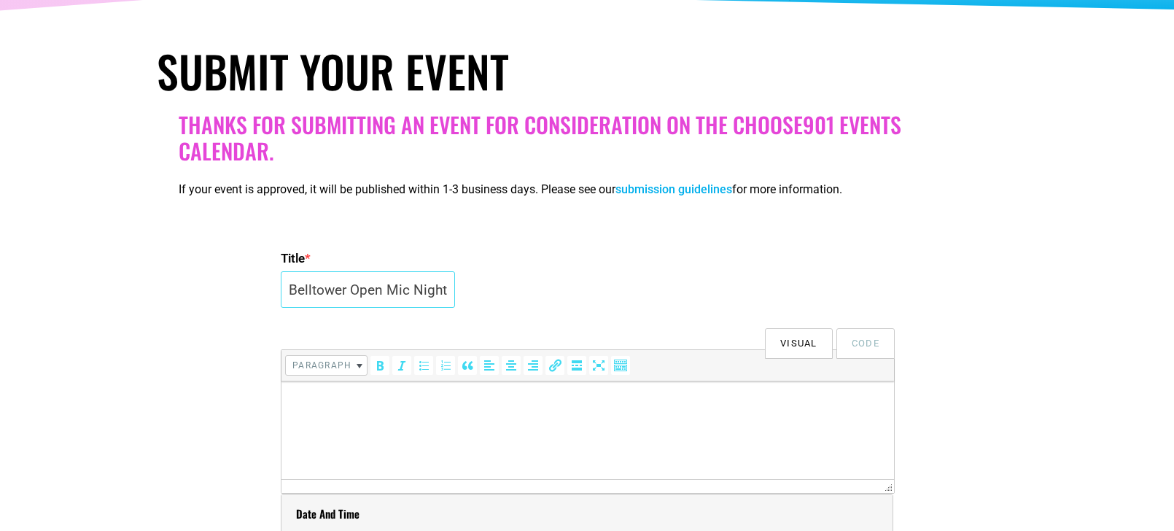
scroll to position [217, 0]
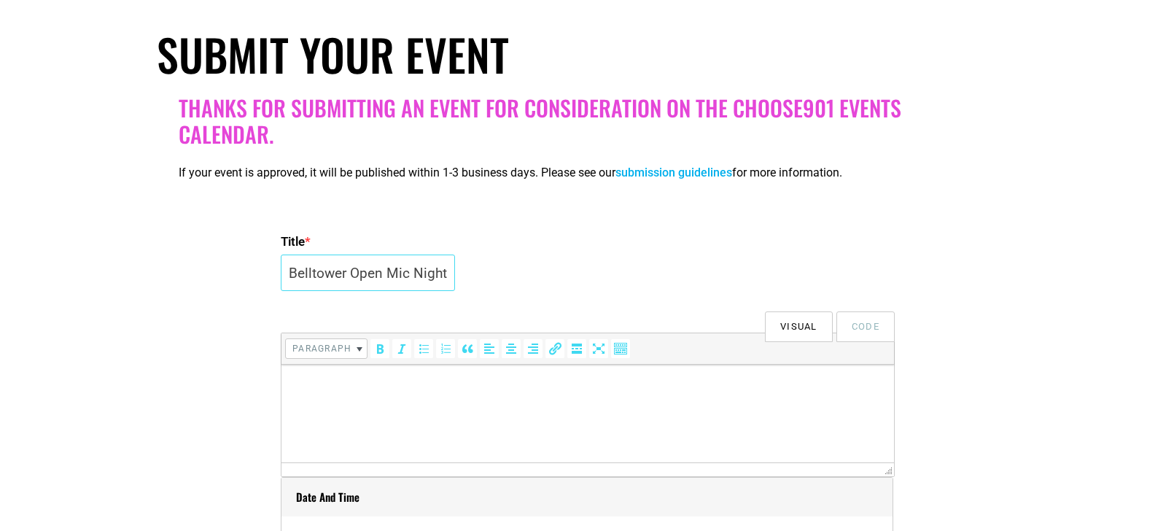
type input "Belltower Open Mic Night"
click at [308, 406] on html at bounding box center [588, 385] width 613 height 41
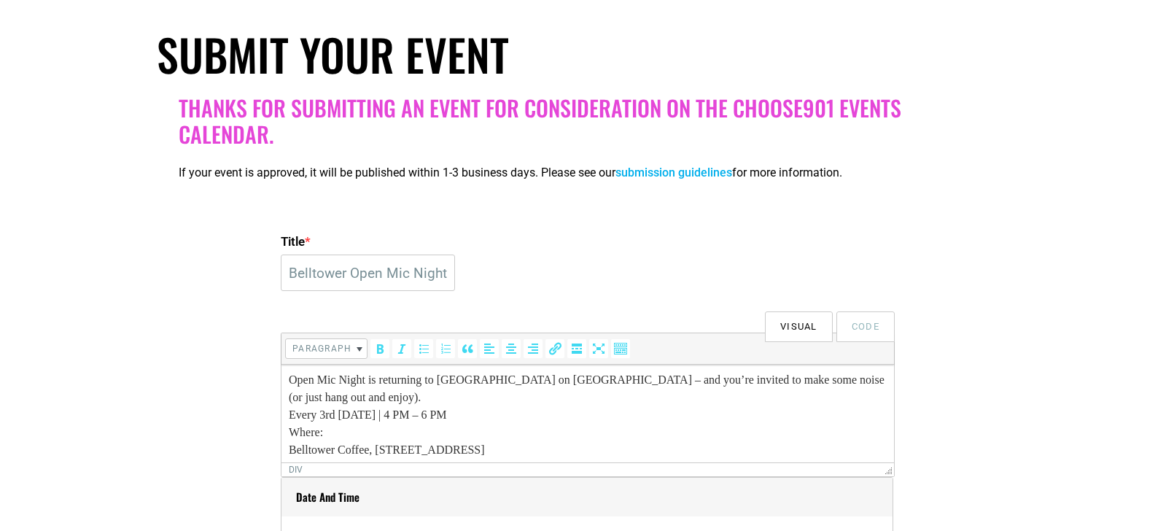
click at [365, 396] on div "Open Mic Night is returning to [GEOGRAPHIC_DATA] on [GEOGRAPHIC_DATA] – and you…" at bounding box center [588, 388] width 598 height 35
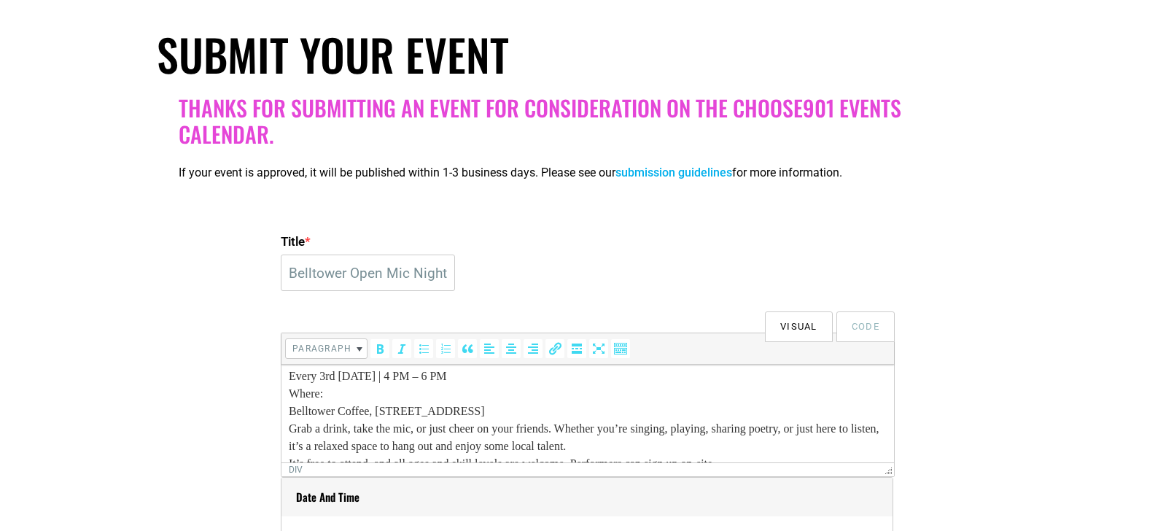
scroll to position [58, 0]
click at [477, 379] on div "Every 3rd [DATE] | 4 PM – 6 PM Where: Belltower Coffee, [STREET_ADDRESS]" at bounding box center [588, 392] width 598 height 53
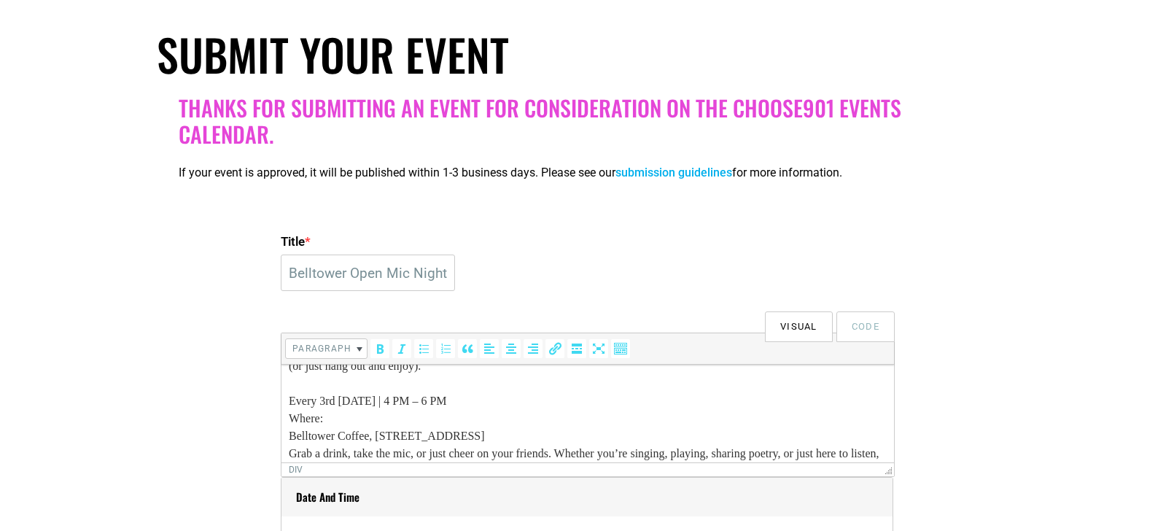
scroll to position [33, 0]
click at [330, 418] on div "Every 3rd [DATE] | 4 PM – 6 PM Where: Belltower Coffee, [STREET_ADDRESS]" at bounding box center [588, 417] width 598 height 53
click at [484, 400] on div "Every 3rd [DATE] | 4 PM – 6 PM Where: Belltower Coffee, [STREET_ADDRESS]" at bounding box center [588, 417] width 598 height 53
click at [288, 433] on html "Open Mic Night is returning to [GEOGRAPHIC_DATA] on [GEOGRAPHIC_DATA] – and you…" at bounding box center [588, 426] width 613 height 188
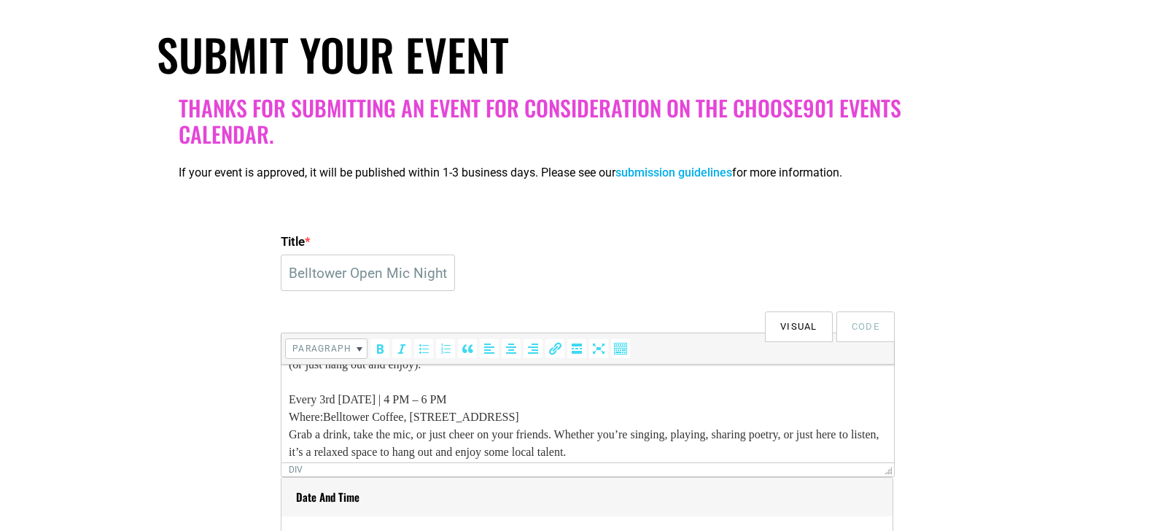
click at [287, 403] on html "Open Mic Night is returning to [GEOGRAPHIC_DATA] on [GEOGRAPHIC_DATA] – and you…" at bounding box center [588, 417] width 613 height 171
click at [670, 420] on div "When: Every 3rd [DATE] | 4 PM – 6 PM Where: Belltower Coffee, [STREET_ADDRESS]" at bounding box center [588, 408] width 598 height 35
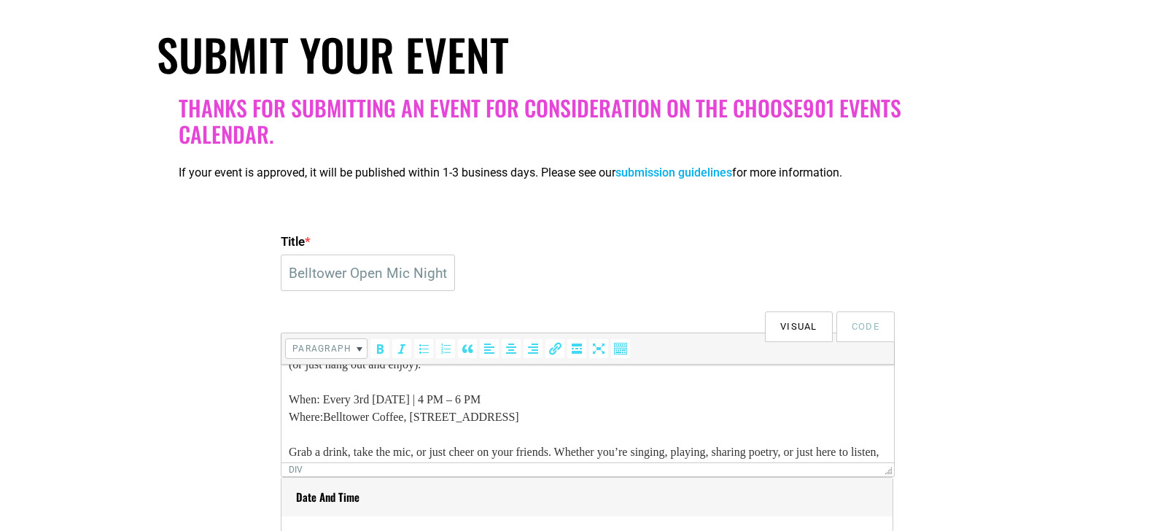
scroll to position [90, 0]
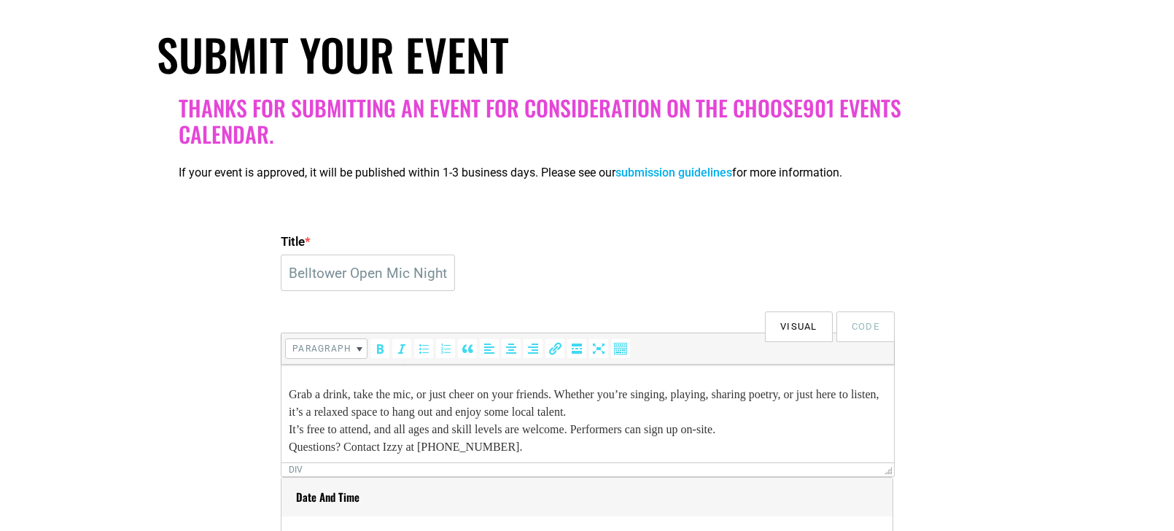
click at [719, 414] on div "Grab a drink, take the mic, or just cheer on your friends. Whether you’re singi…" at bounding box center [588, 403] width 598 height 35
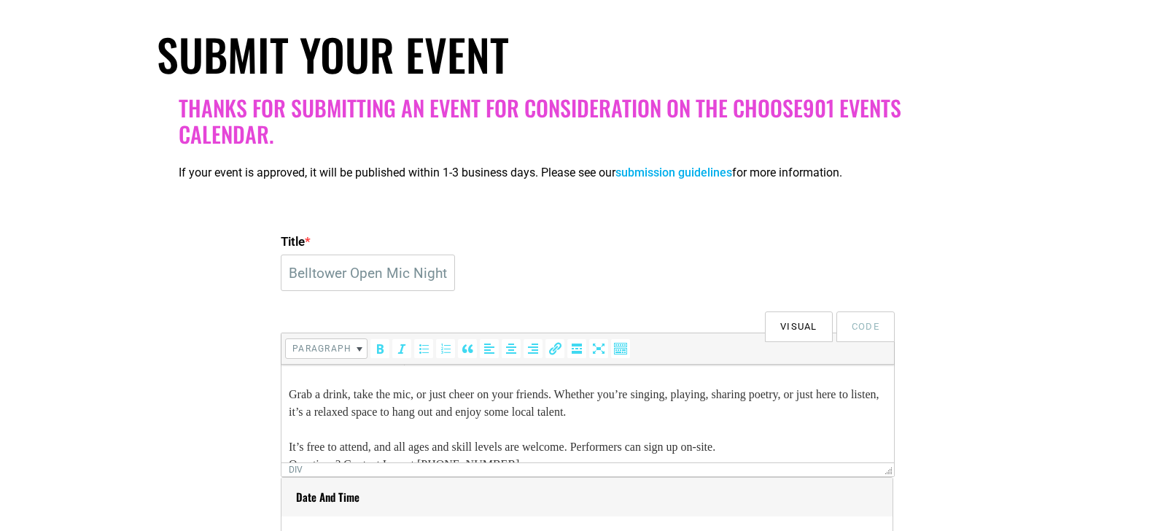
scroll to position [108, 0]
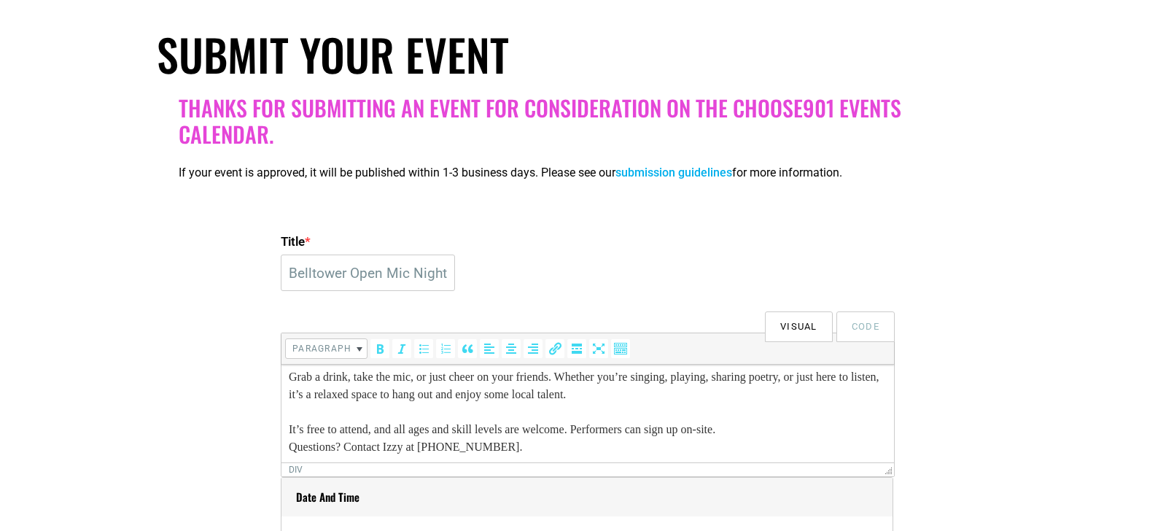
click at [787, 428] on div "It’s free to attend, and all ages and skill levels are welcome. Performers can …" at bounding box center [588, 430] width 598 height 18
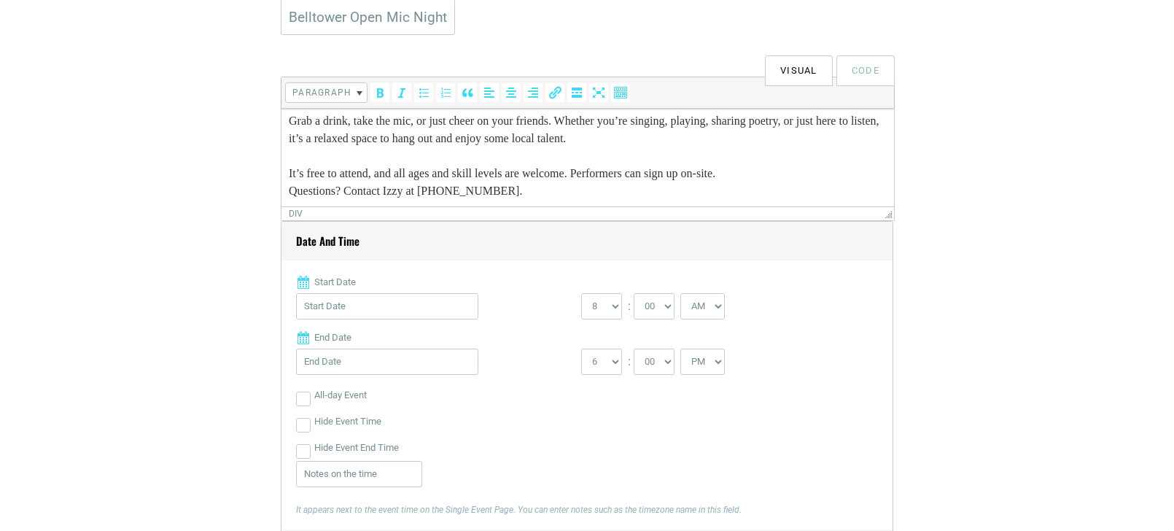
scroll to position [484, 0]
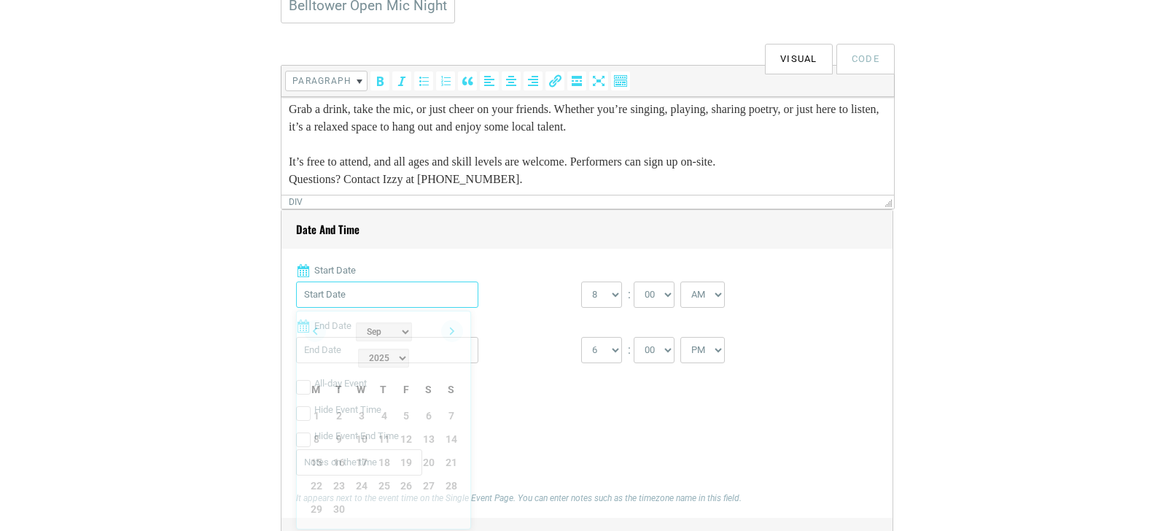
click at [328, 300] on input "Start Date" at bounding box center [387, 295] width 182 height 26
click at [344, 452] on link "16" at bounding box center [339, 463] width 22 height 22
type input "[DATE]"
click at [618, 292] on select "0 1 2 3 4 5 6 7 8 9 10 11 12" at bounding box center [601, 295] width 41 height 26
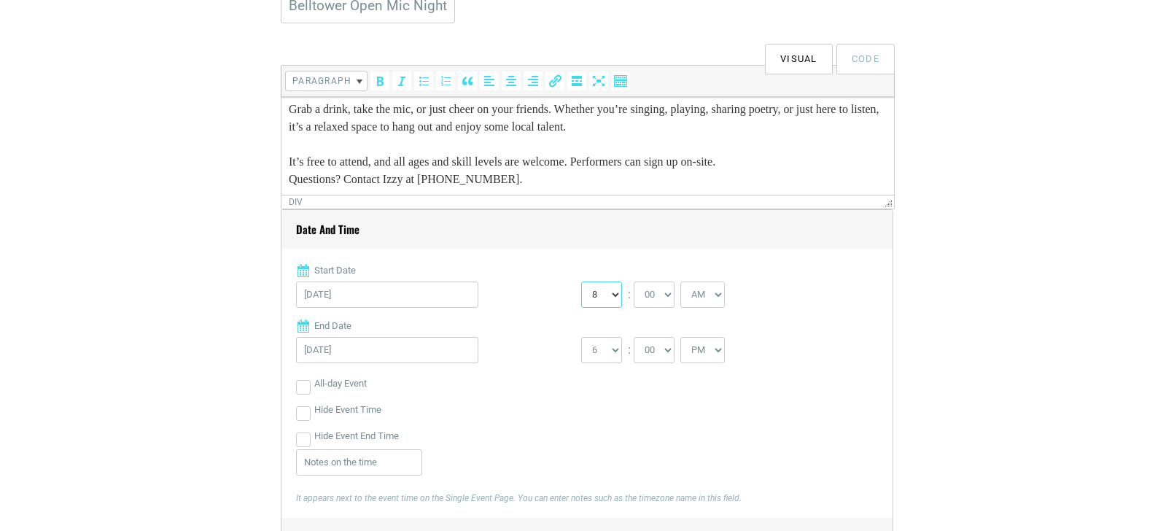
select select "4"
click at [581, 282] on select "0 1 2 3 4 5 6 7 8 9 10 11 12" at bounding box center [601, 295] width 41 height 26
click at [709, 293] on select "AM PM" at bounding box center [703, 295] width 44 height 26
select select "PM"
click at [683, 282] on select "AM PM" at bounding box center [703, 295] width 44 height 26
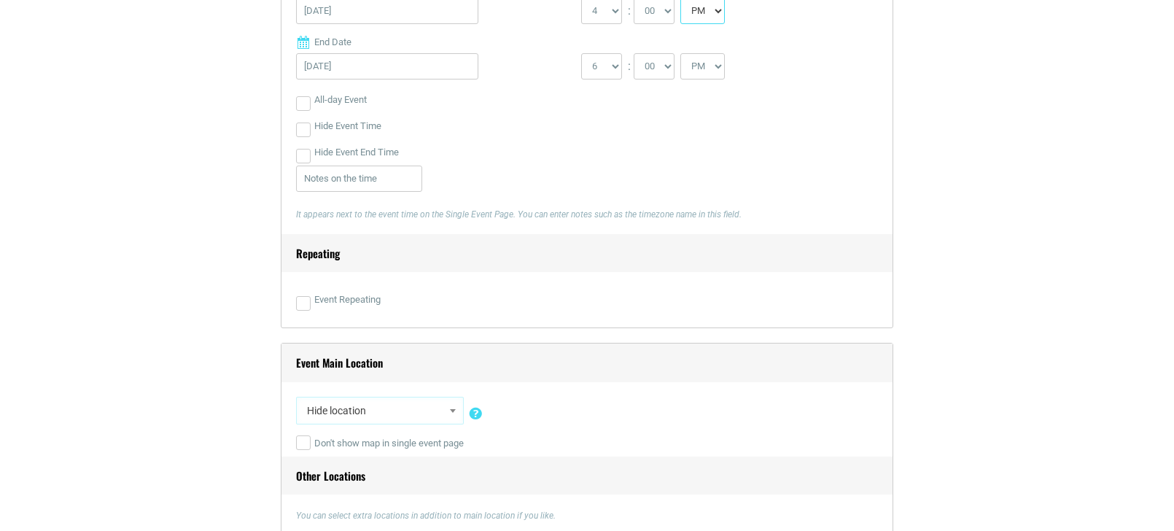
scroll to position [770, 0]
select select "5333"
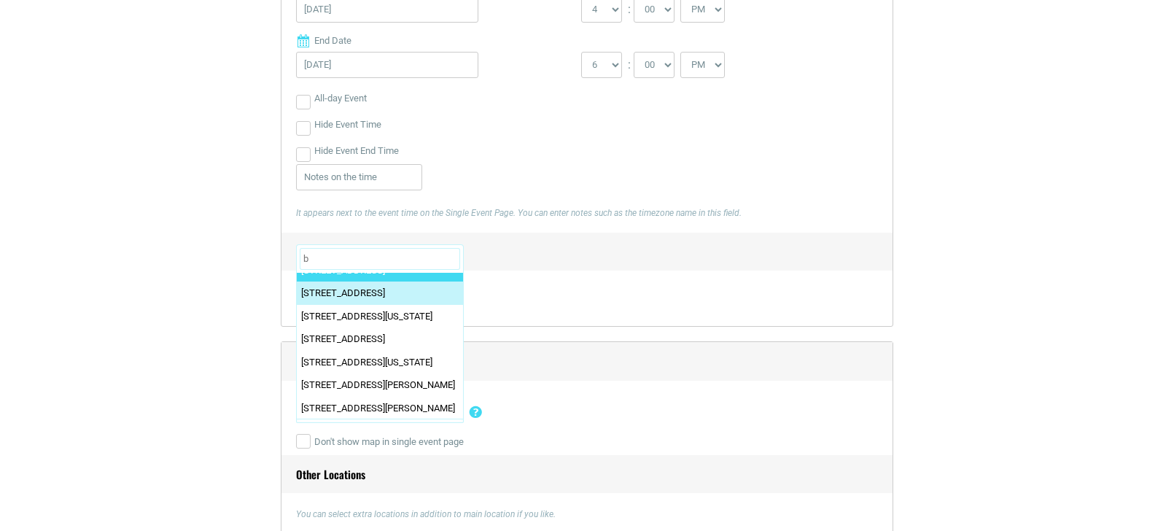
scroll to position [0, 0]
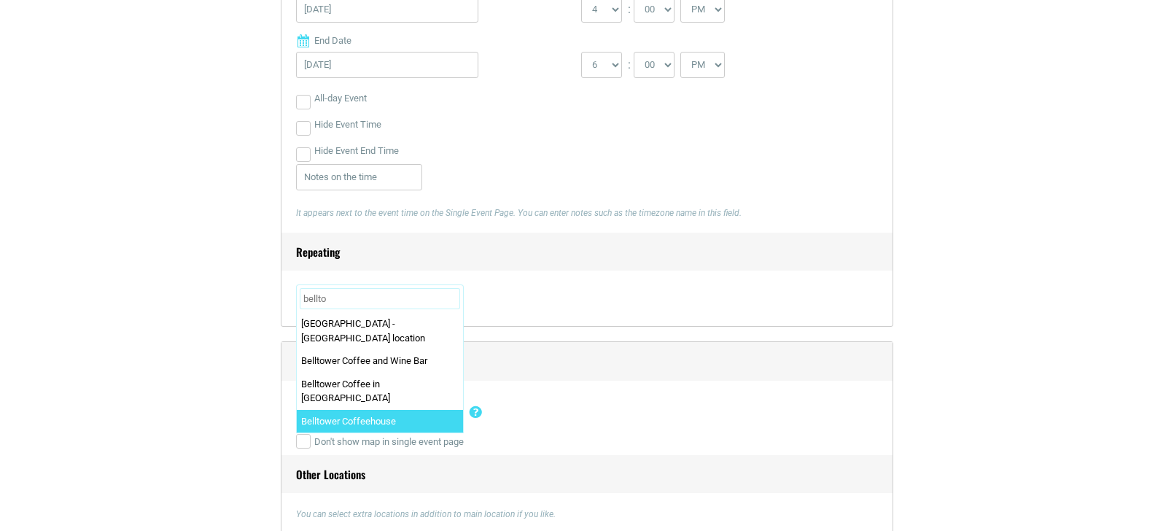
type input "bellto"
select select "3268"
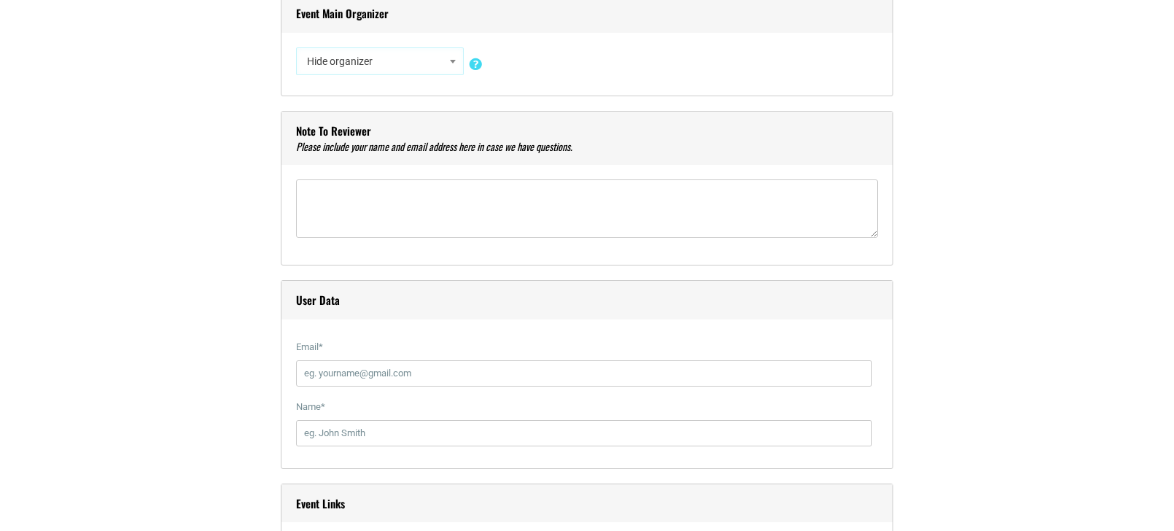
scroll to position [1375, 0]
click at [365, 368] on input "Email *" at bounding box center [584, 372] width 576 height 26
type input "[PERSON_NAME][EMAIL_ADDRESS][DOMAIN_NAME]"
type input "[PERSON_NAME]"
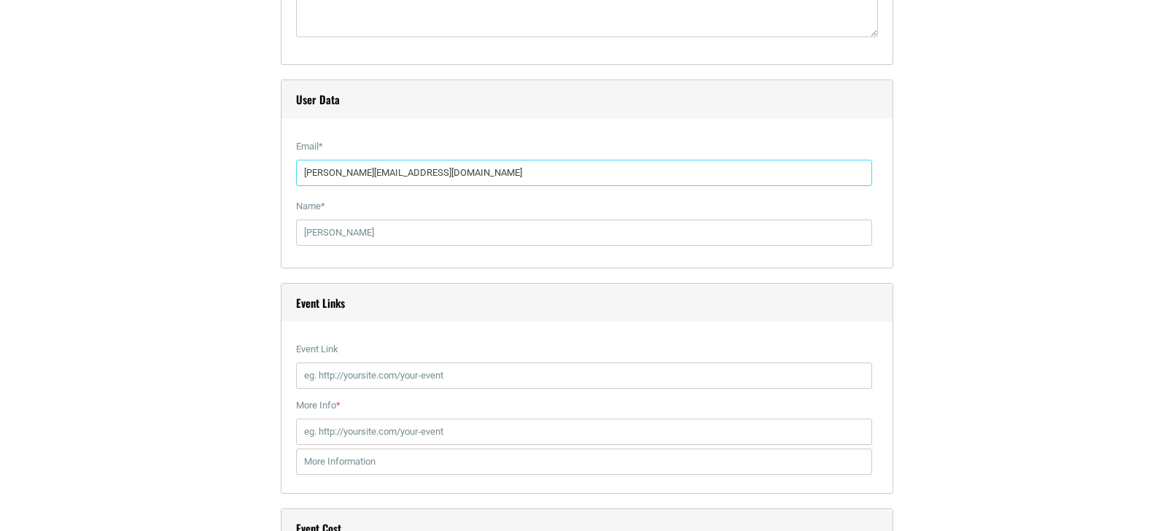
scroll to position [1576, 0]
click at [335, 380] on input "Event Link" at bounding box center [584, 374] width 576 height 26
paste input "[URL][DOMAIN_NAME]"
type input "[URL][DOMAIN_NAME]"
click at [335, 436] on input "More Info *" at bounding box center [584, 430] width 576 height 26
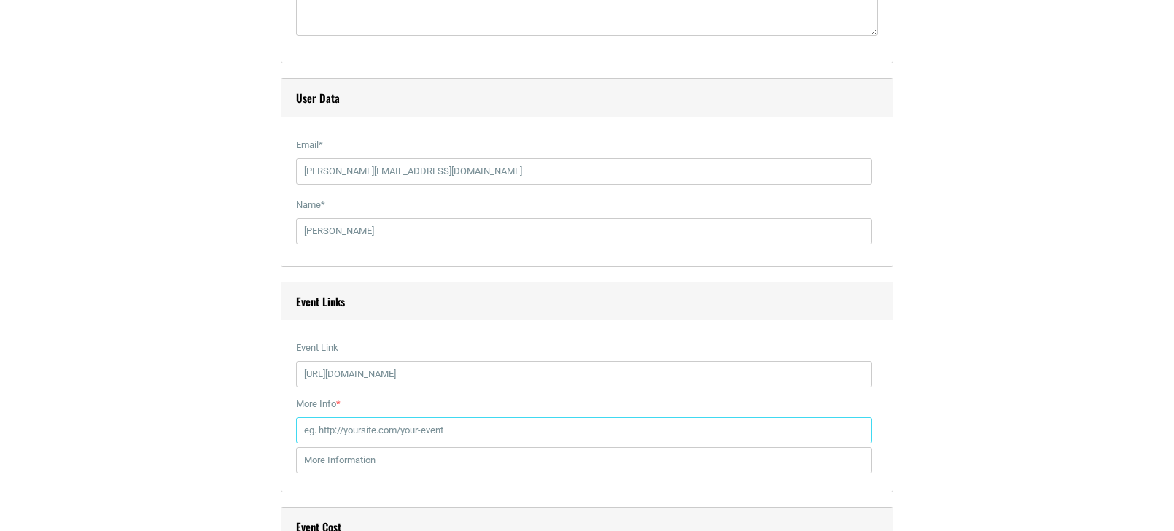
paste input "[URL][DOMAIN_NAME]"
type input "[URL][DOMAIN_NAME]"
click at [335, 467] on input "text" at bounding box center [584, 460] width 576 height 26
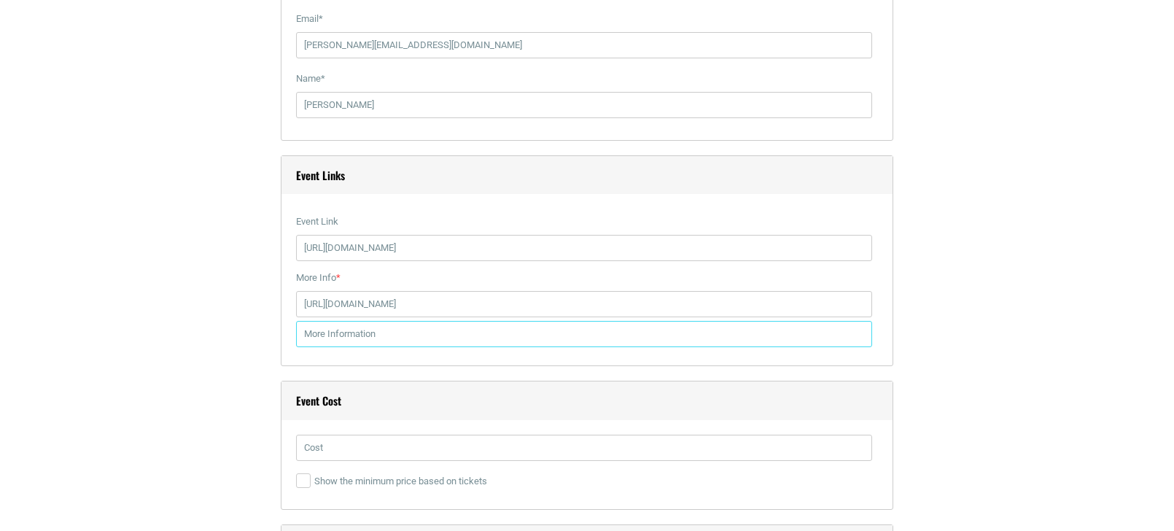
scroll to position [1705, 0]
click at [329, 451] on input "text" at bounding box center [584, 444] width 576 height 26
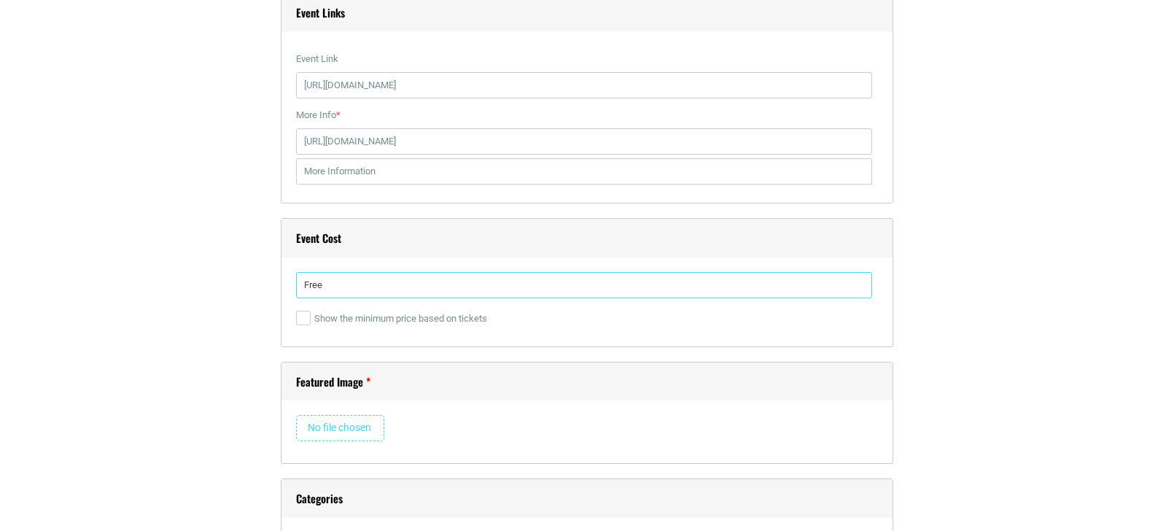
scroll to position [1864, 0]
type input "Free"
click at [317, 423] on input "file" at bounding box center [340, 429] width 88 height 26
type input "C:\fakepath\BT Open Mic Night copy.jpg"
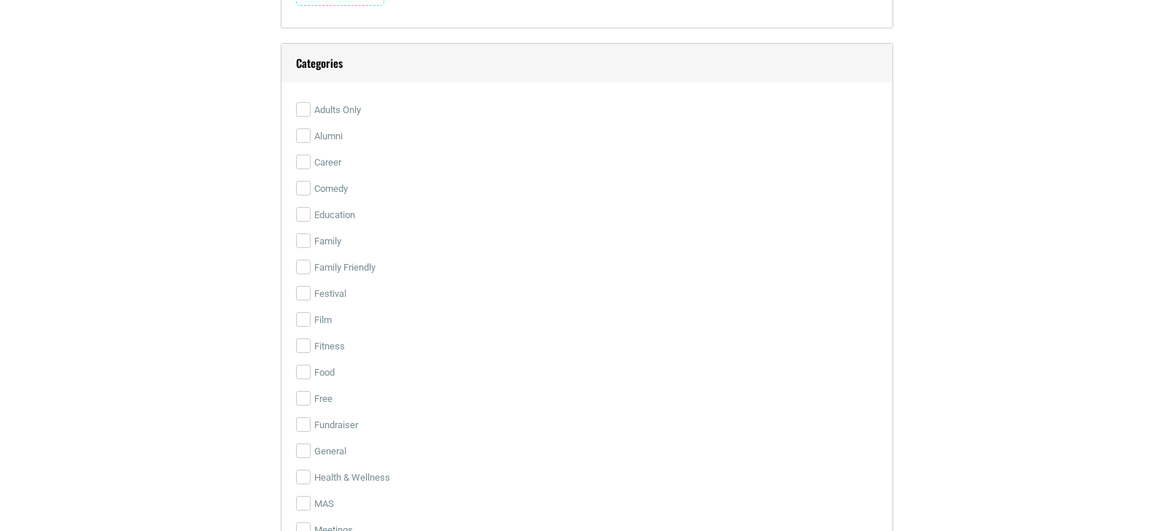
scroll to position [3065, 0]
click at [312, 391] on label "Free" at bounding box center [587, 392] width 582 height 26
click at [311, 391] on input "Free" at bounding box center [303, 391] width 15 height 15
checkbox input "true"
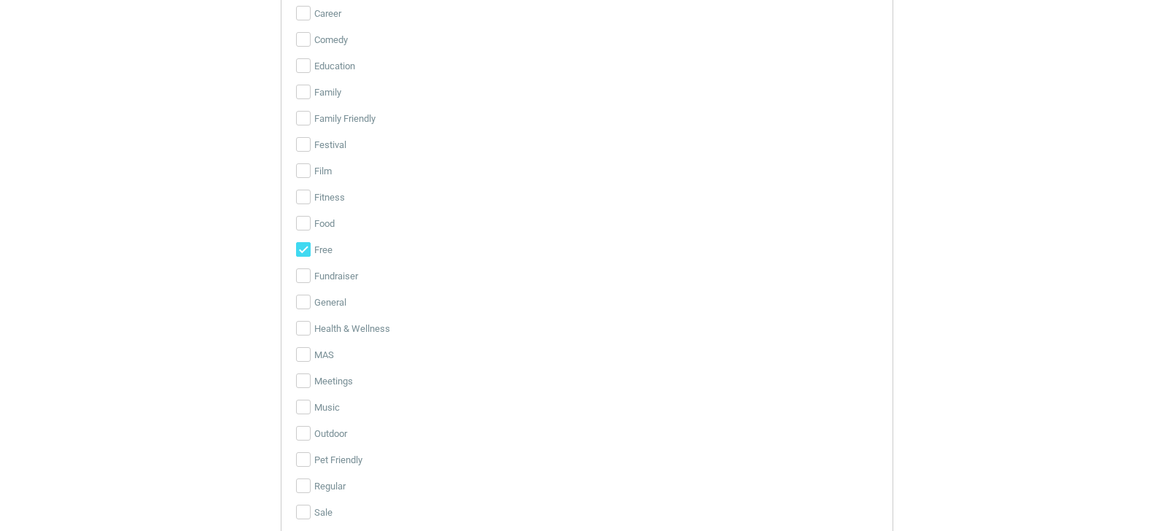
scroll to position [3218, 0]
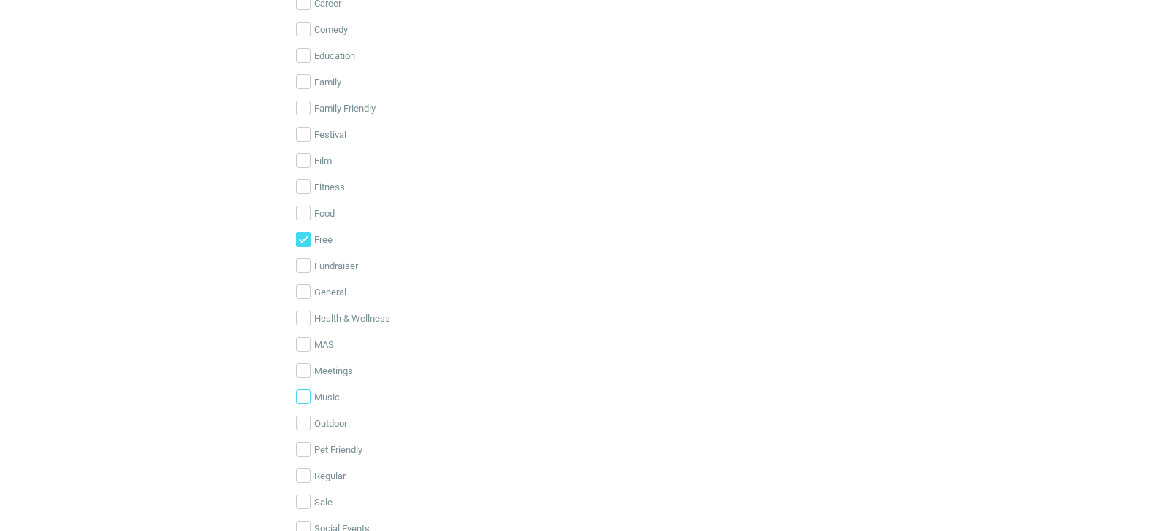
click at [309, 396] on input "Music" at bounding box center [303, 397] width 15 height 15
checkbox input "true"
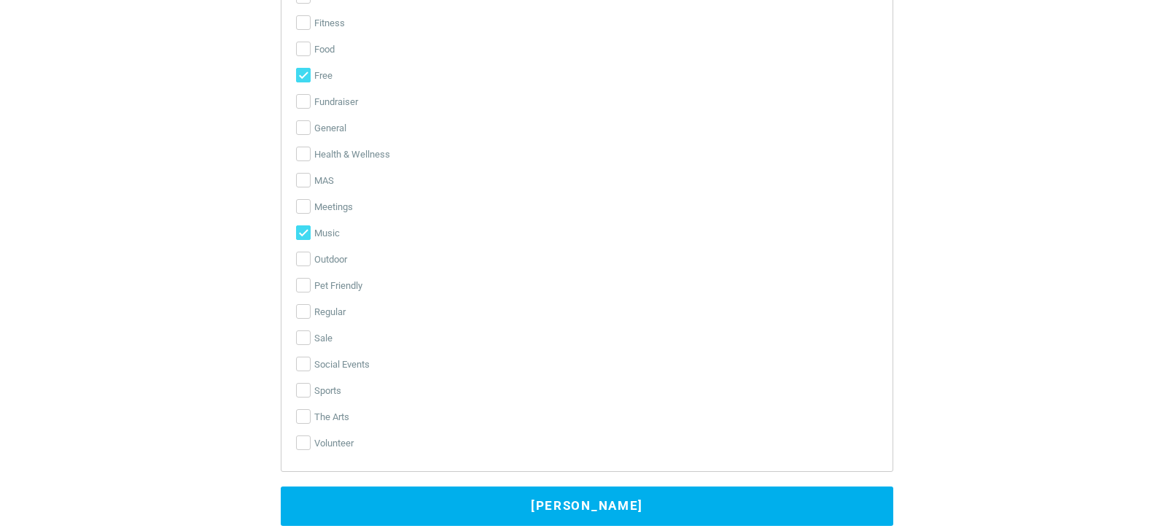
scroll to position [3382, 0]
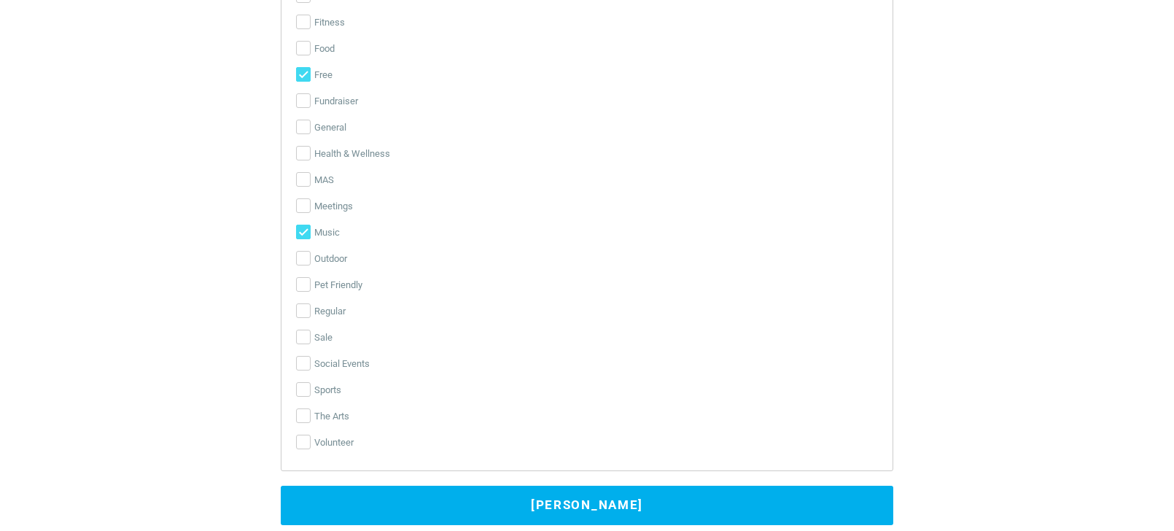
click at [425, 497] on button "[PERSON_NAME]" at bounding box center [587, 505] width 613 height 39
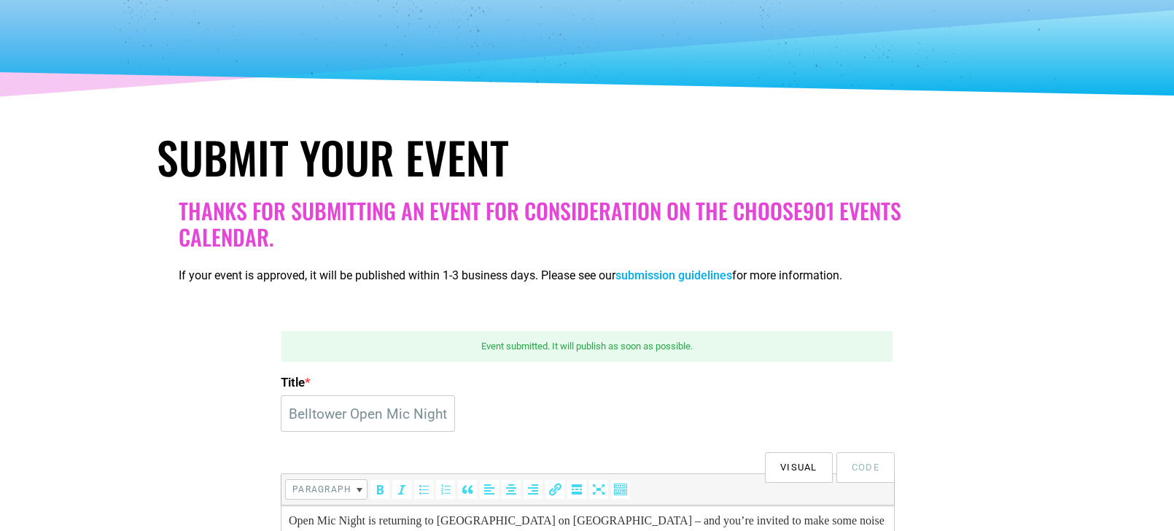
scroll to position [116, 0]
